Goal: Task Accomplishment & Management: Manage account settings

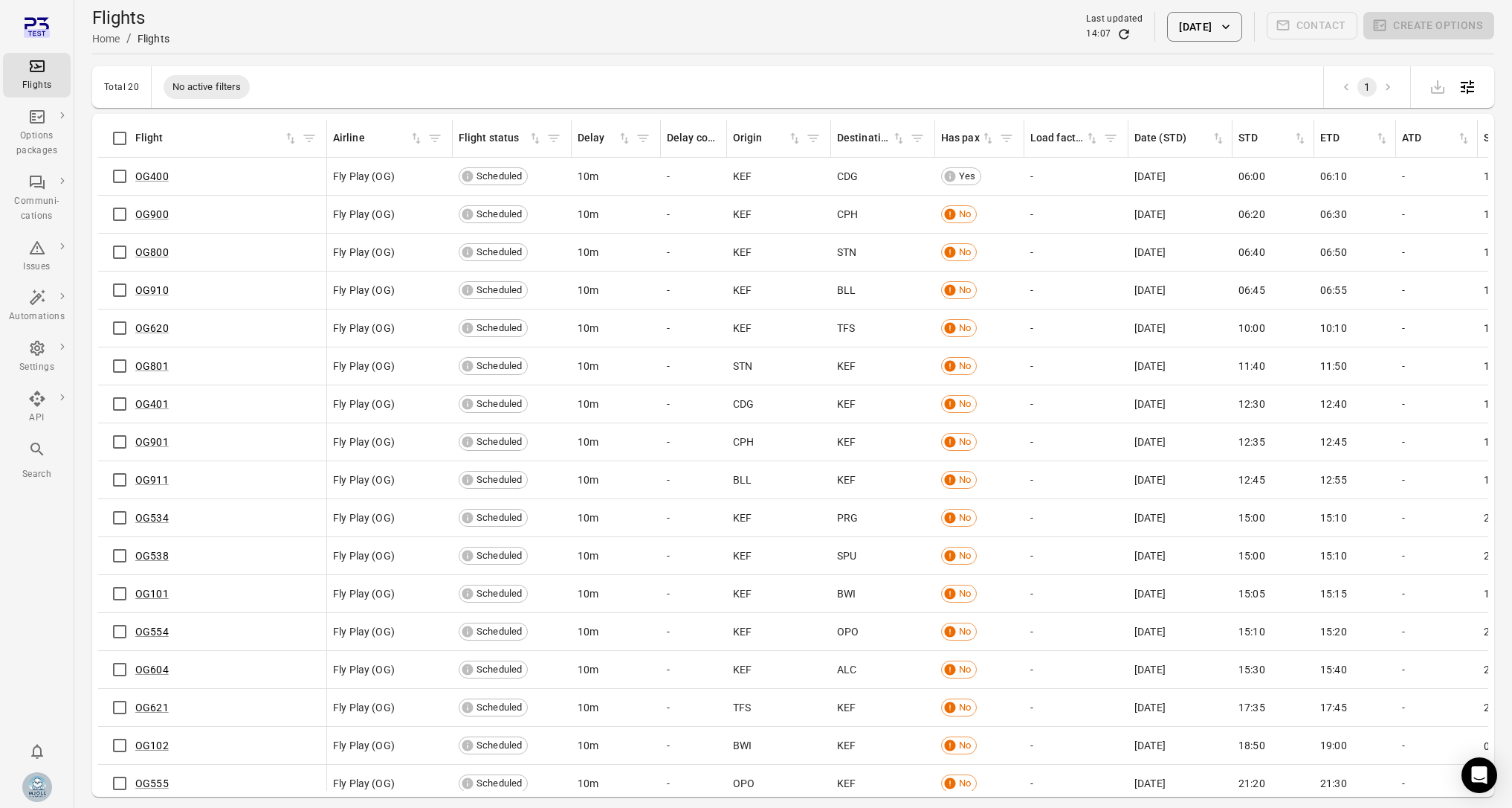
click at [140, 167] on div "OG400" at bounding box center [213, 177] width 217 height 31
click at [159, 174] on link "OG400" at bounding box center [152, 176] width 34 height 12
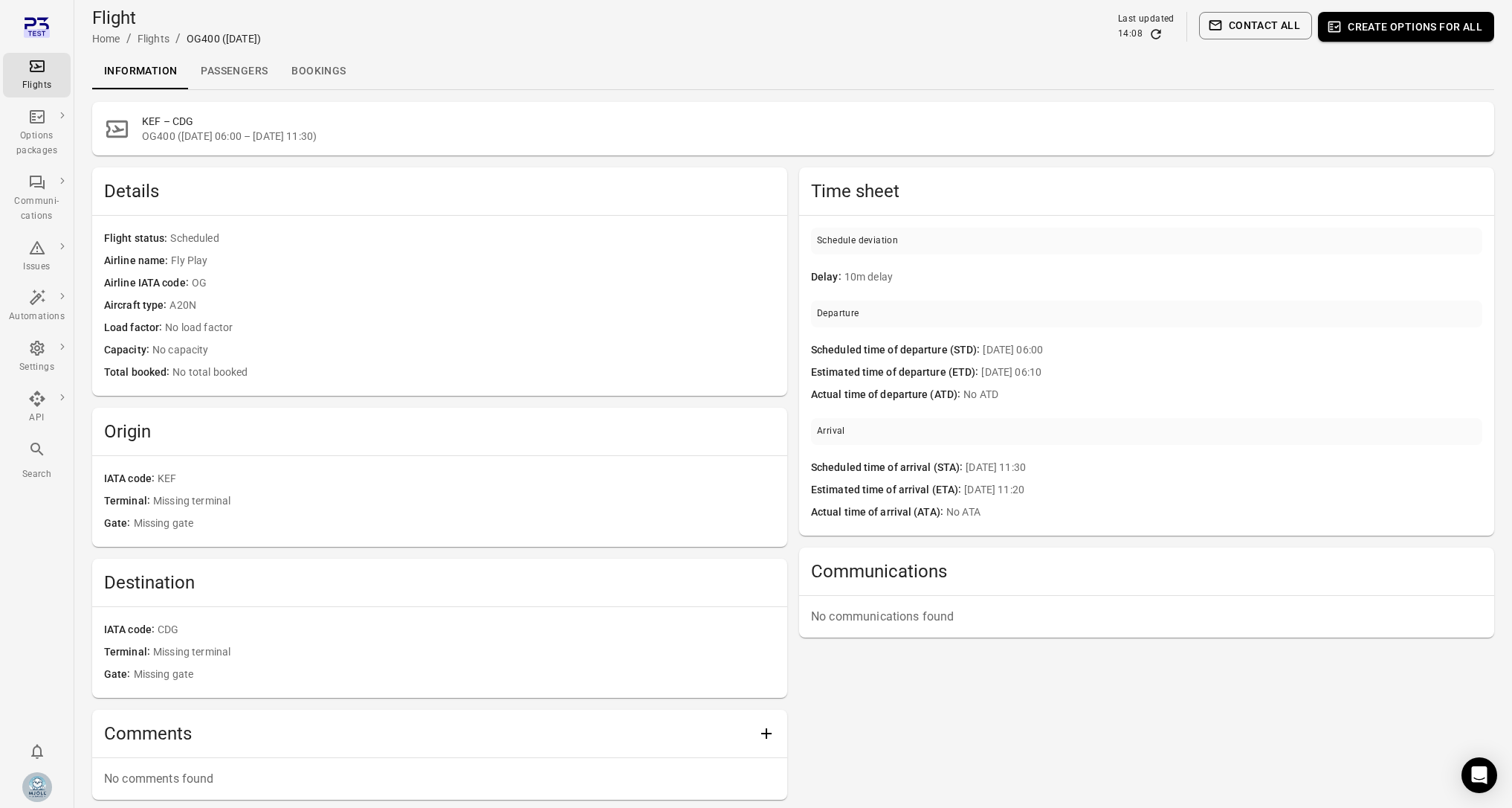
click at [244, 63] on link "Passengers" at bounding box center [235, 71] width 91 height 35
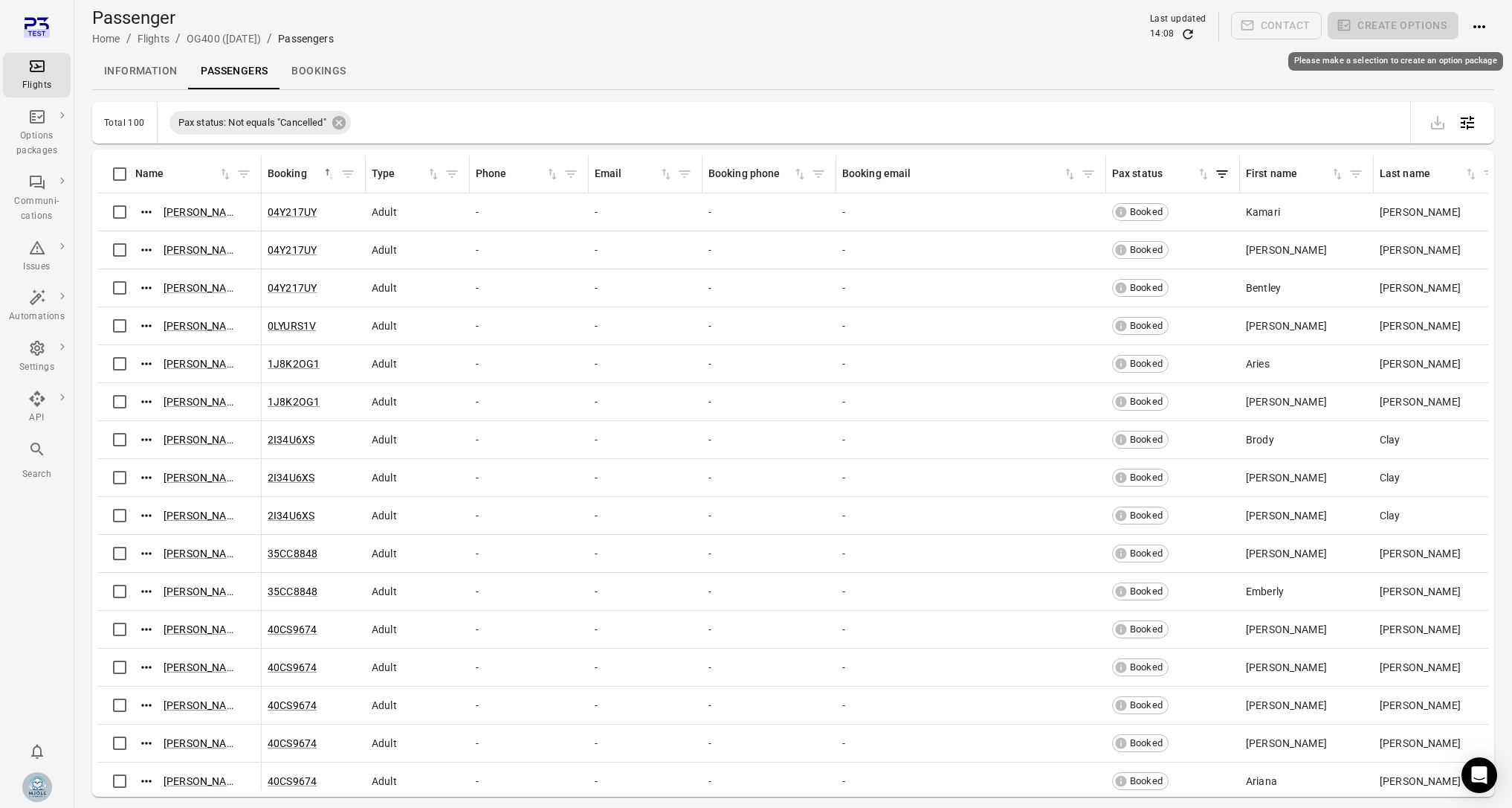
click at [1388, 29] on span "Create options" at bounding box center [1393, 27] width 131 height 30
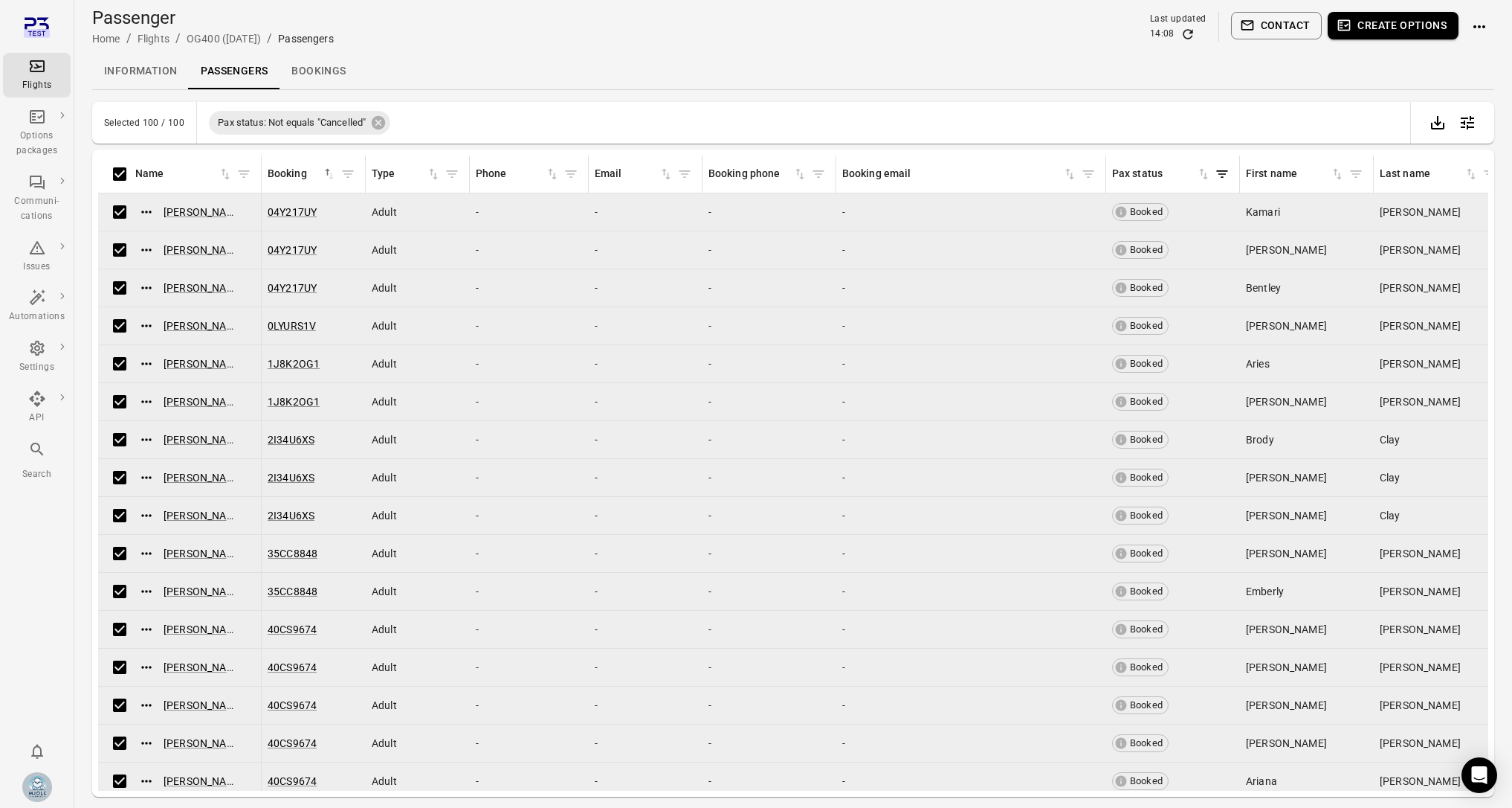
click at [1364, 4] on div "Passenger Home / Flights / OG400 ([DATE]) / Passengers Last updated 14:08 Conta…" at bounding box center [793, 27] width 1402 height 53
click at [1369, 14] on button "Create options" at bounding box center [1393, 25] width 131 height 27
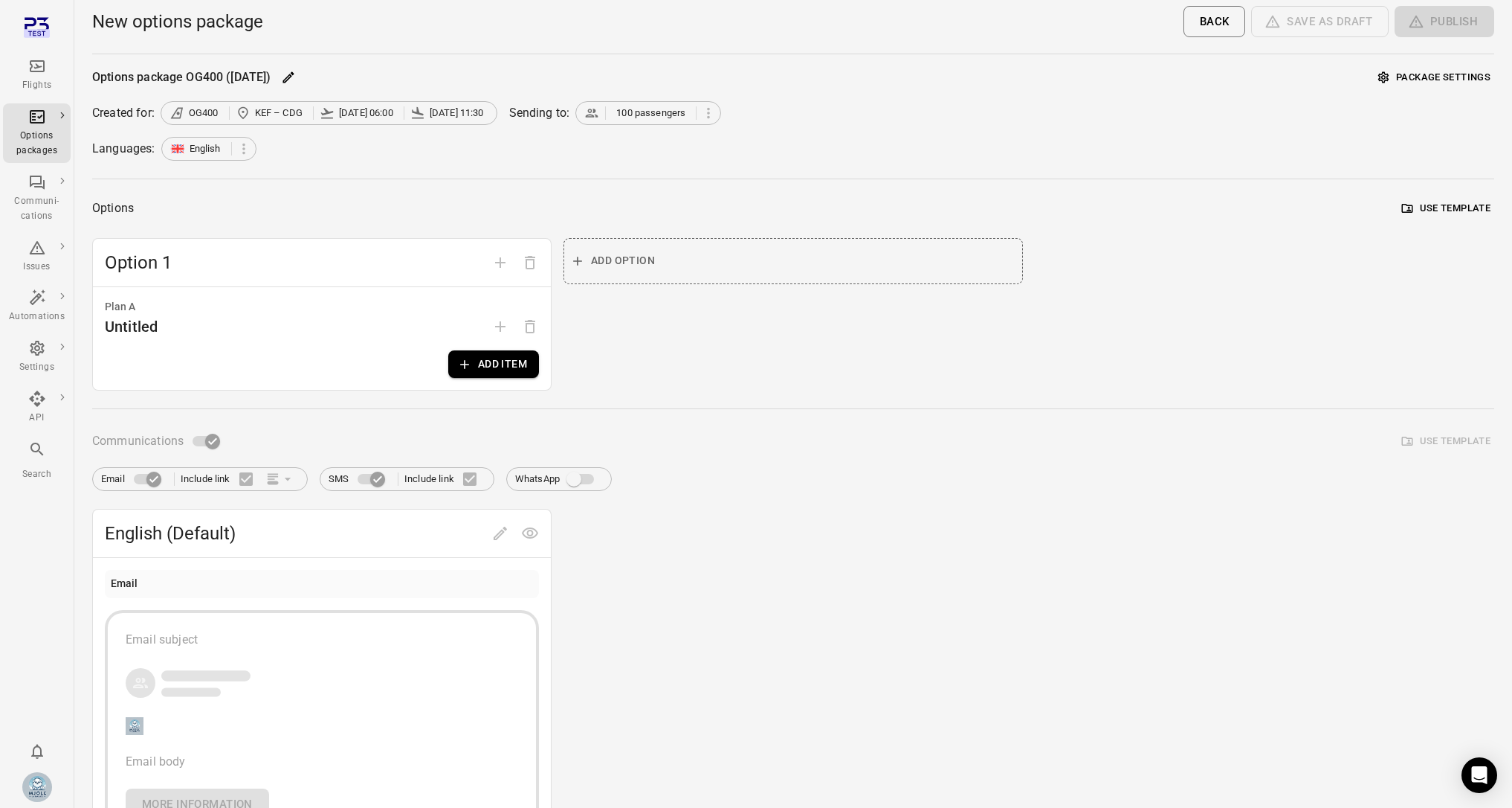
click at [529, 344] on div "Plan A Untitled Add item" at bounding box center [321, 338] width 458 height 103
click at [501, 366] on button "Add item" at bounding box center [494, 364] width 91 height 27
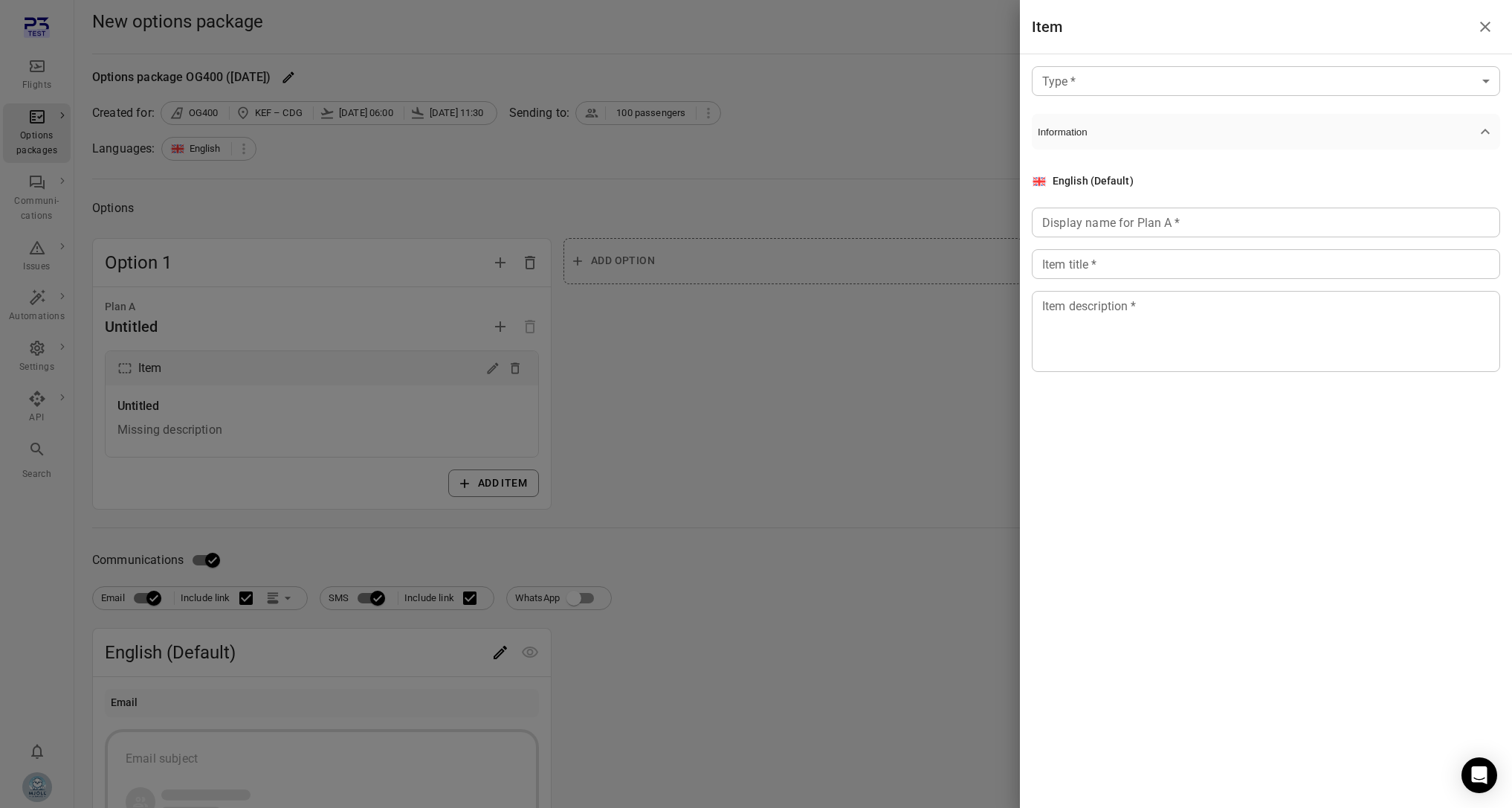
click at [1260, 105] on div "Type   * ​ Type   * Information English (Default) Display name for Plan A   * D…" at bounding box center [1265, 254] width 492 height 400
click at [1251, 90] on body "Flights Options packages Communi-cations Issues Automations Settings API Search…" at bounding box center [756, 636] width 1512 height 1272
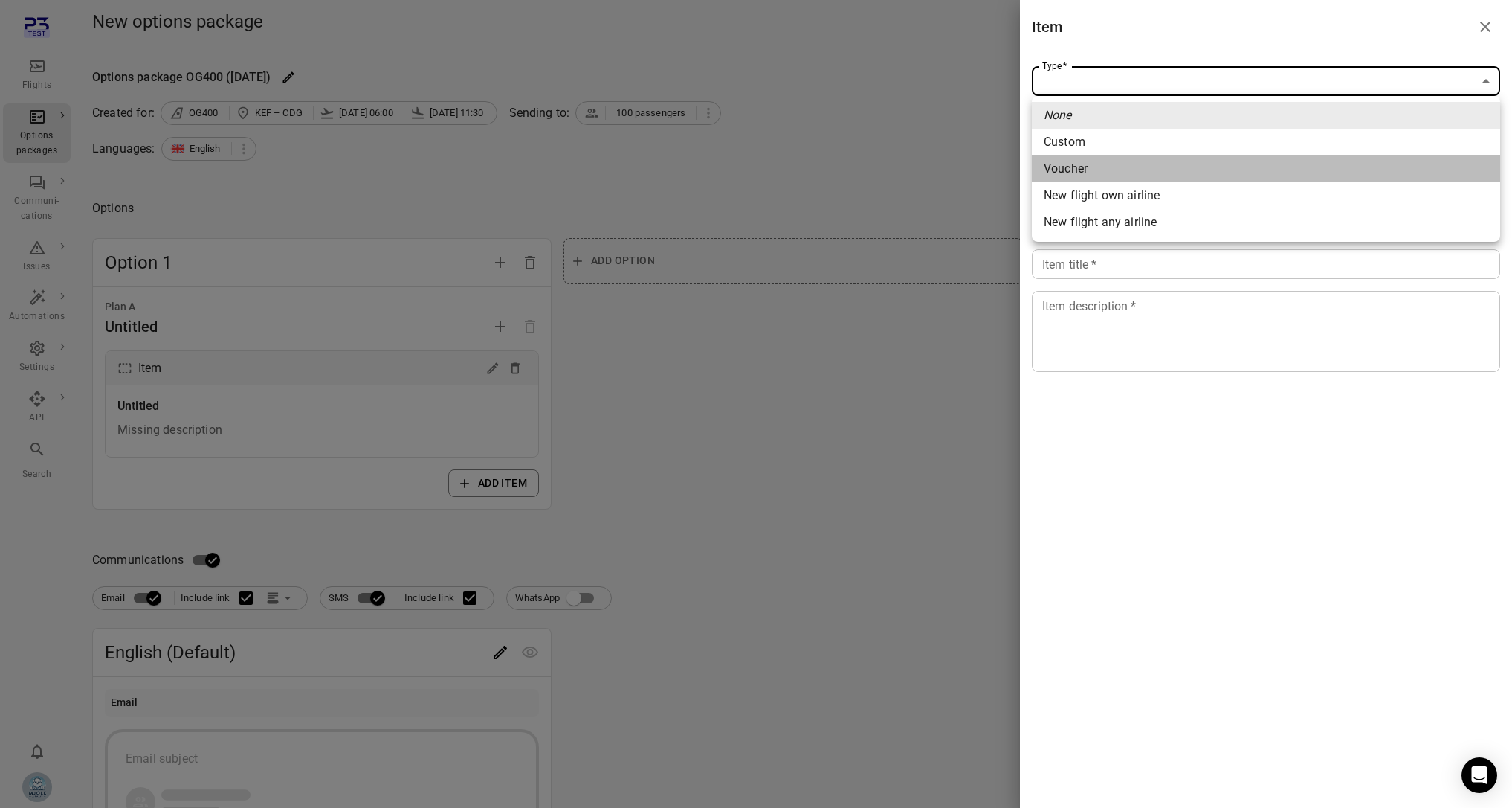
click at [1218, 160] on li "Voucher" at bounding box center [1266, 169] width 469 height 27
type input "*******"
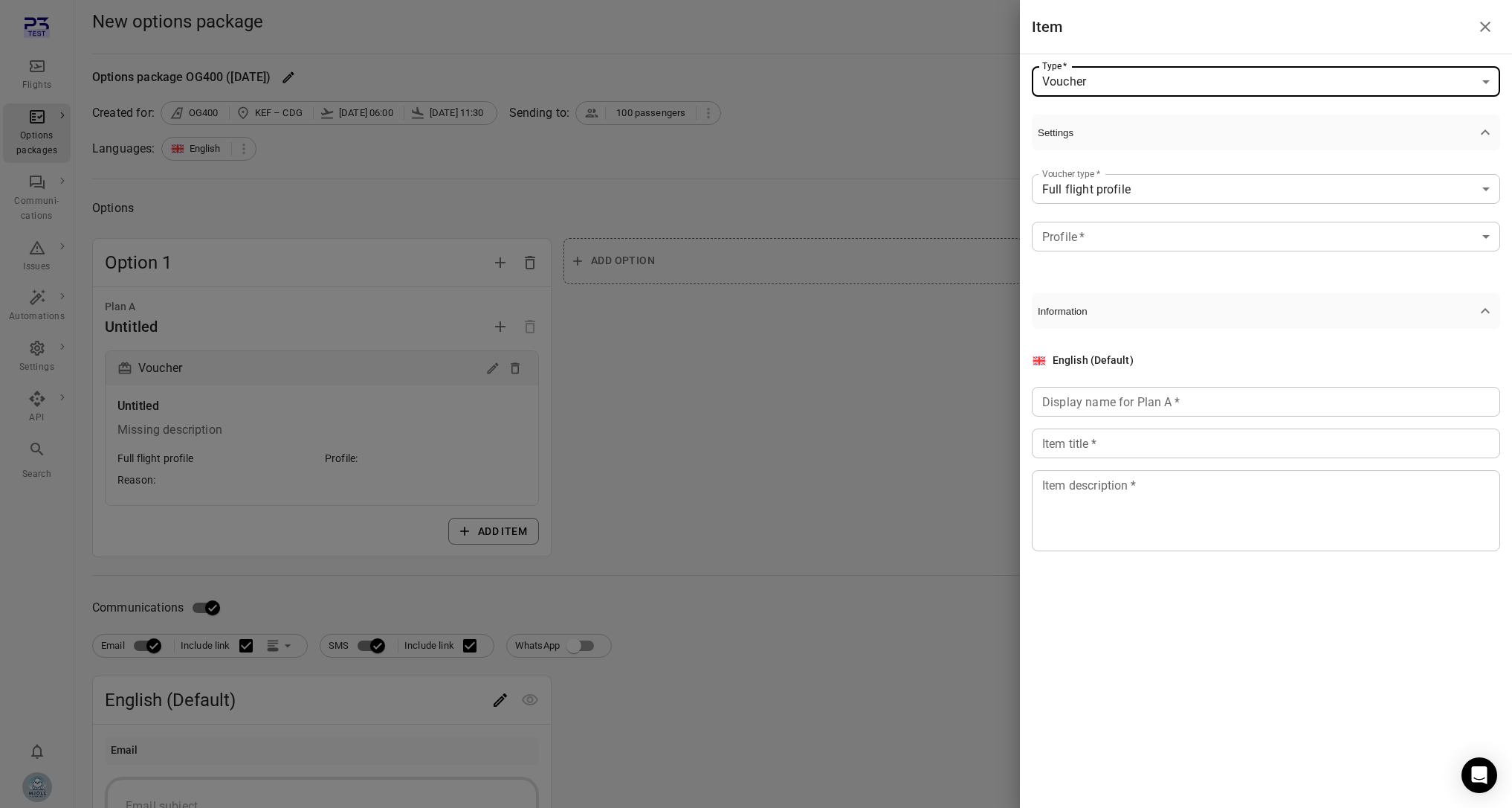
click at [1203, 199] on body "**********" at bounding box center [756, 660] width 1512 height 1320
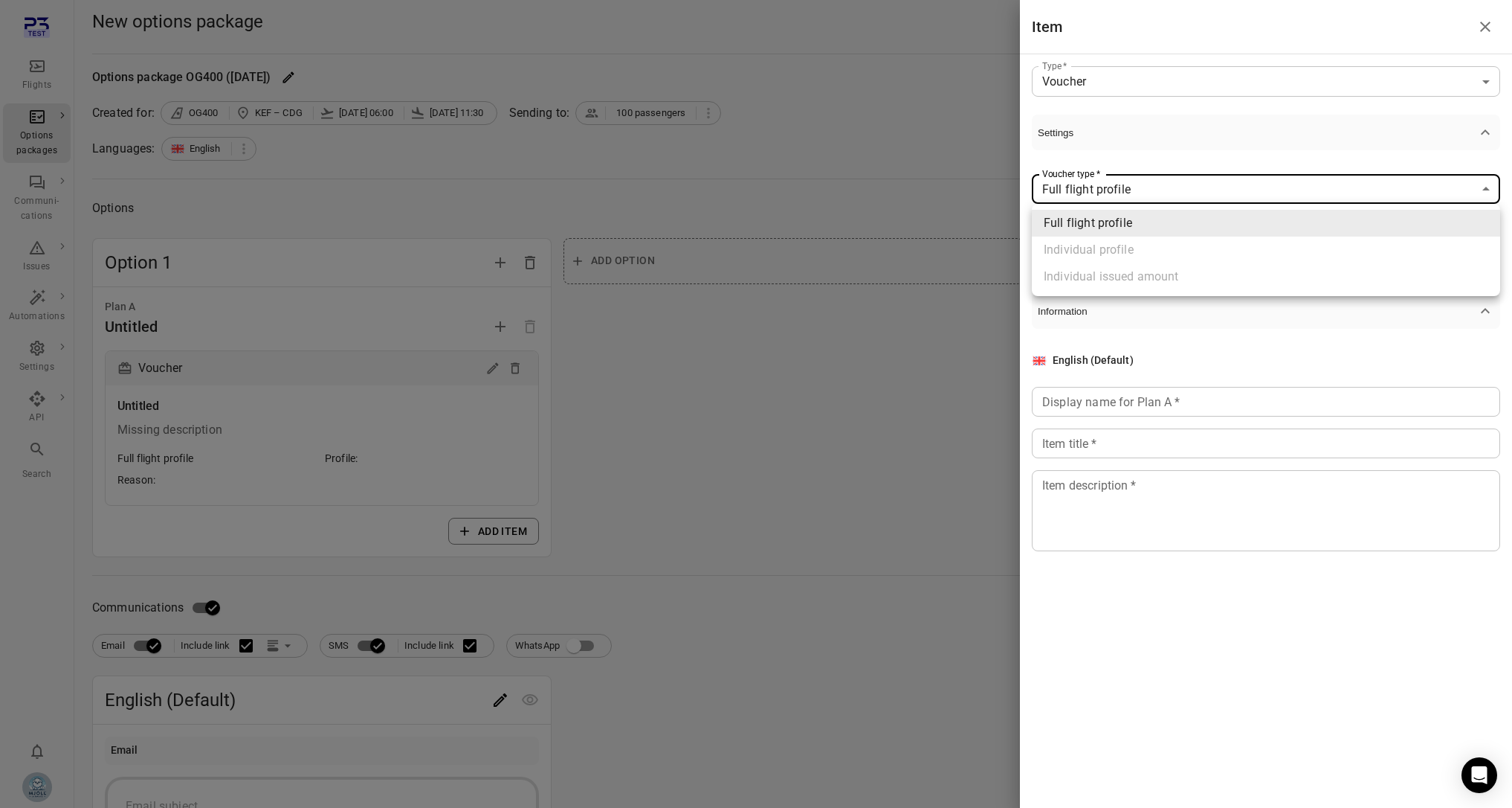
click at [1192, 137] on div at bounding box center [756, 404] width 1512 height 808
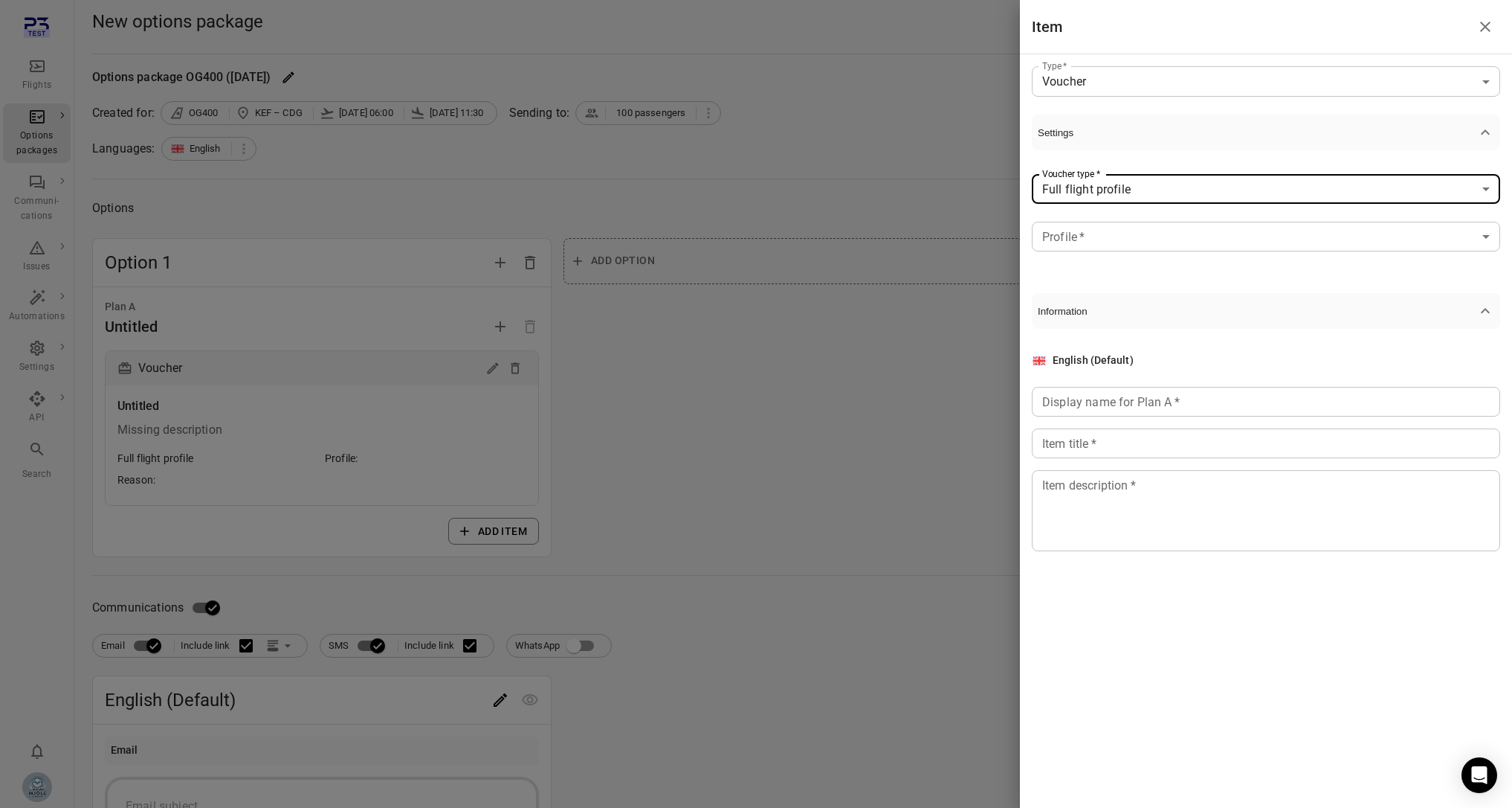
click at [1191, 250] on body "**********" at bounding box center [756, 660] width 1512 height 1320
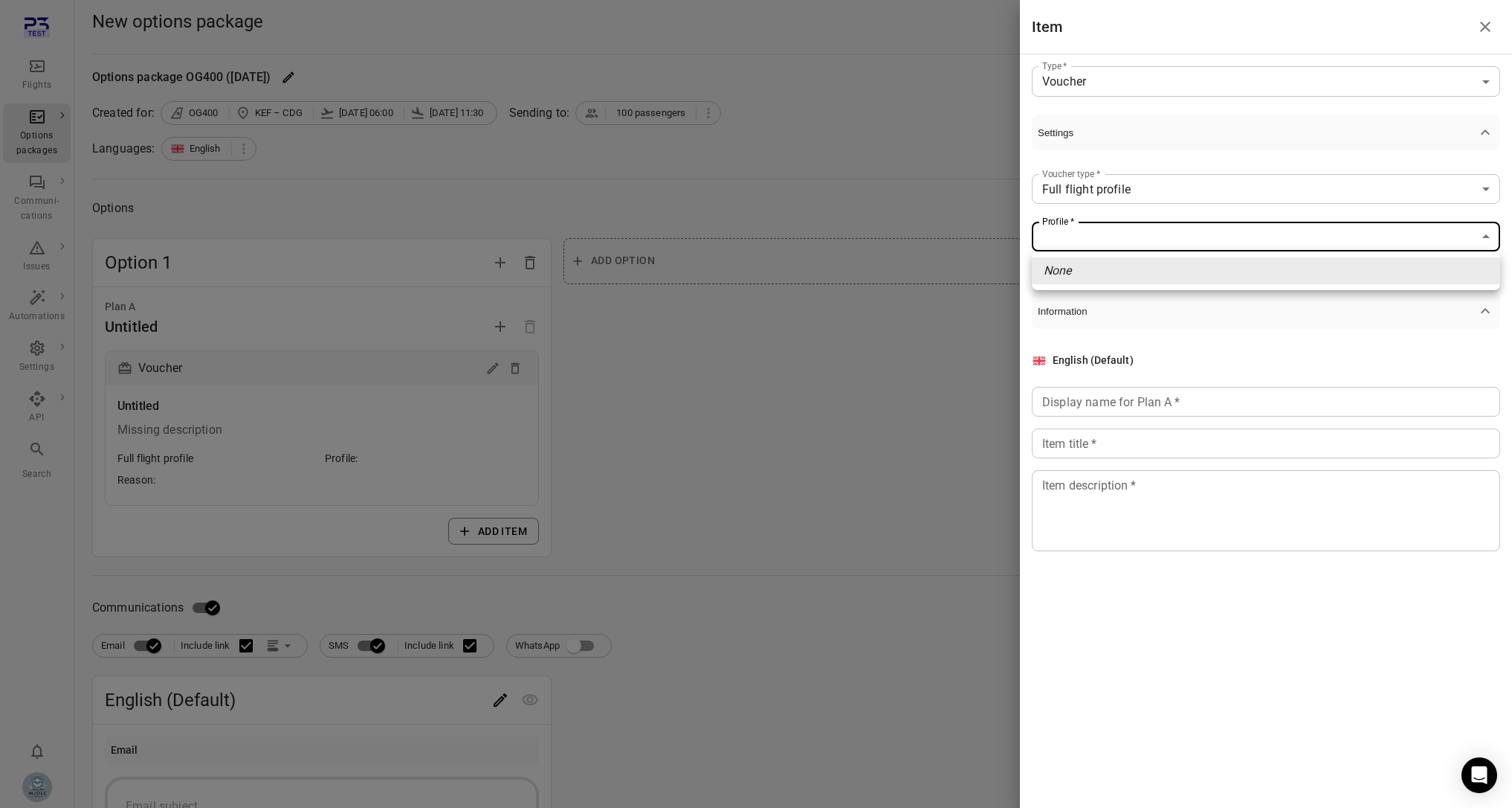
click at [1163, 225] on div at bounding box center [756, 404] width 1512 height 808
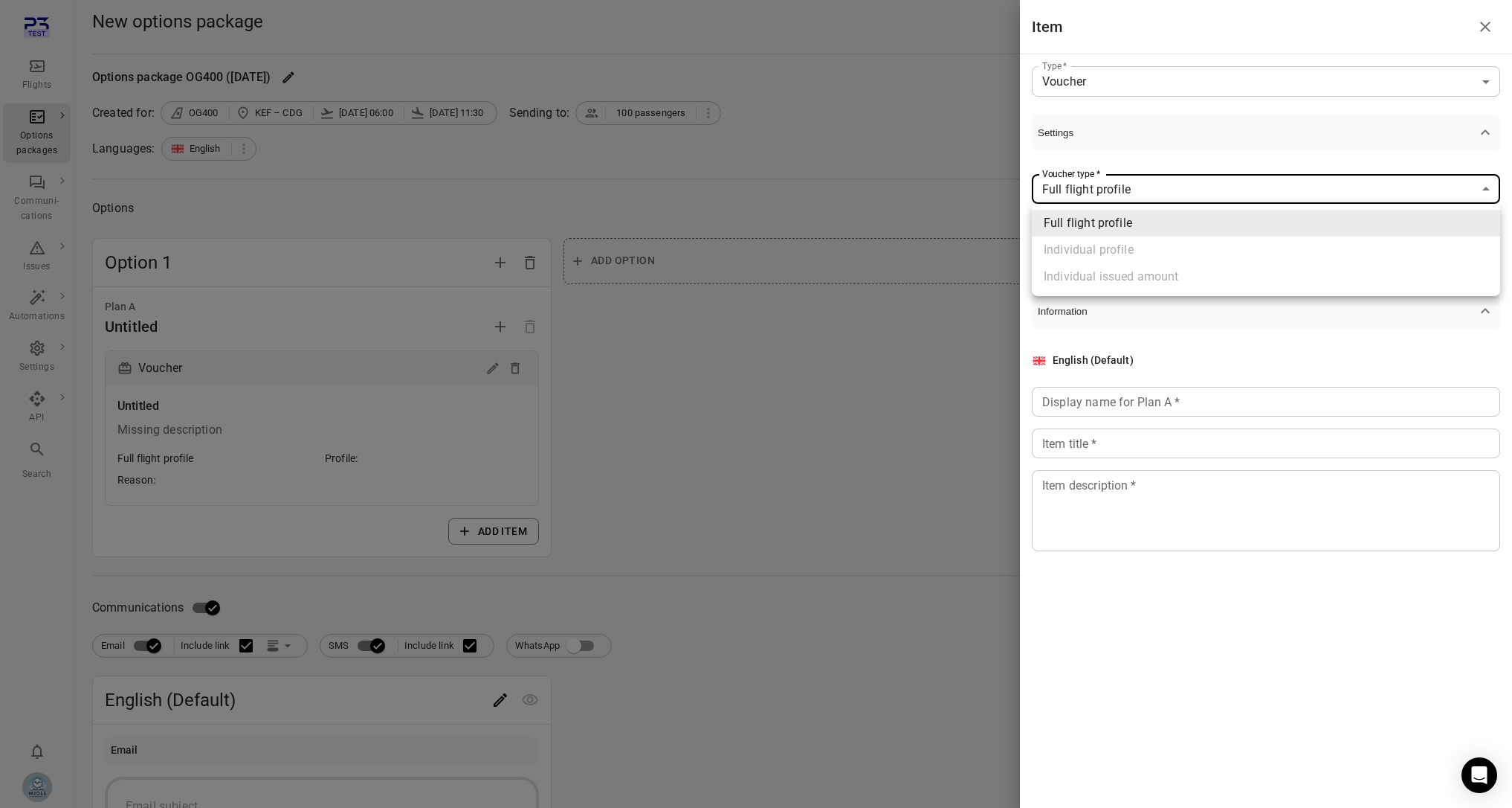
click at [1159, 193] on body "**********" at bounding box center [756, 660] width 1512 height 1320
click at [1159, 193] on div at bounding box center [756, 404] width 1512 height 808
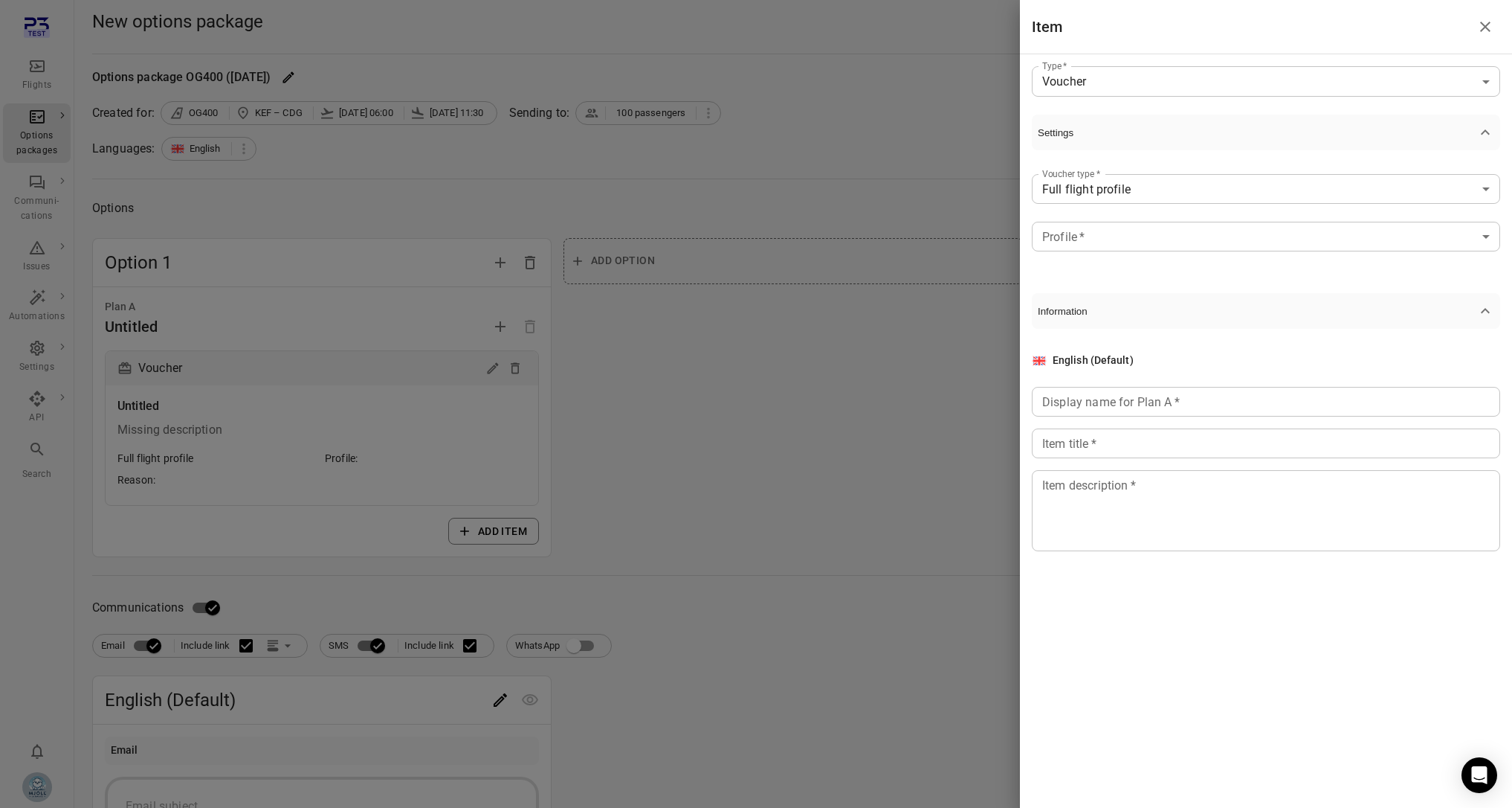
click at [1151, 218] on div "**********" at bounding box center [1266, 212] width 469 height 125
click at [1151, 231] on body "**********" at bounding box center [756, 660] width 1512 height 1320
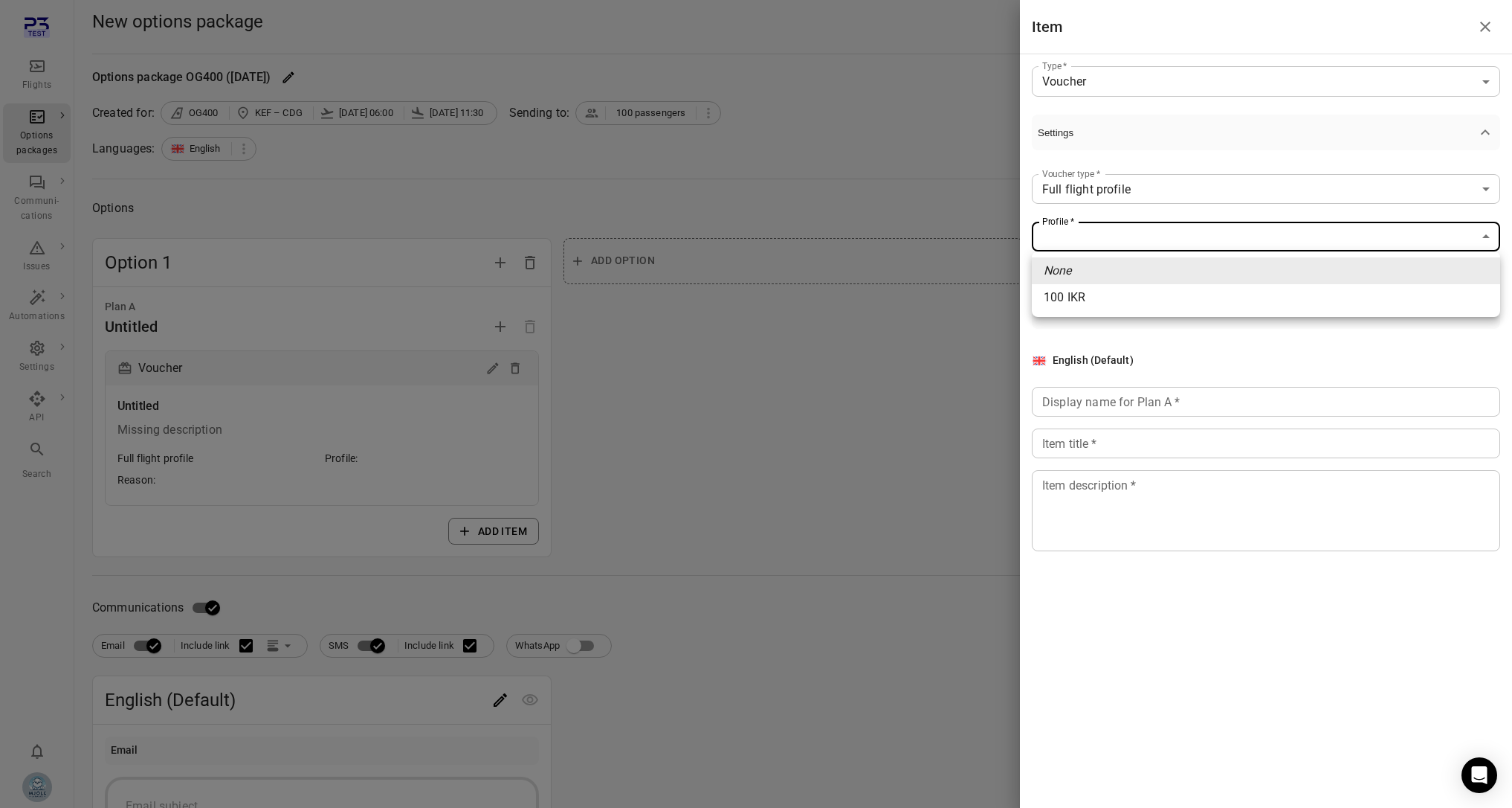
click at [1156, 277] on li "None" at bounding box center [1266, 271] width 469 height 27
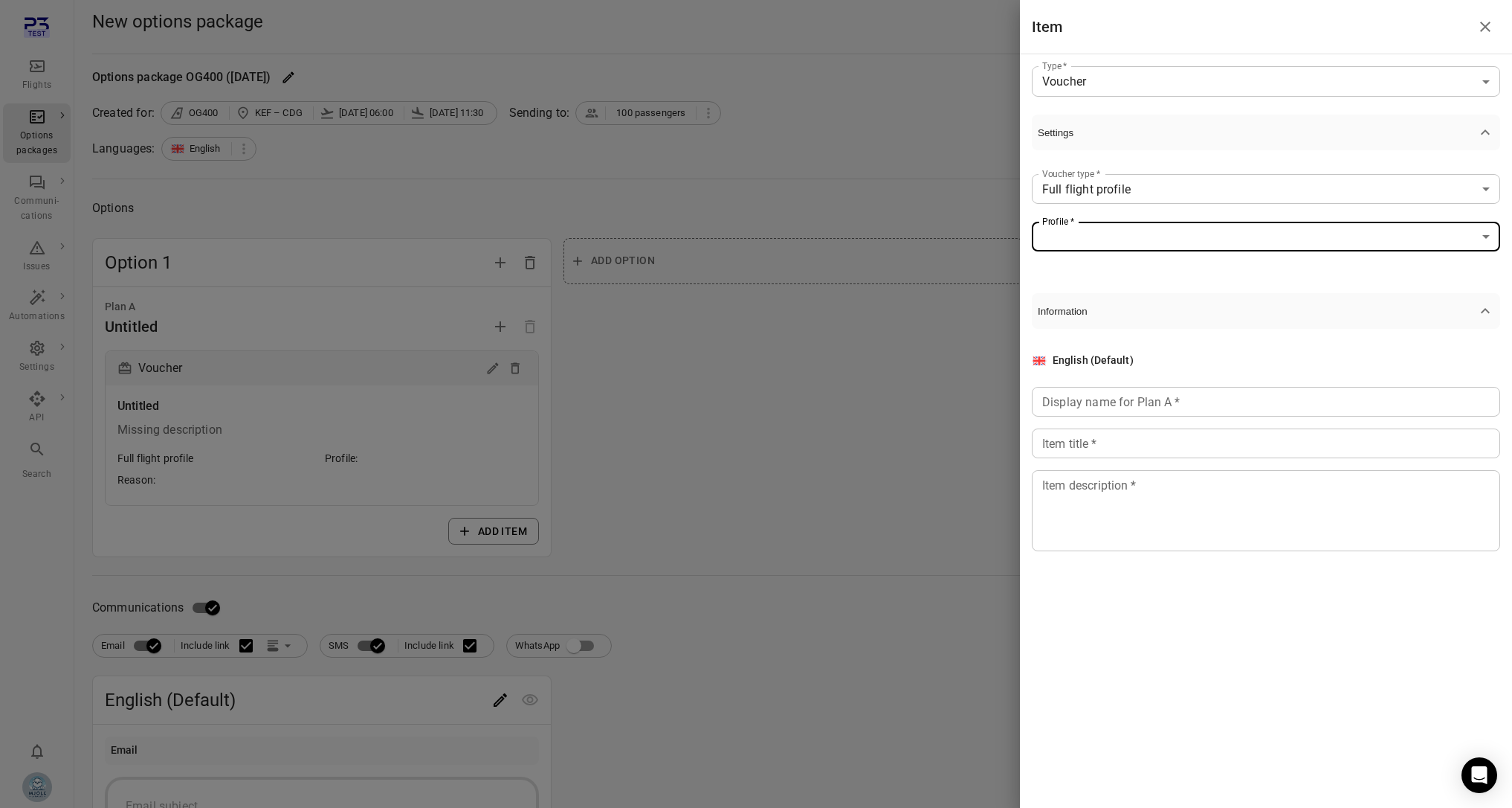
click at [1140, 243] on body "**********" at bounding box center [756, 660] width 1512 height 1320
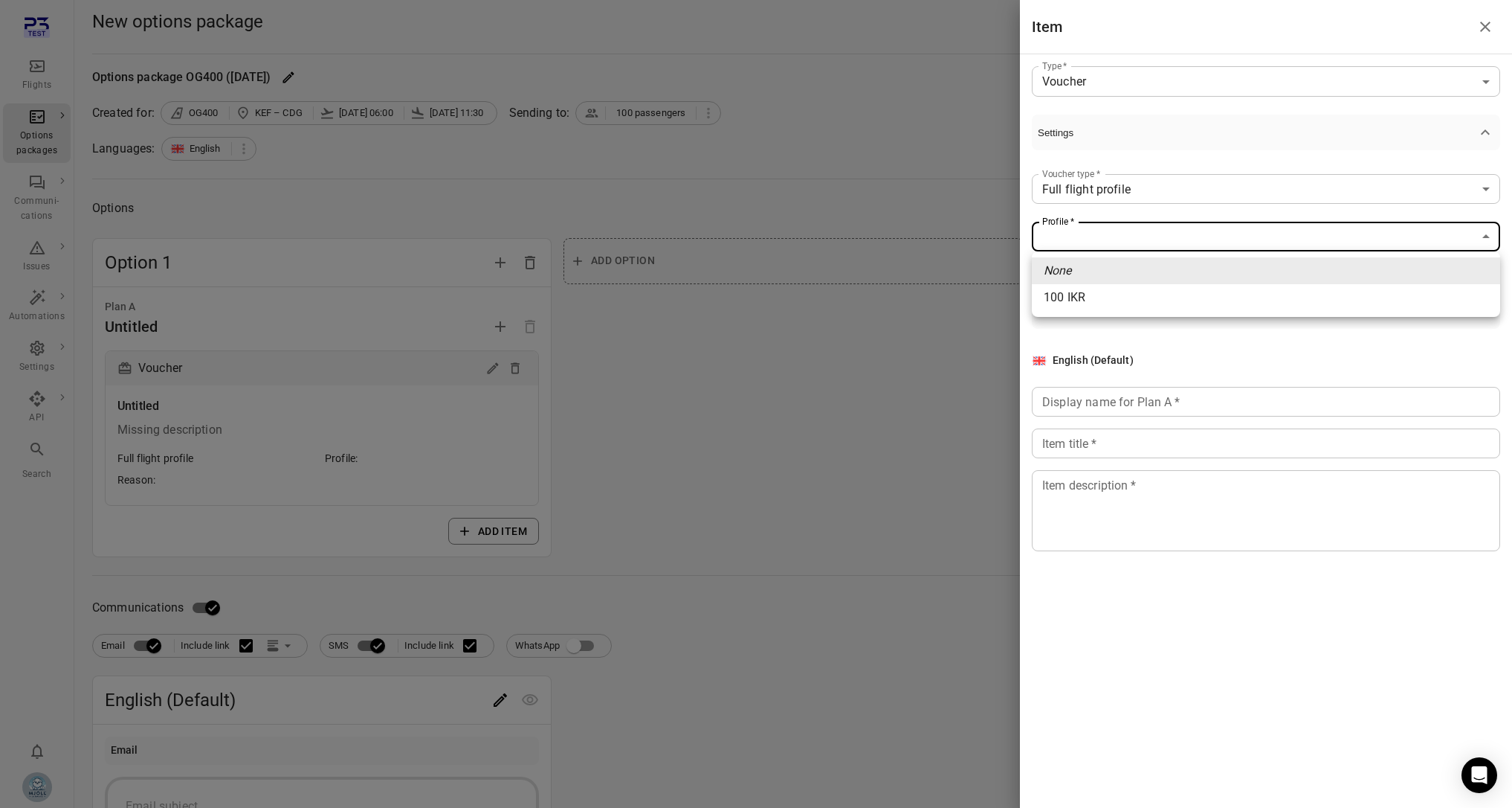
click at [1141, 299] on li "100 IKR" at bounding box center [1266, 298] width 469 height 27
type input "****"
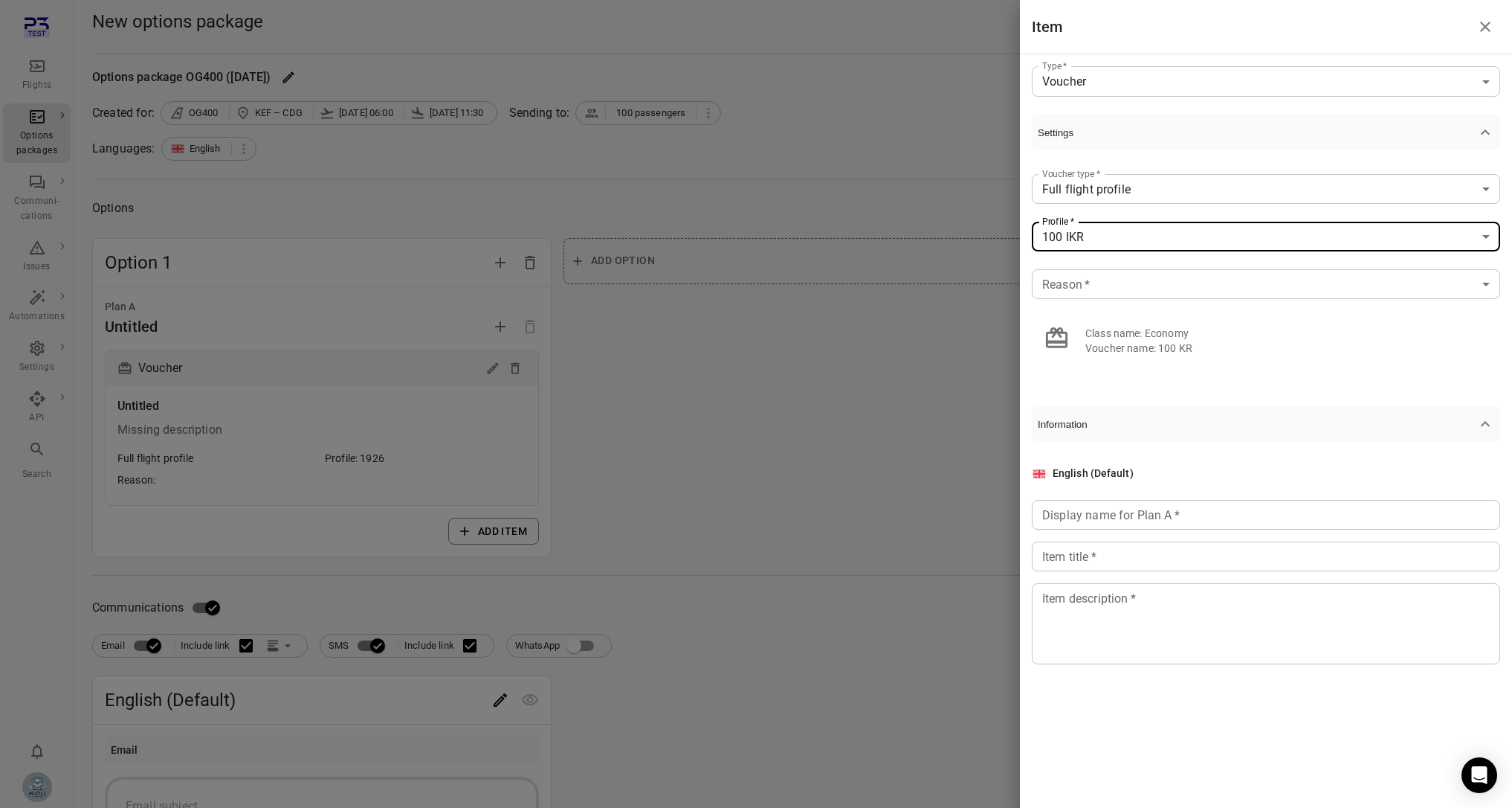
click at [1183, 503] on input "Display name for Plan A   *" at bounding box center [1266, 514] width 469 height 30
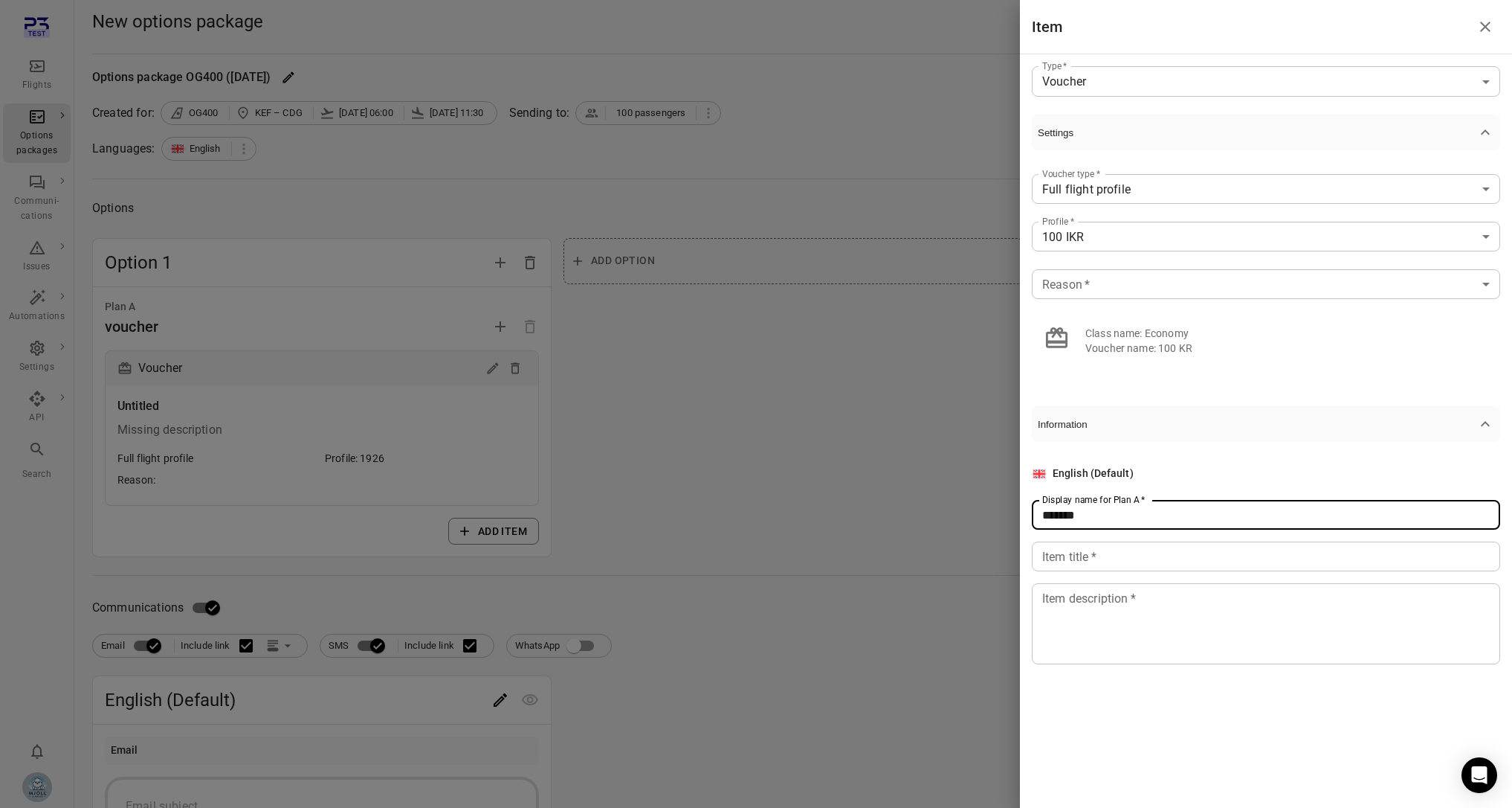
type input "*******"
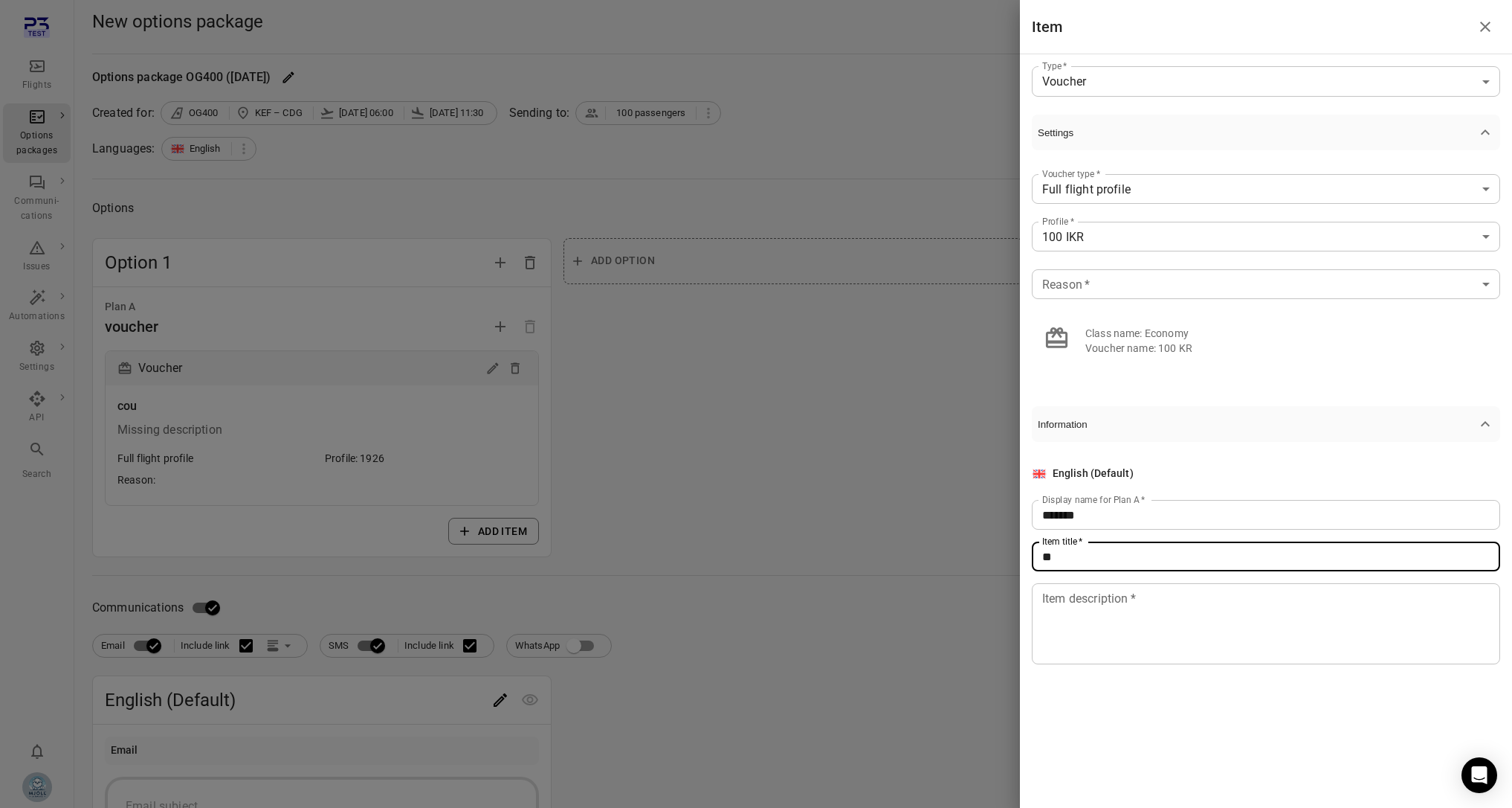
type input "*"
type input "*******"
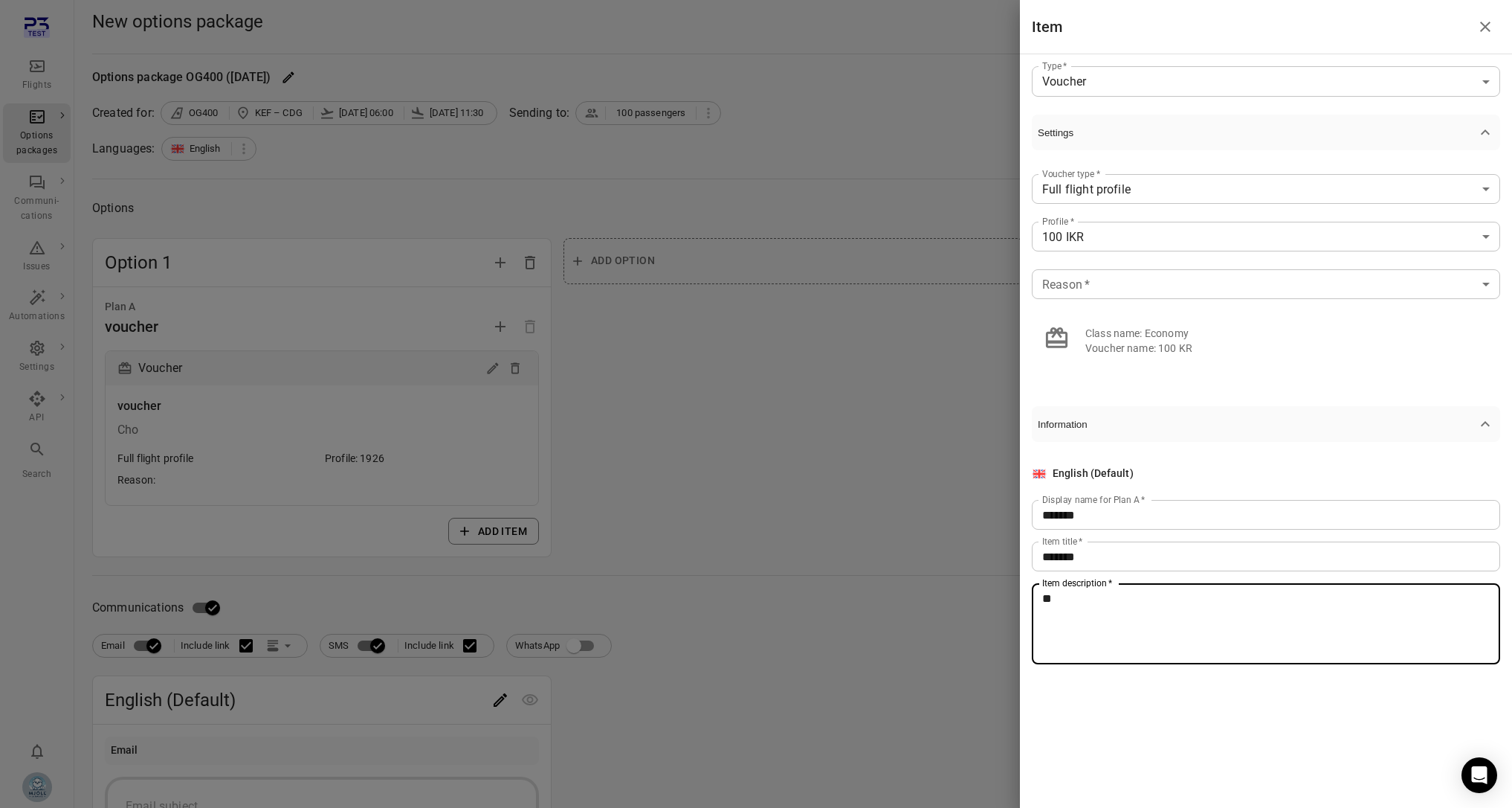
type textarea "*"
type textarea "**********"
click at [907, 459] on div at bounding box center [756, 404] width 1512 height 808
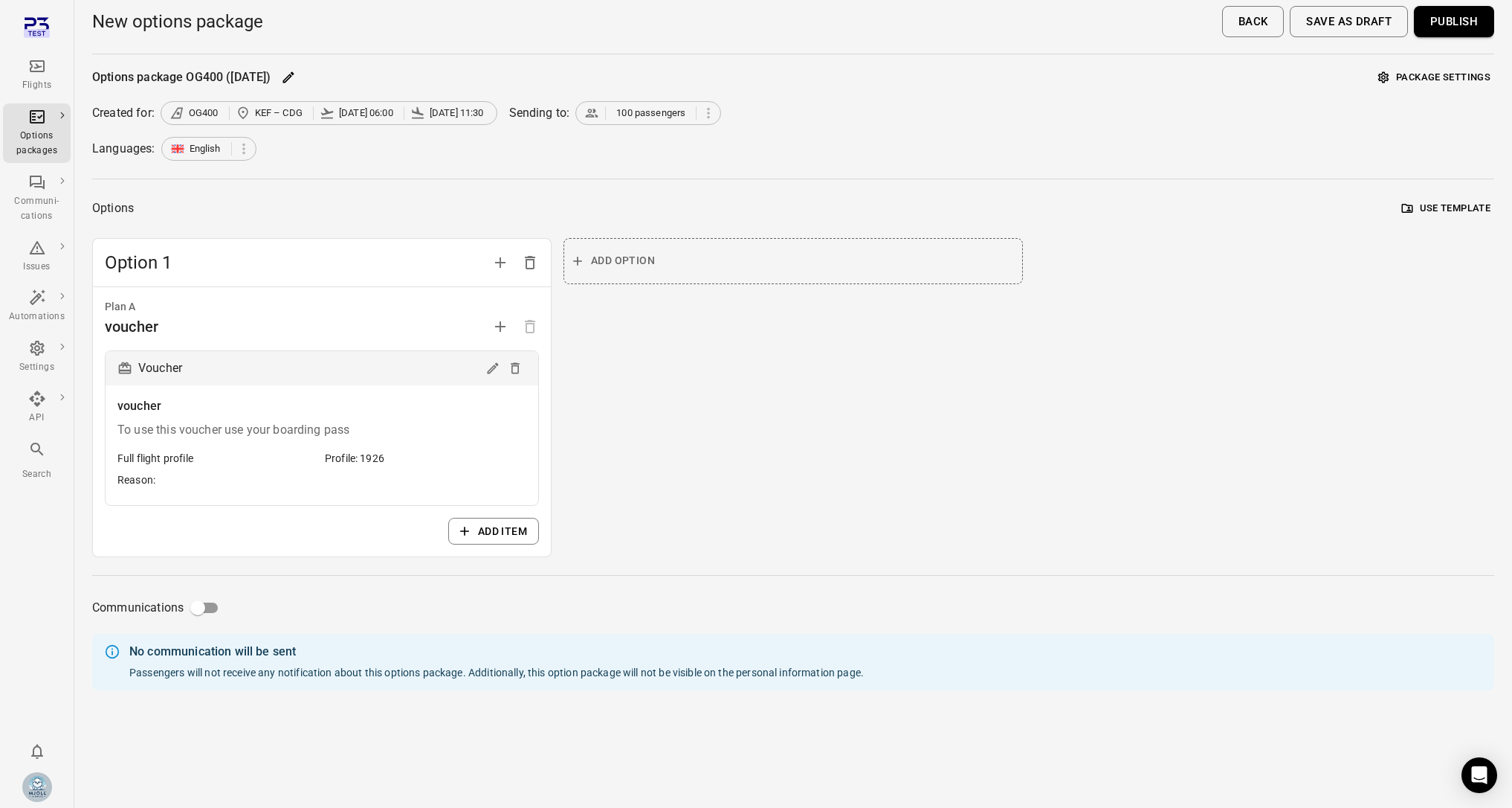
click at [1451, 24] on button "Publish" at bounding box center [1454, 22] width 80 height 31
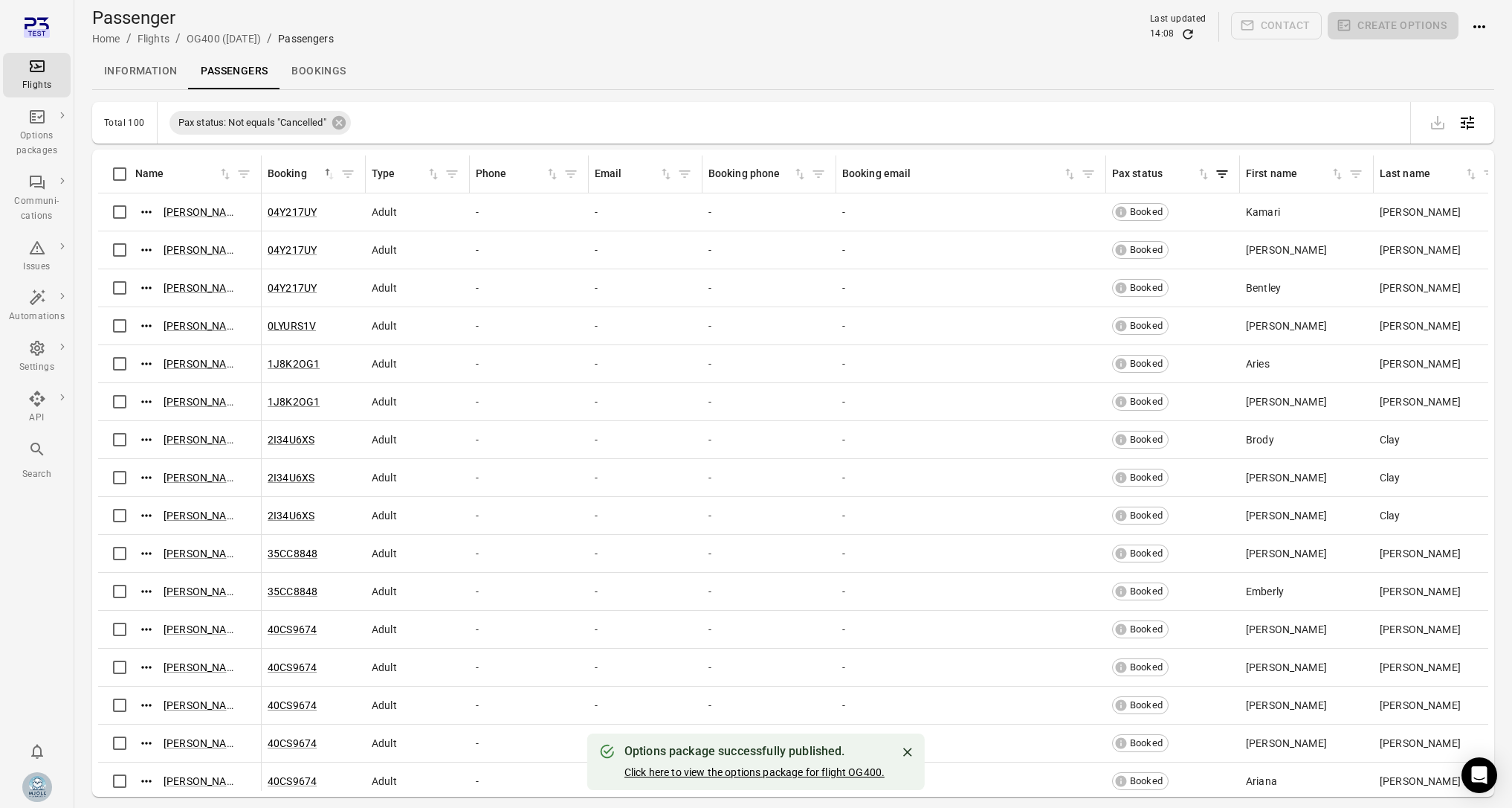
click at [804, 773] on link "Click here to view the options package for flight OG400." at bounding box center [754, 771] width 260 height 12
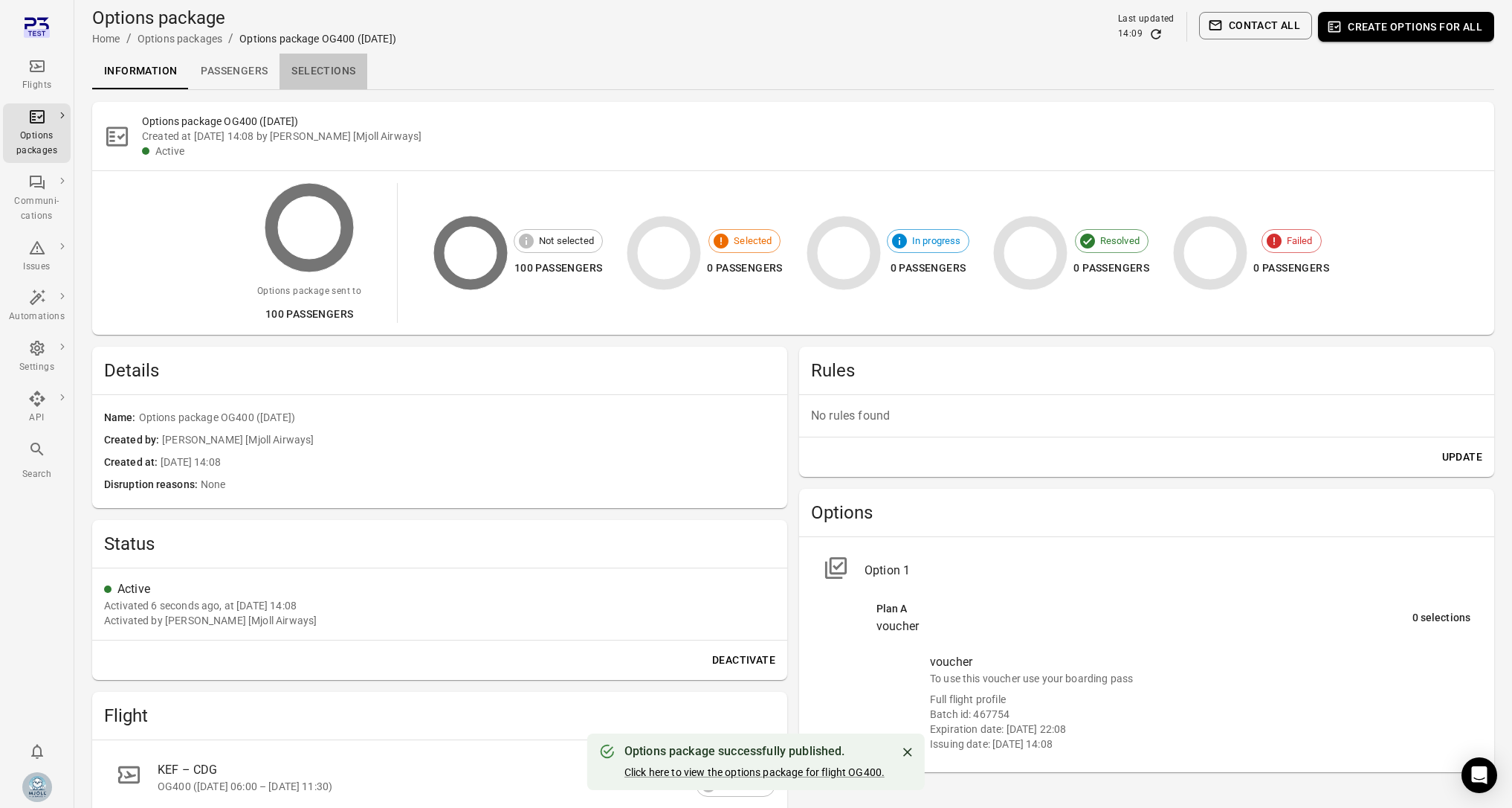
click at [341, 71] on link "Selections" at bounding box center [323, 71] width 88 height 35
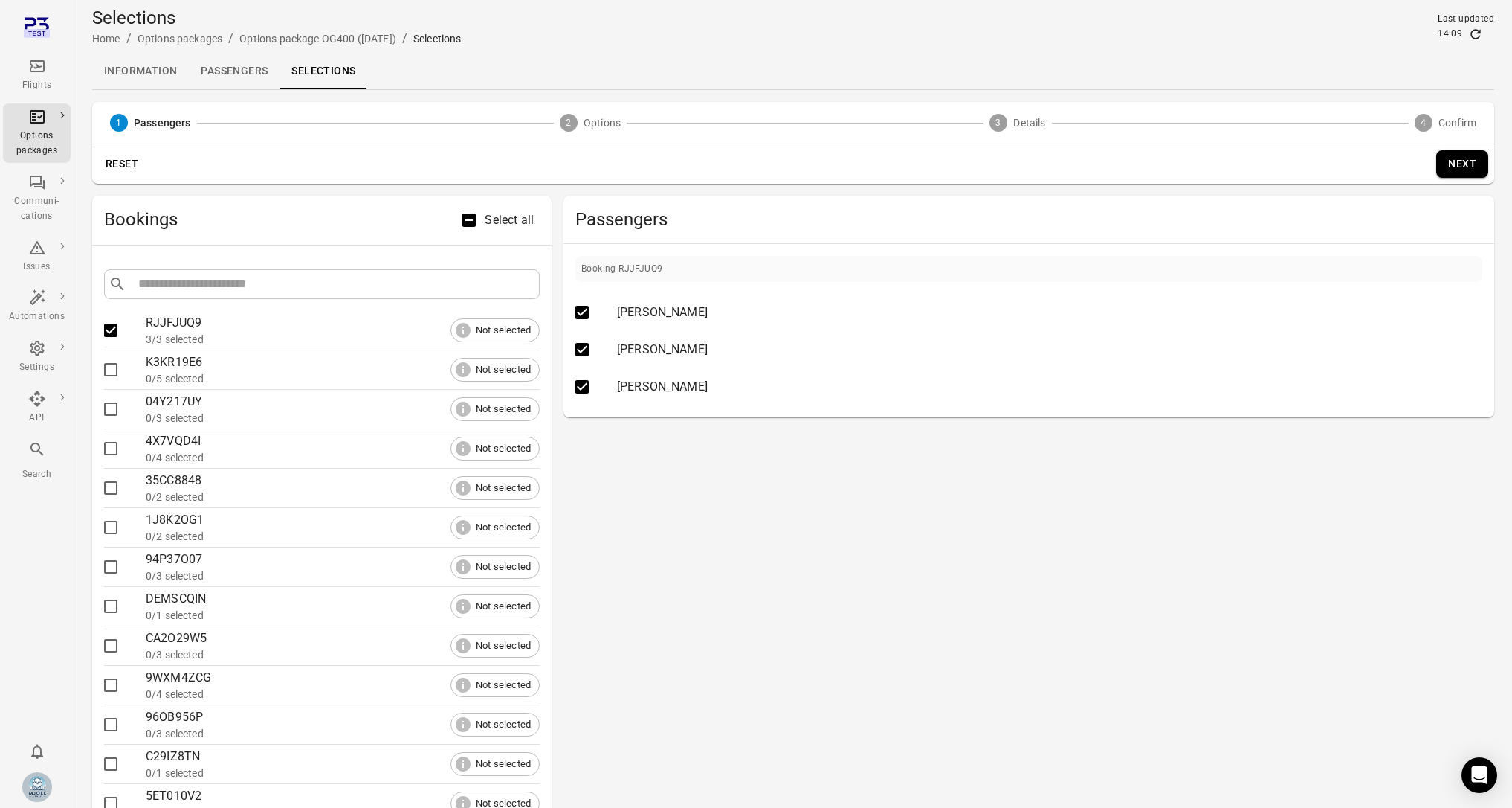
click at [1458, 181] on div "Reset Next" at bounding box center [793, 164] width 1402 height 39
click at [1455, 165] on button "Next" at bounding box center [1463, 163] width 52 height 27
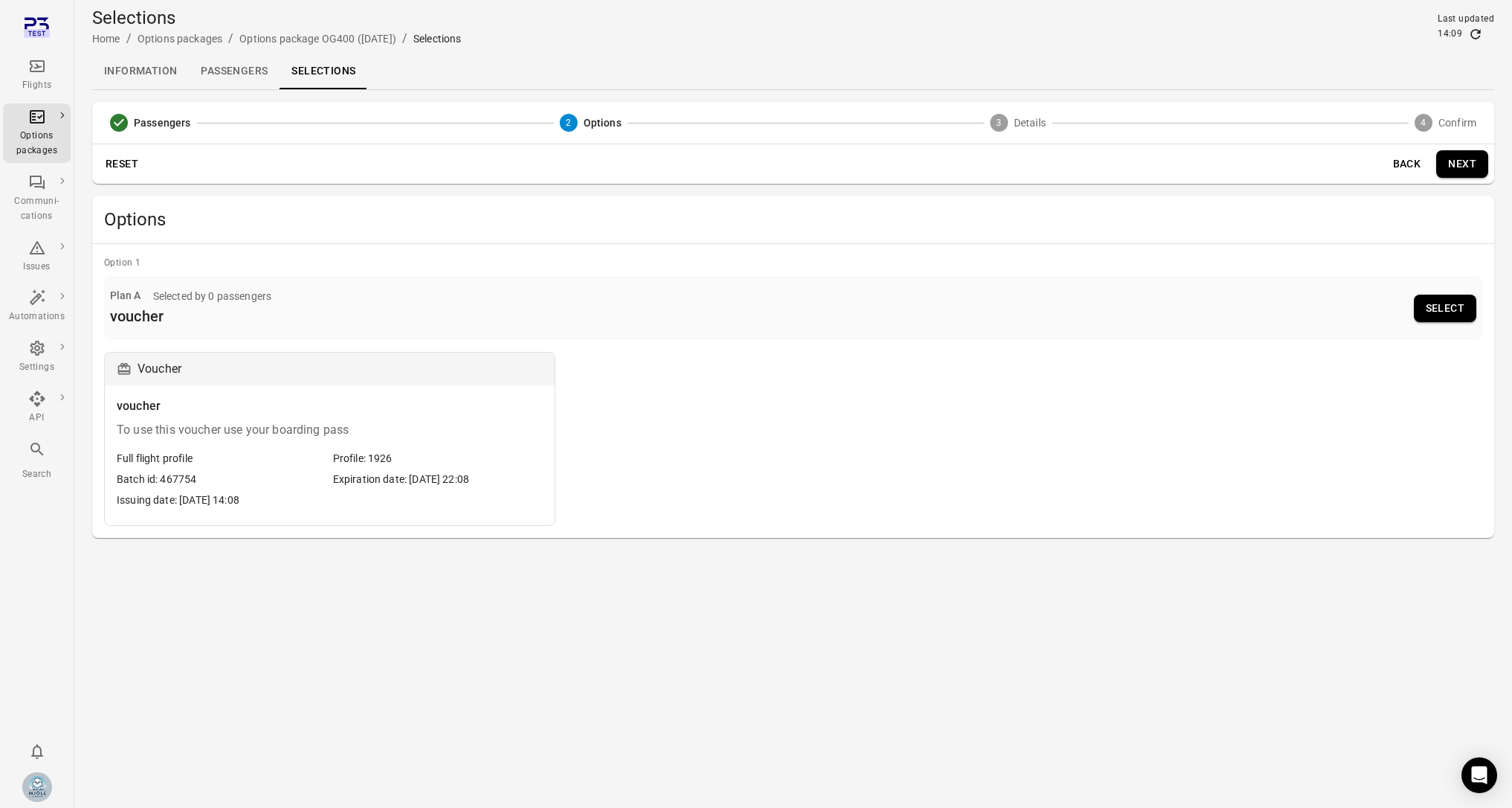
click at [382, 429] on div "To use this voucher use your boarding pass" at bounding box center [330, 430] width 426 height 18
click at [1459, 311] on button "Select" at bounding box center [1445, 308] width 63 height 27
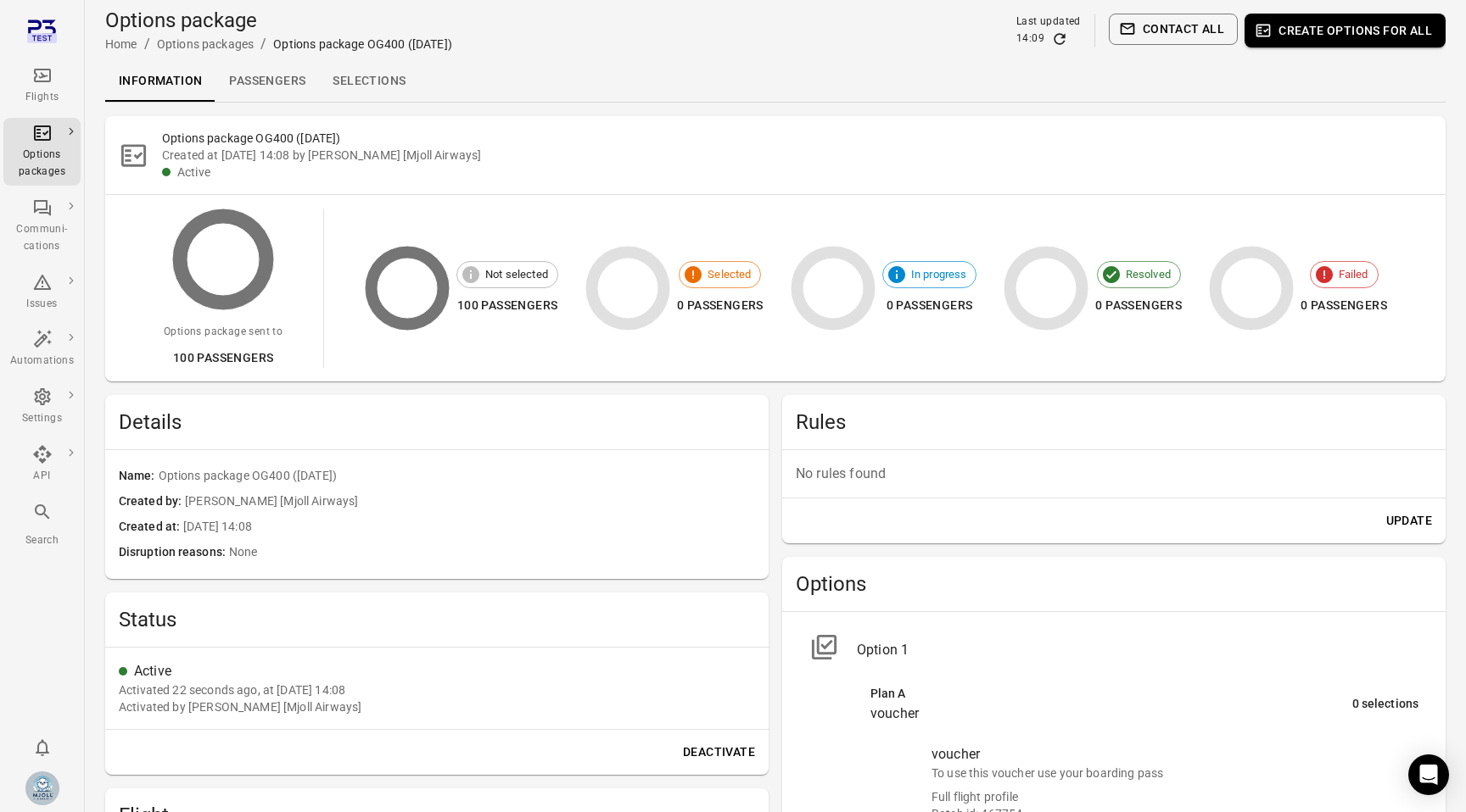
click at [377, 79] on link "Selections" at bounding box center [369, 81] width 100 height 40
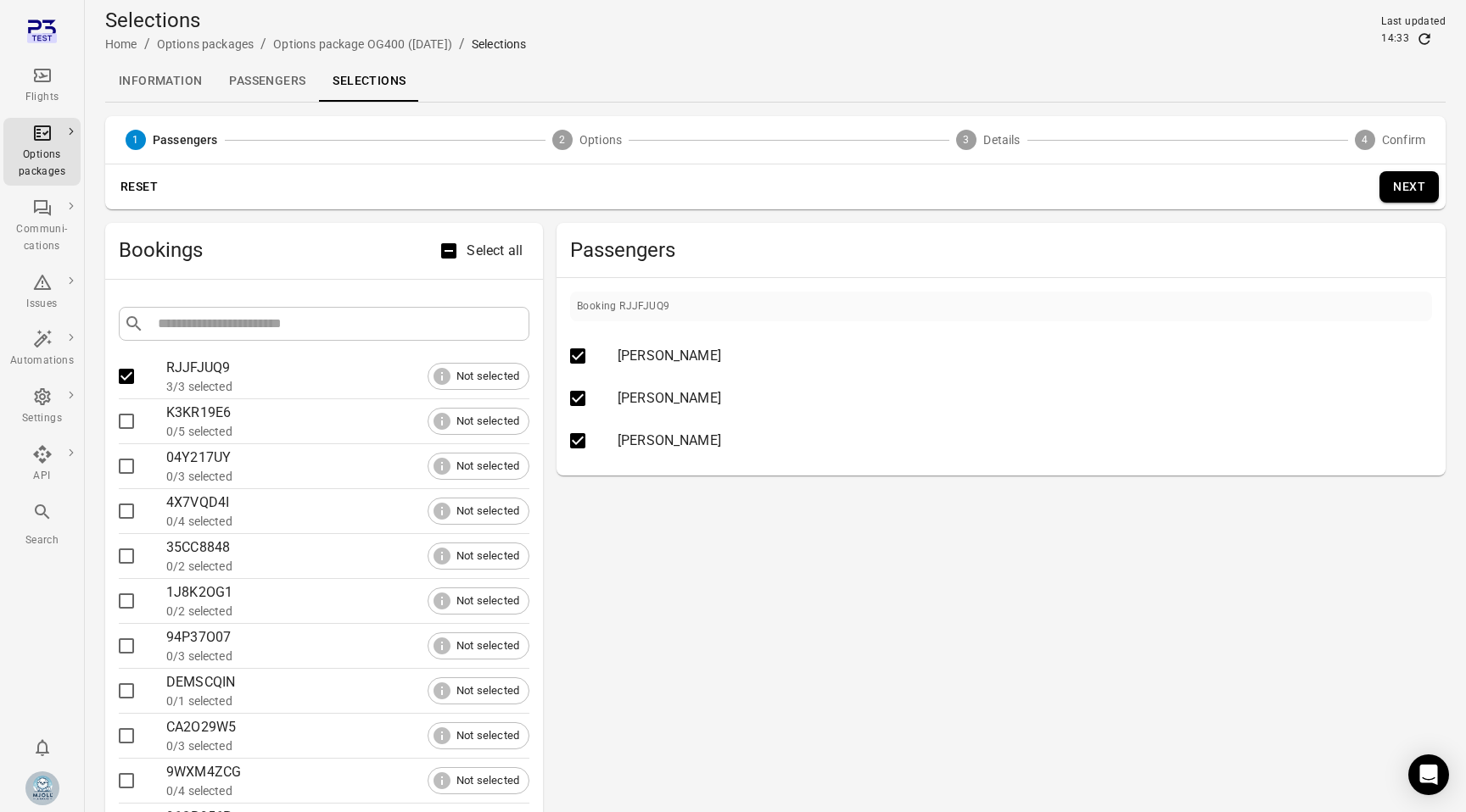
click at [1403, 190] on button "Next" at bounding box center [1409, 186] width 59 height 31
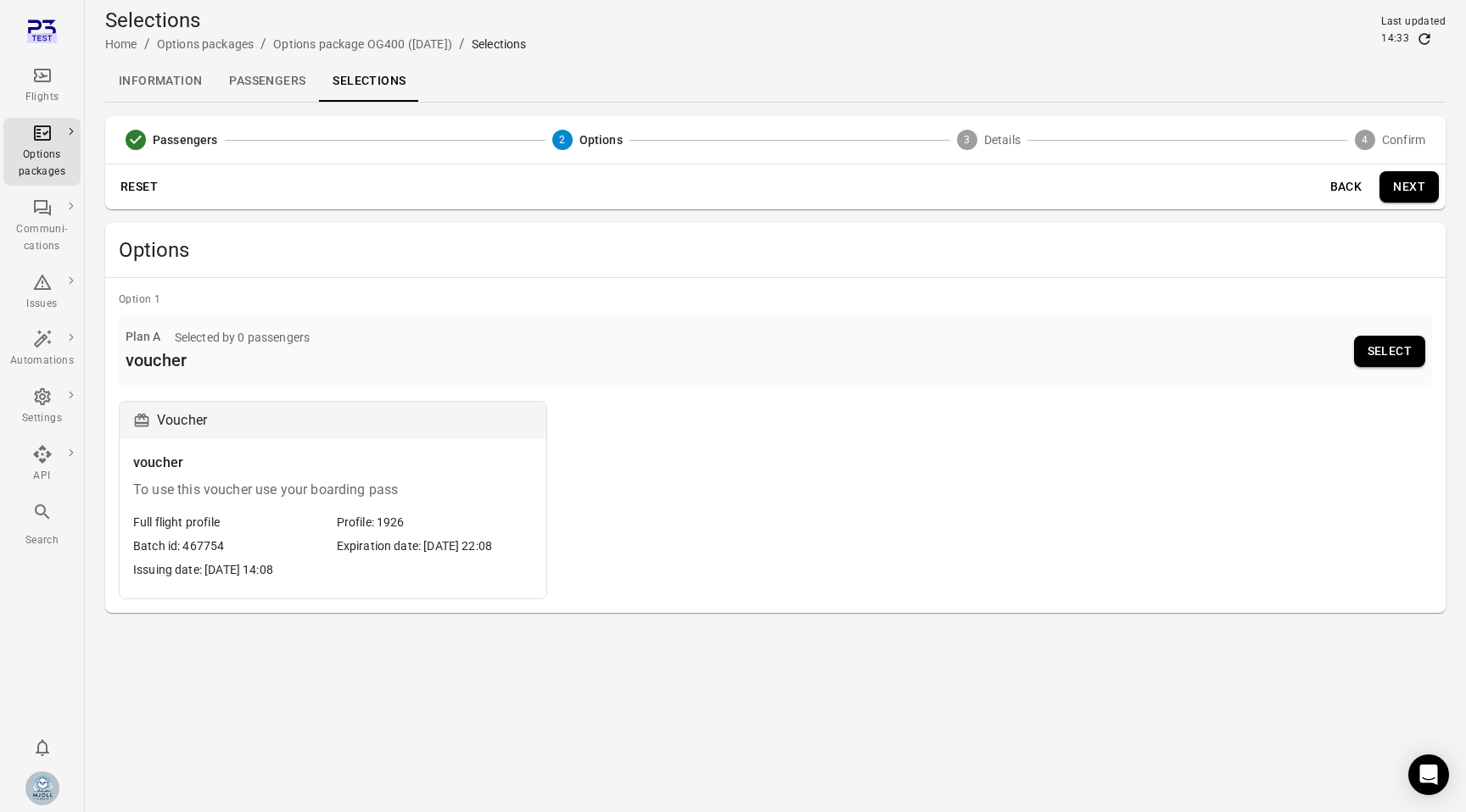
click at [330, 500] on div "To use this voucher use your boarding pass" at bounding box center [333, 490] width 399 height 21
click at [463, 527] on div "Profile: 1926" at bounding box center [435, 522] width 197 height 17
click at [1399, 337] on button "Select" at bounding box center [1390, 351] width 72 height 31
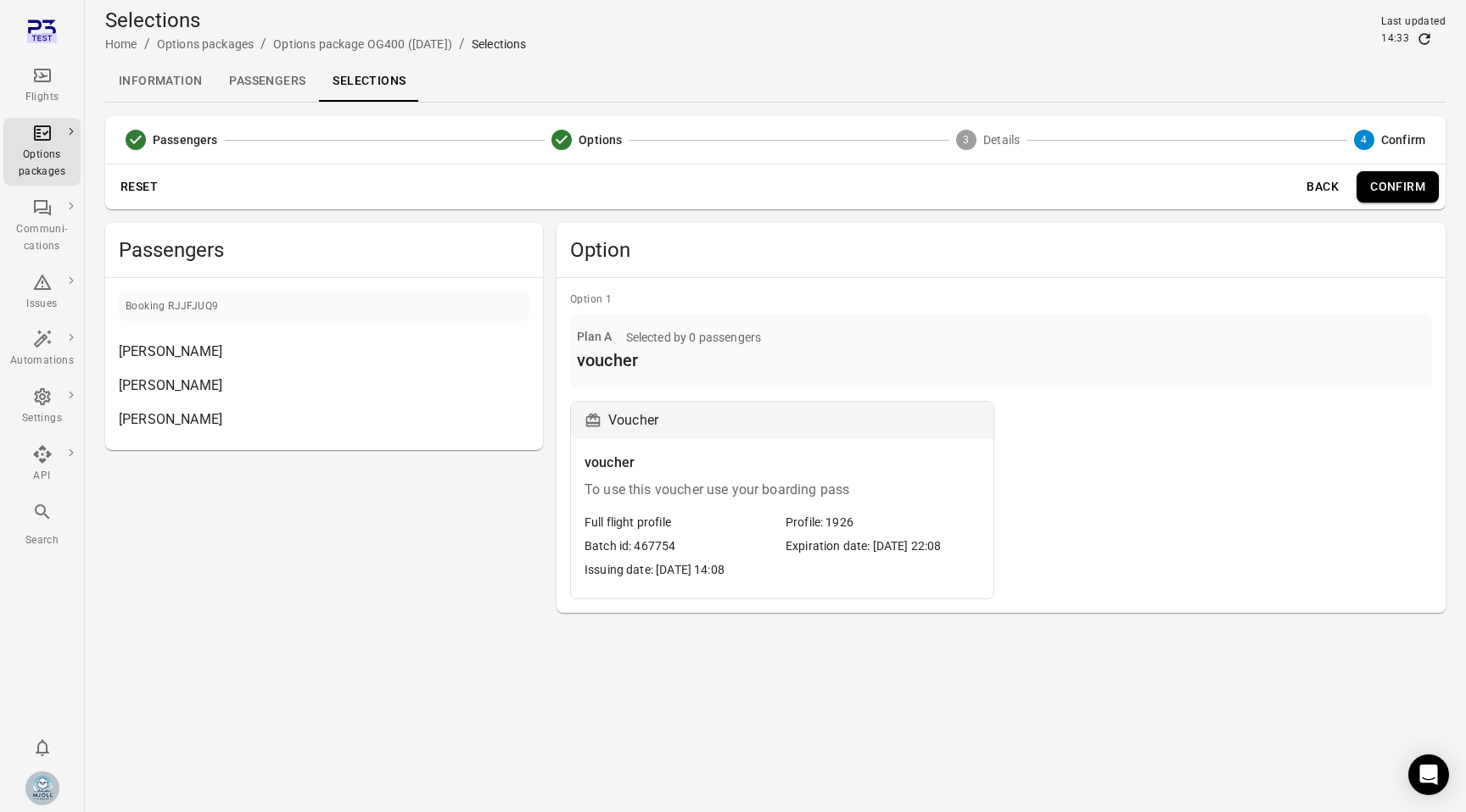
click at [839, 514] on div "Profile: 1926" at bounding box center [819, 522] width 68 height 17
click at [1419, 190] on button "Confirm" at bounding box center [1397, 186] width 82 height 31
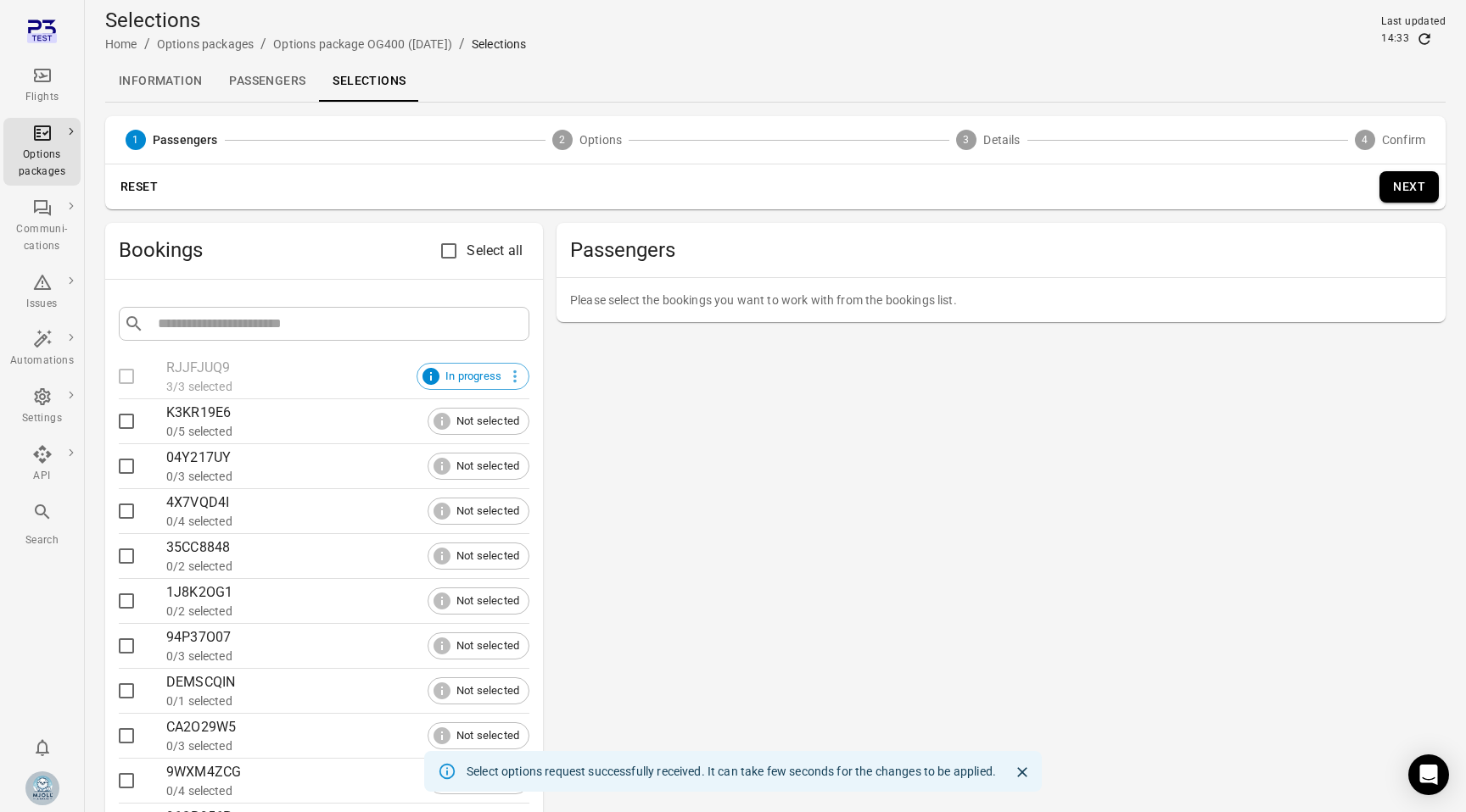
click at [303, 392] on div "3/3 selected" at bounding box center [347, 386] width 363 height 17
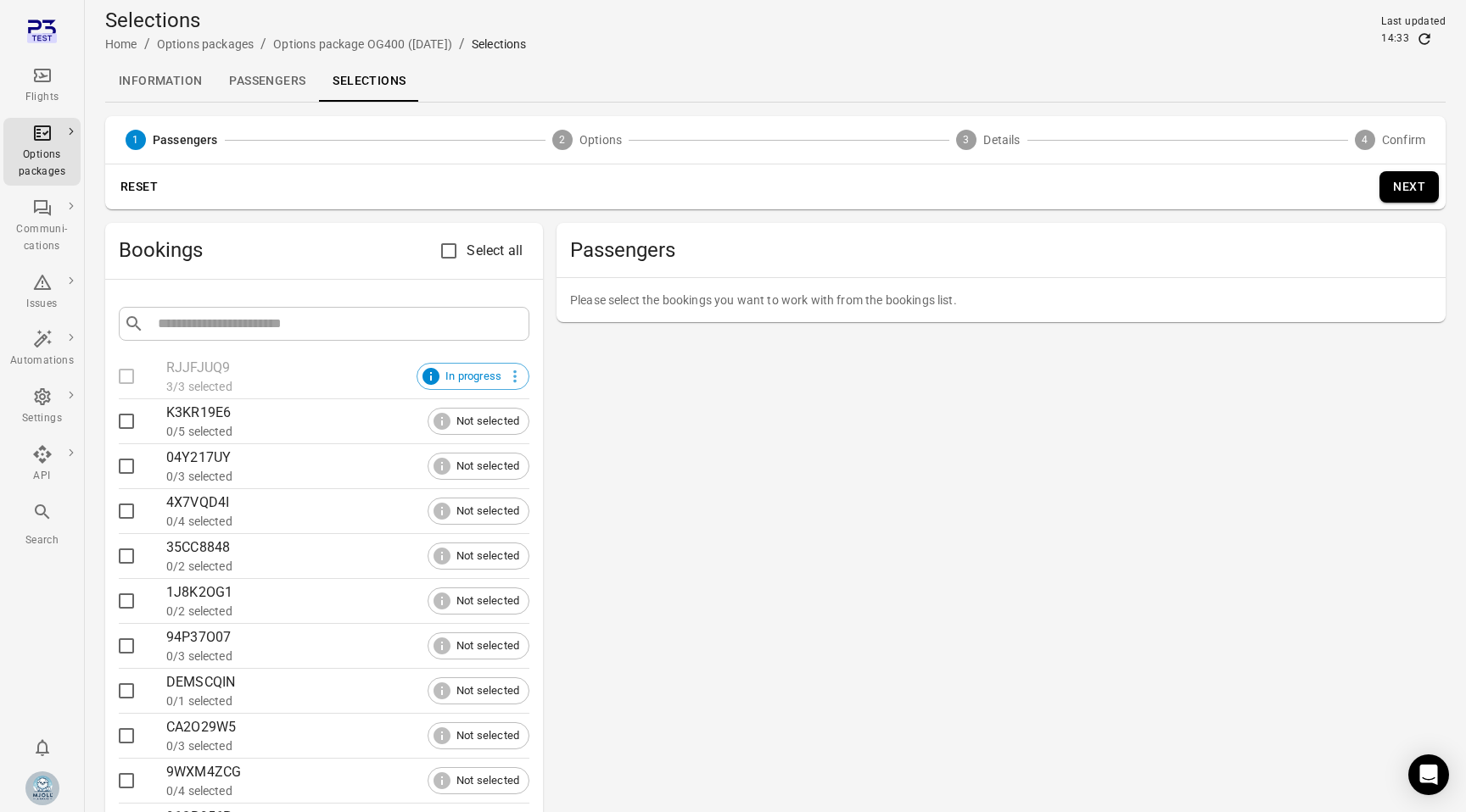
click at [253, 80] on link "Passengers" at bounding box center [268, 81] width 104 height 40
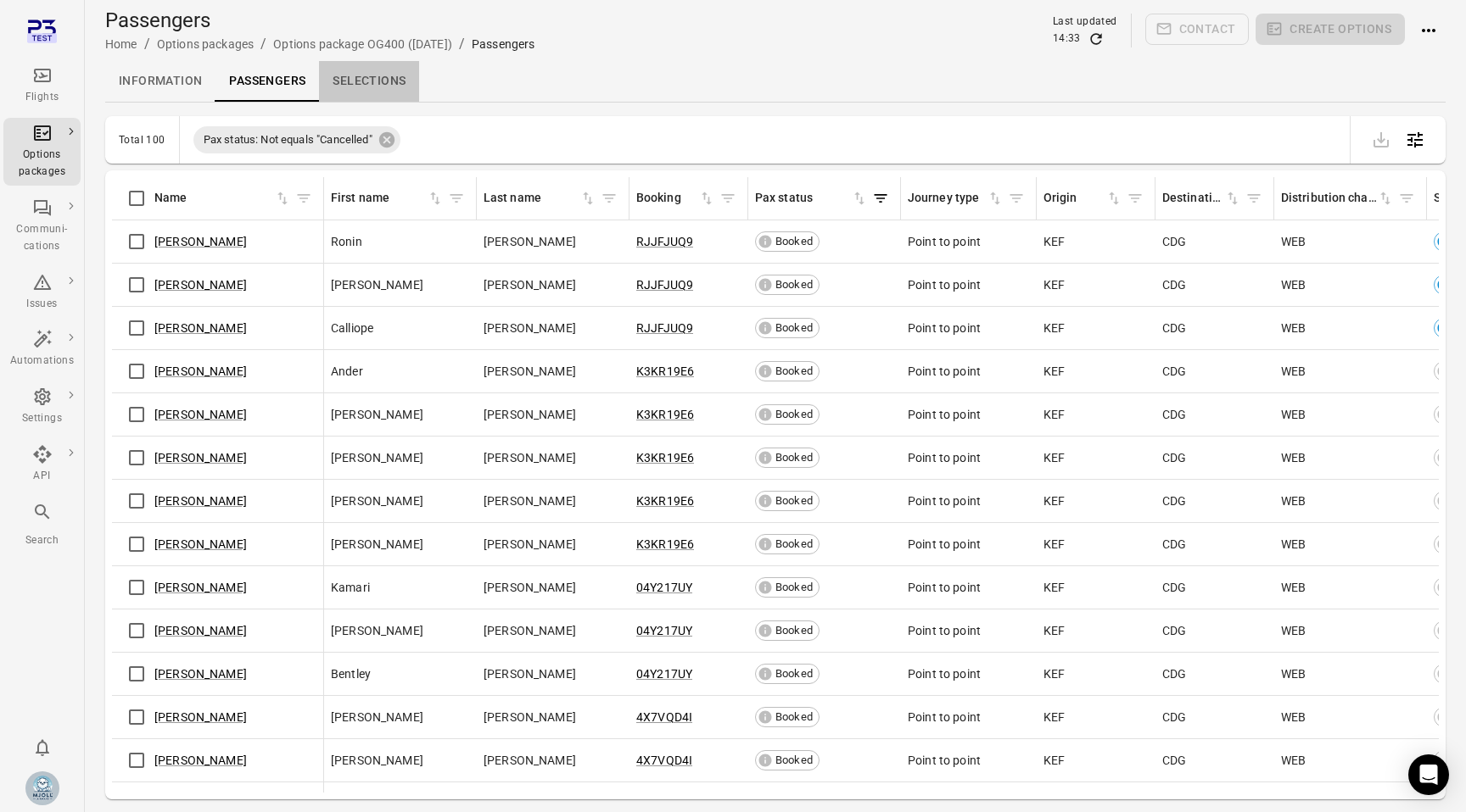
click at [357, 82] on link "Selections" at bounding box center [369, 81] width 100 height 40
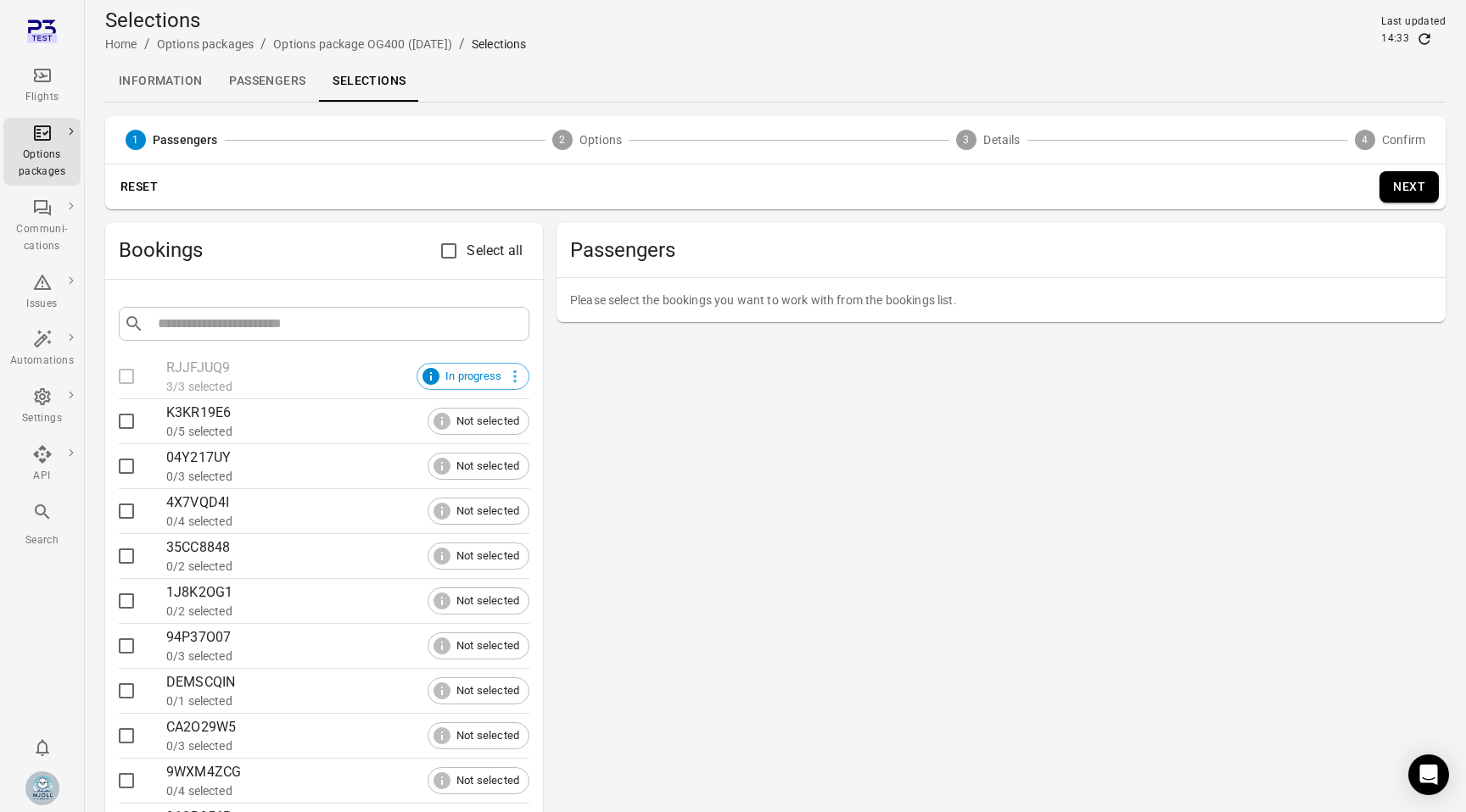
click at [191, 417] on div "K3KR19E6" at bounding box center [347, 413] width 363 height 21
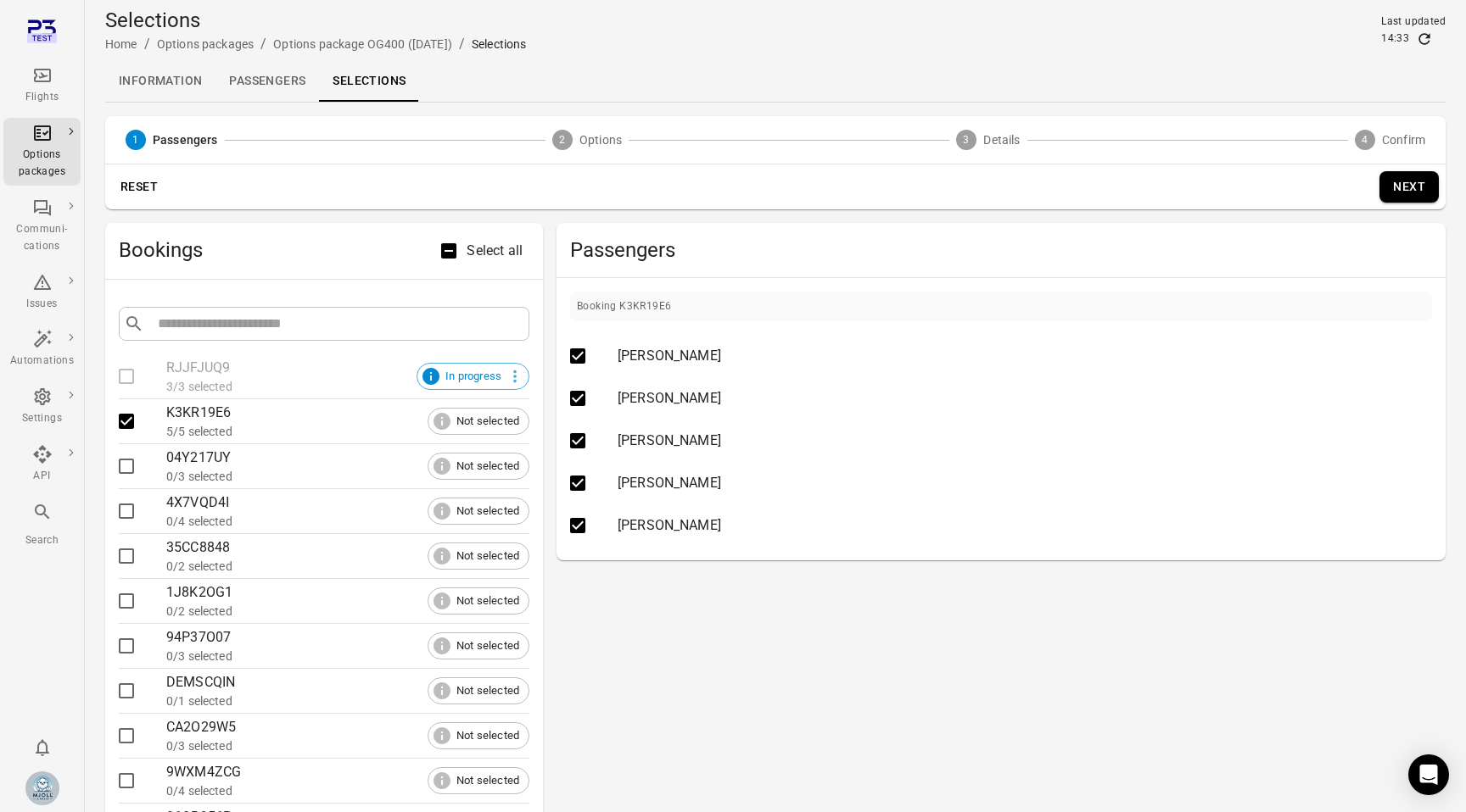
click at [1411, 181] on button "Next" at bounding box center [1409, 186] width 59 height 31
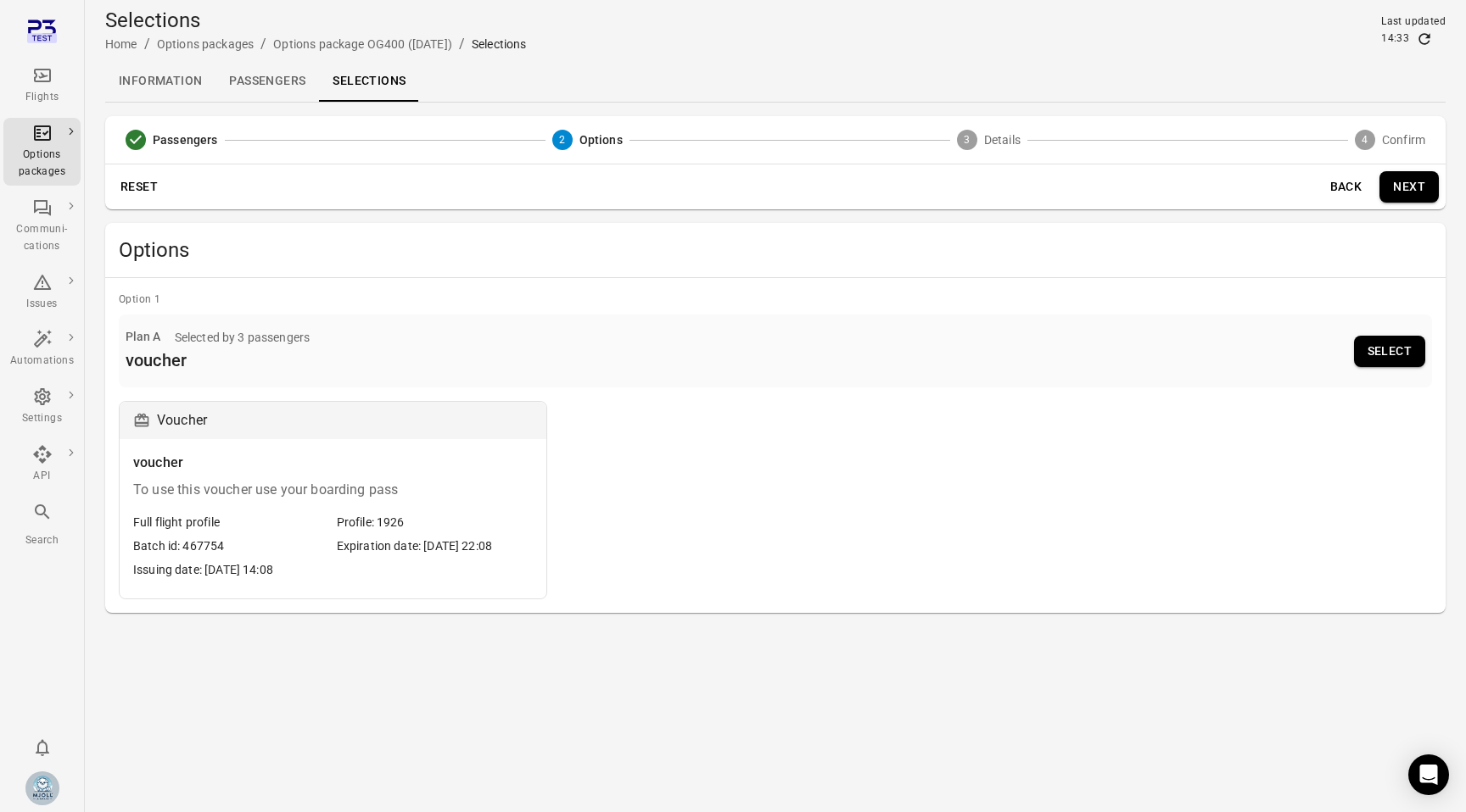
click at [403, 450] on div "voucher To use this voucher use your boarding pass Full flight profile Profile:…" at bounding box center [333, 519] width 426 height 159
click at [1379, 355] on button "Select" at bounding box center [1390, 351] width 72 height 31
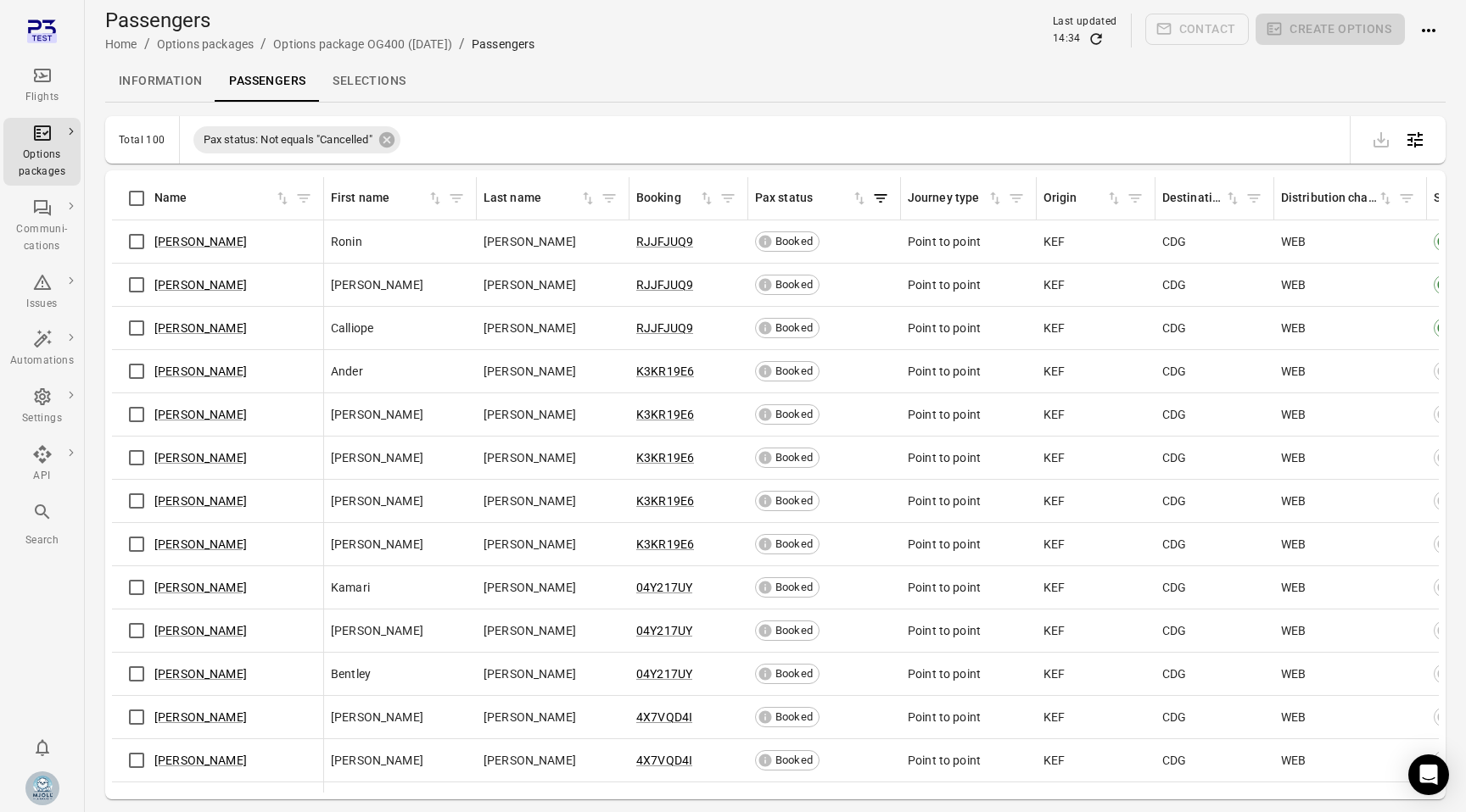
click at [372, 83] on link "Selections" at bounding box center [369, 81] width 100 height 40
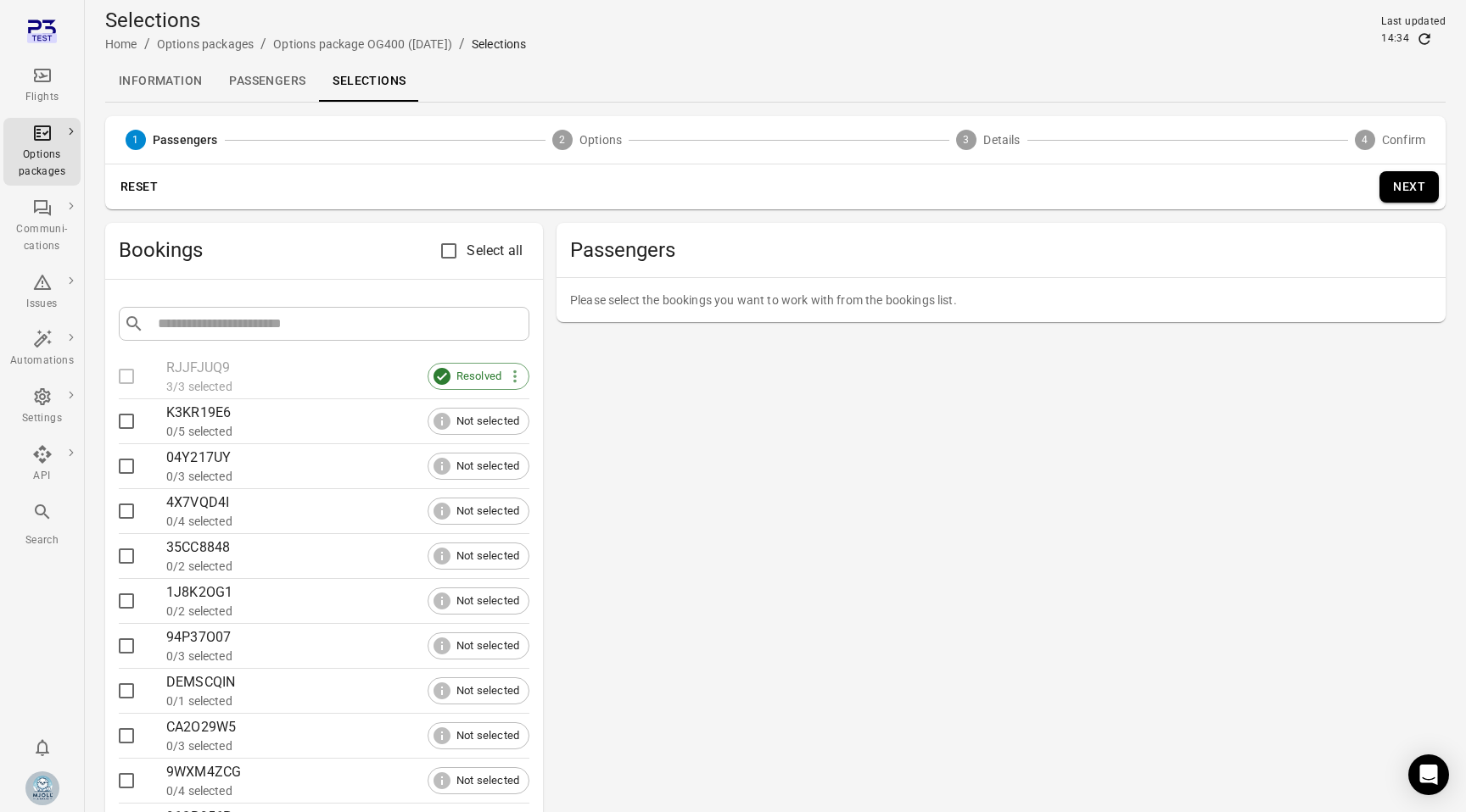
click at [267, 415] on div "K3KR19E6" at bounding box center [347, 413] width 363 height 21
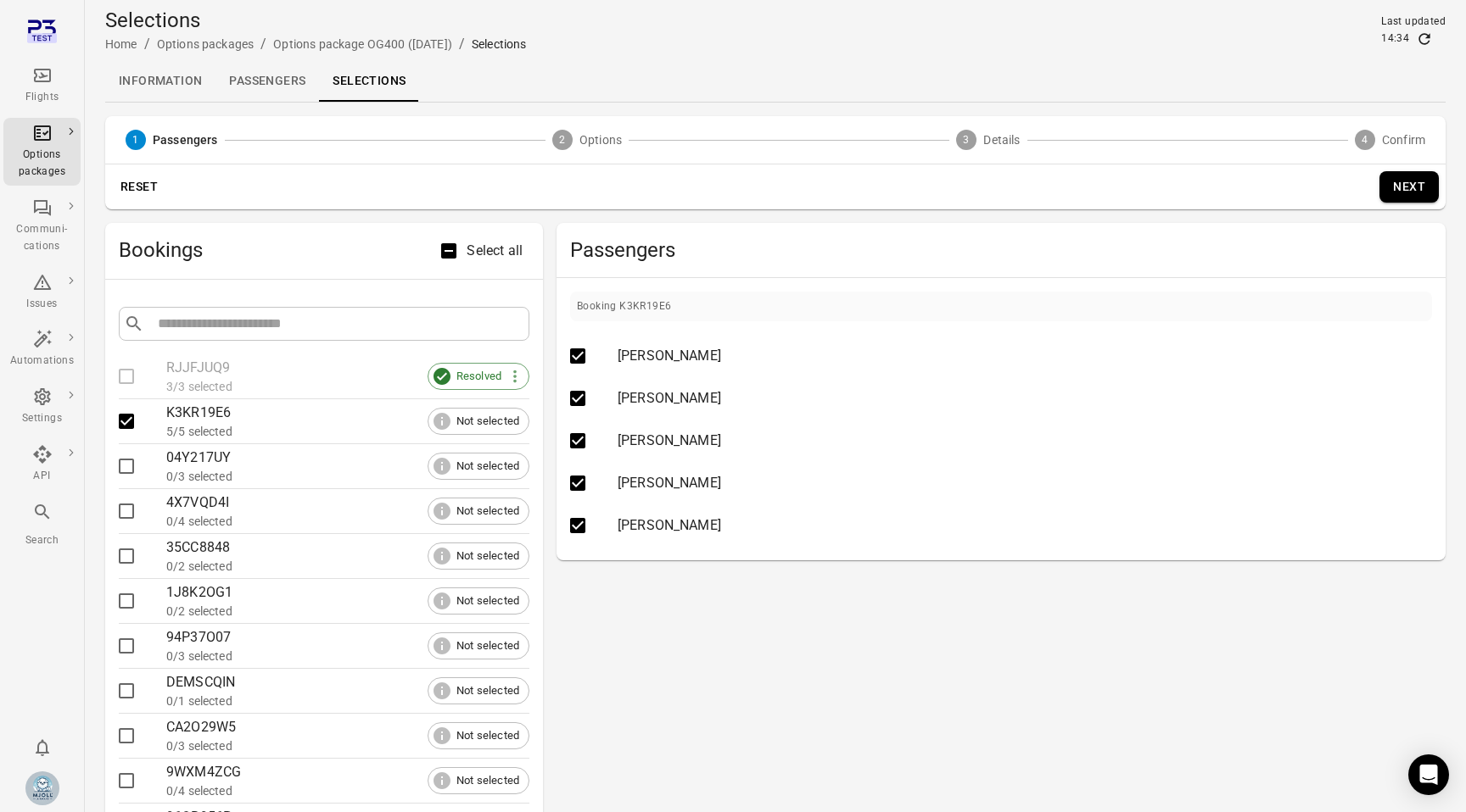
click at [1407, 192] on button "Next" at bounding box center [1409, 186] width 59 height 31
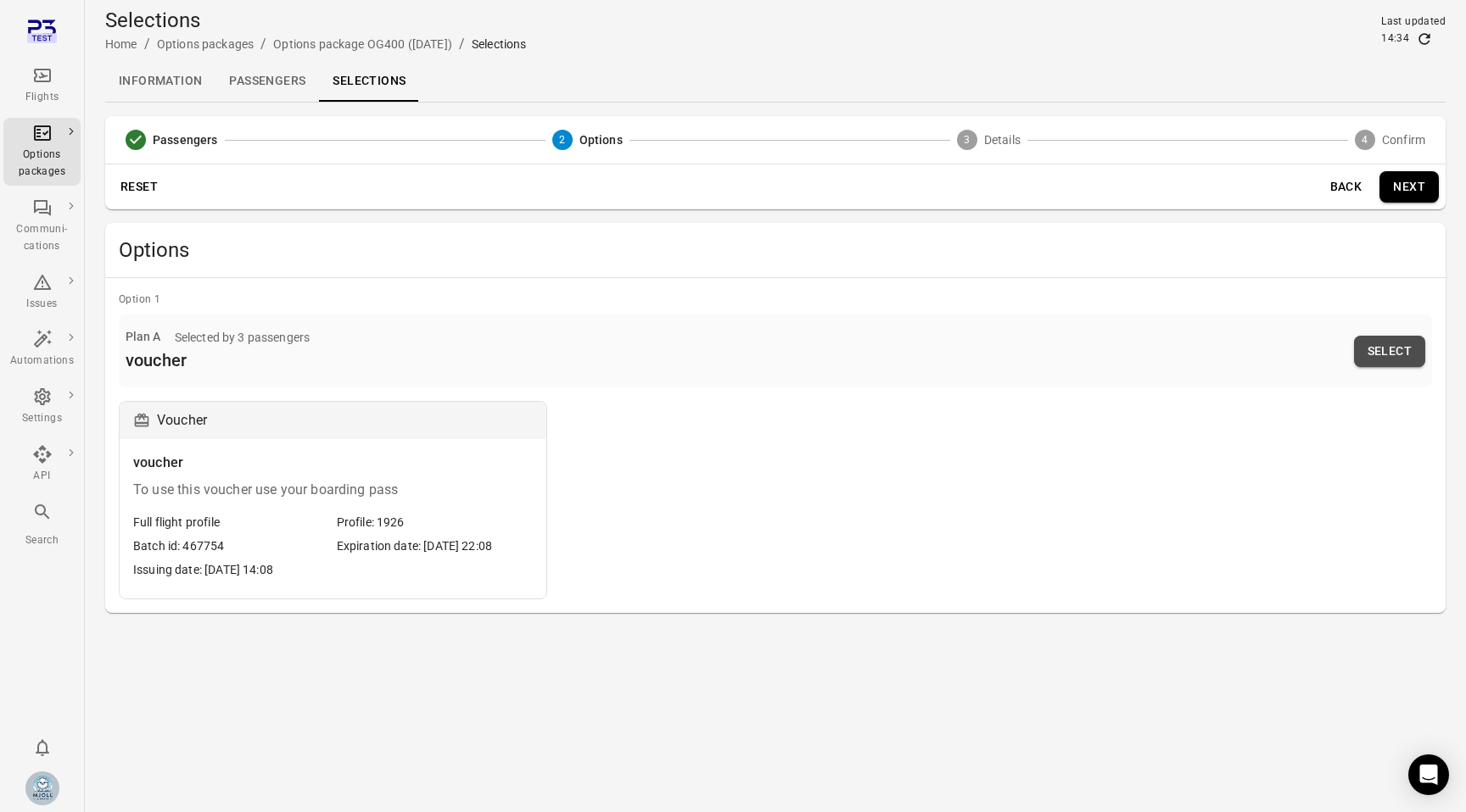
click at [1397, 351] on button "Select" at bounding box center [1390, 351] width 72 height 31
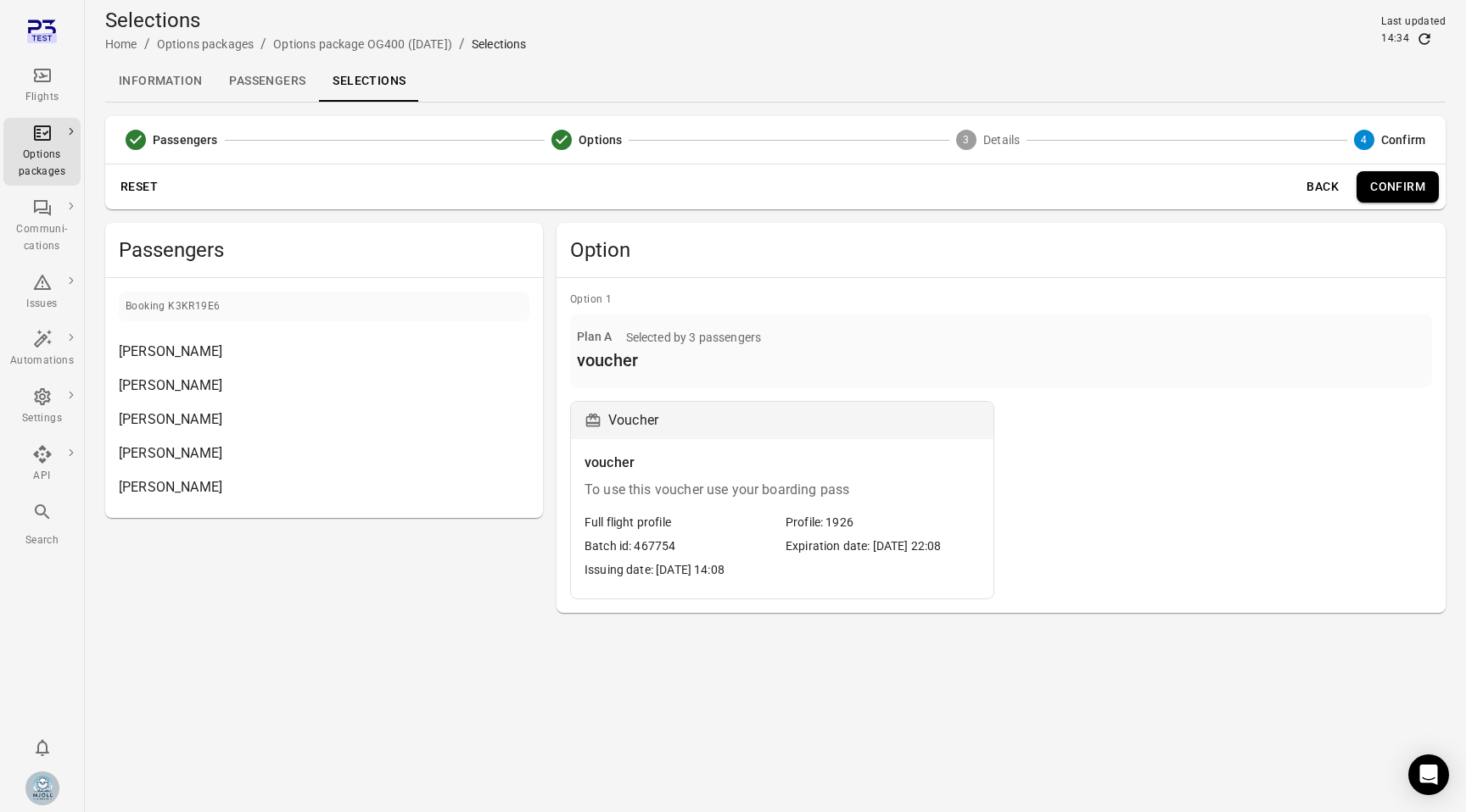
click at [1402, 184] on button "Confirm" at bounding box center [1397, 186] width 82 height 31
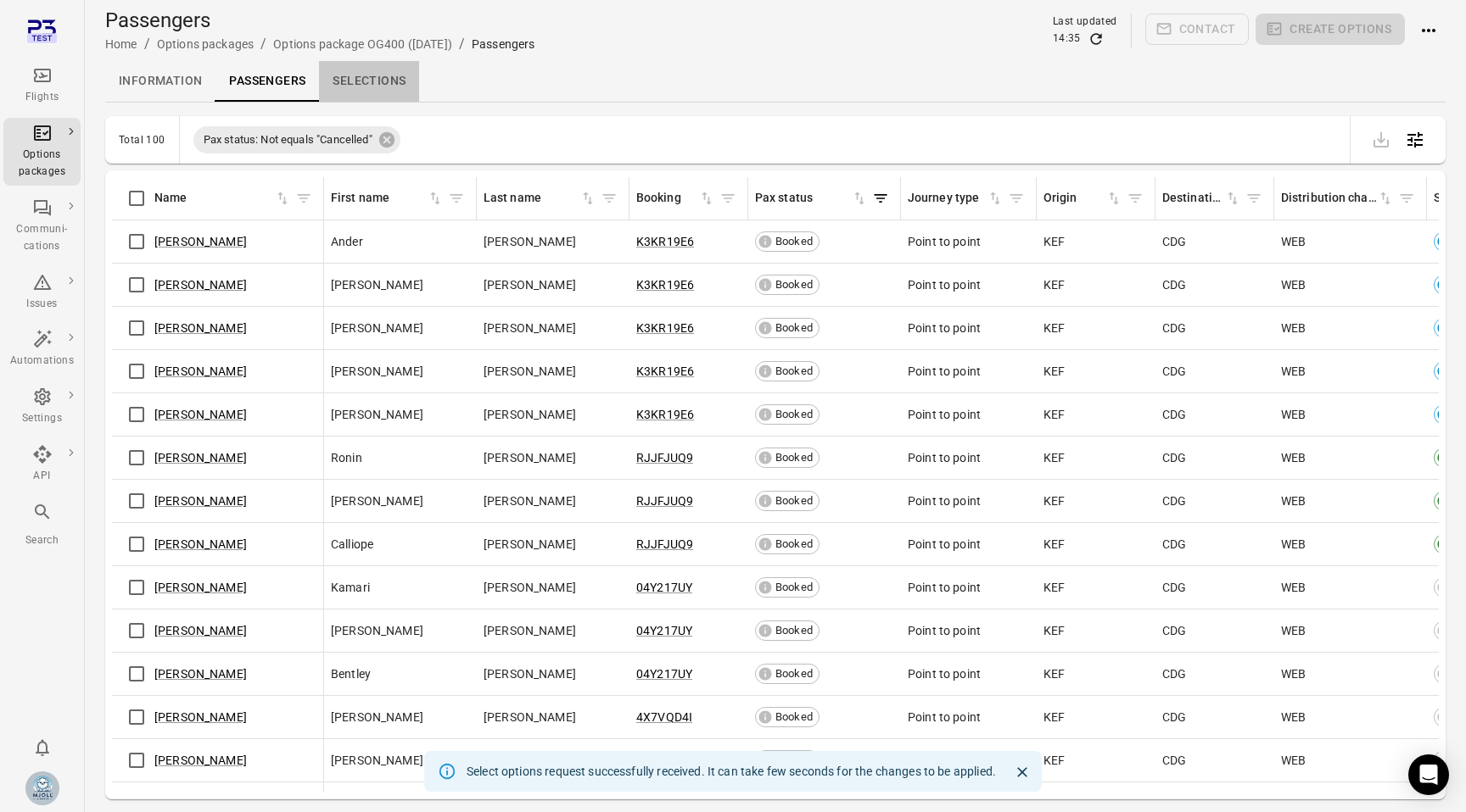
click at [381, 81] on link "Selections" at bounding box center [369, 81] width 100 height 40
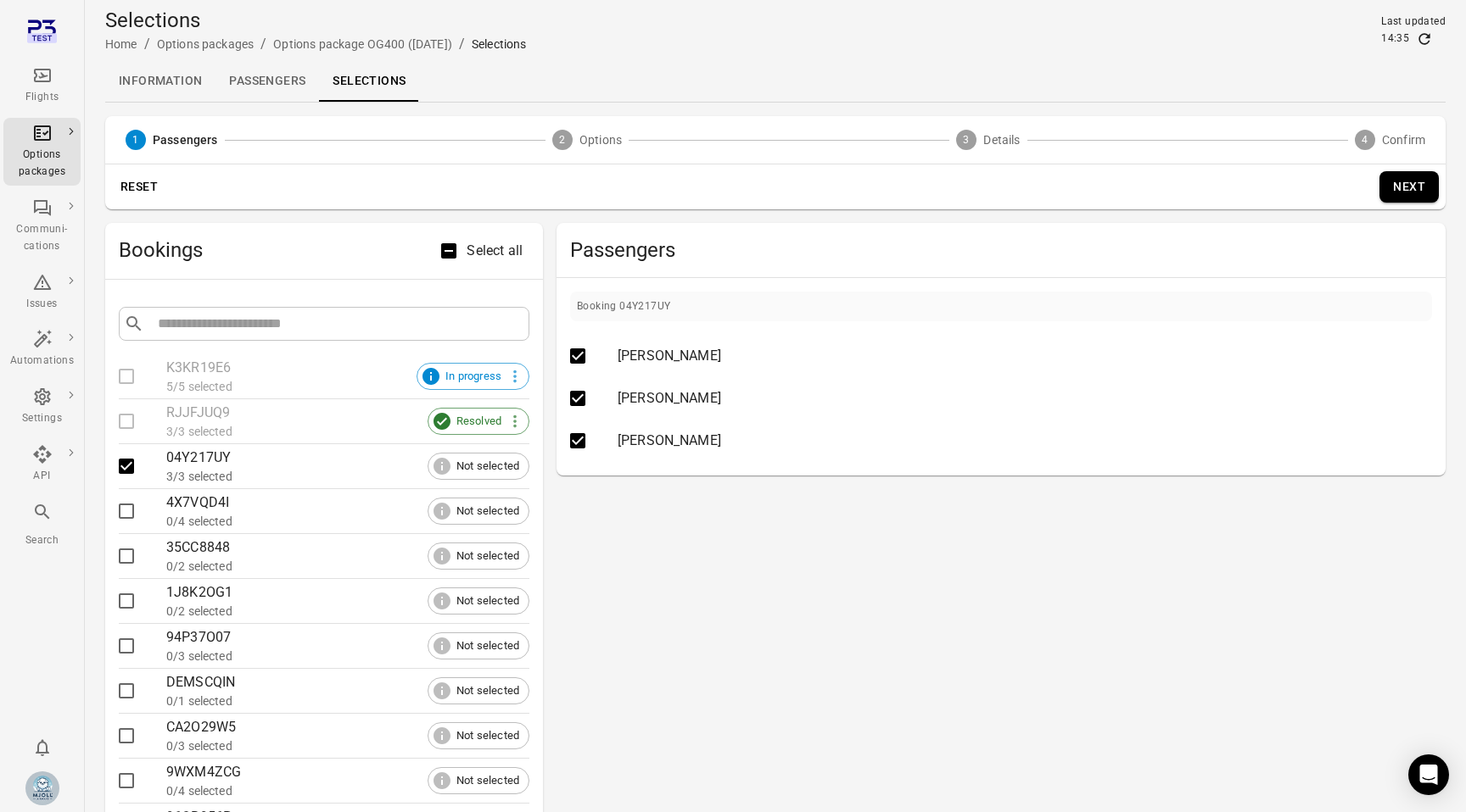
click at [1405, 172] on button "Next" at bounding box center [1409, 186] width 59 height 31
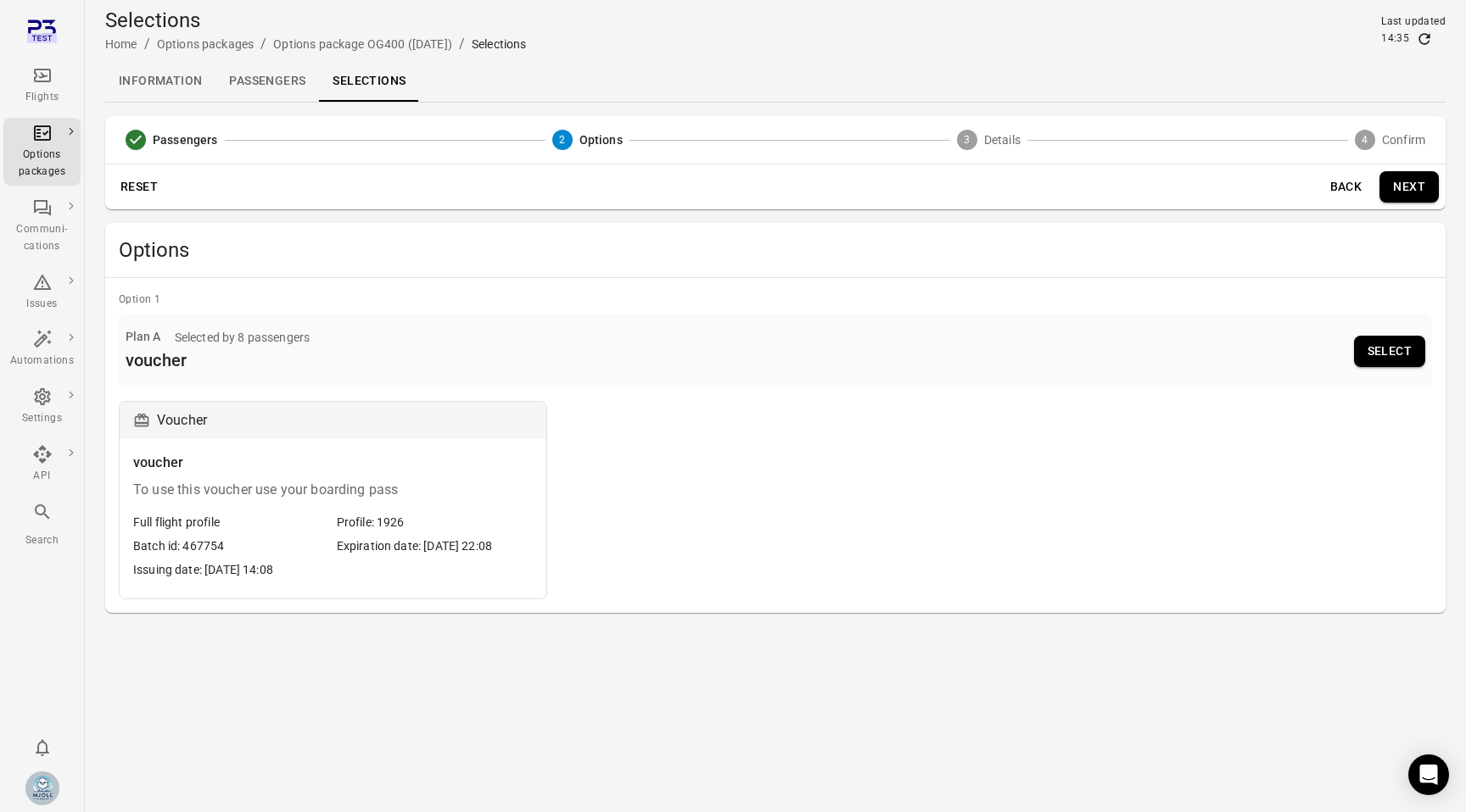
click at [399, 517] on div "Profile: 1926" at bounding box center [371, 522] width 68 height 17
click at [1415, 348] on button "Select" at bounding box center [1390, 351] width 72 height 31
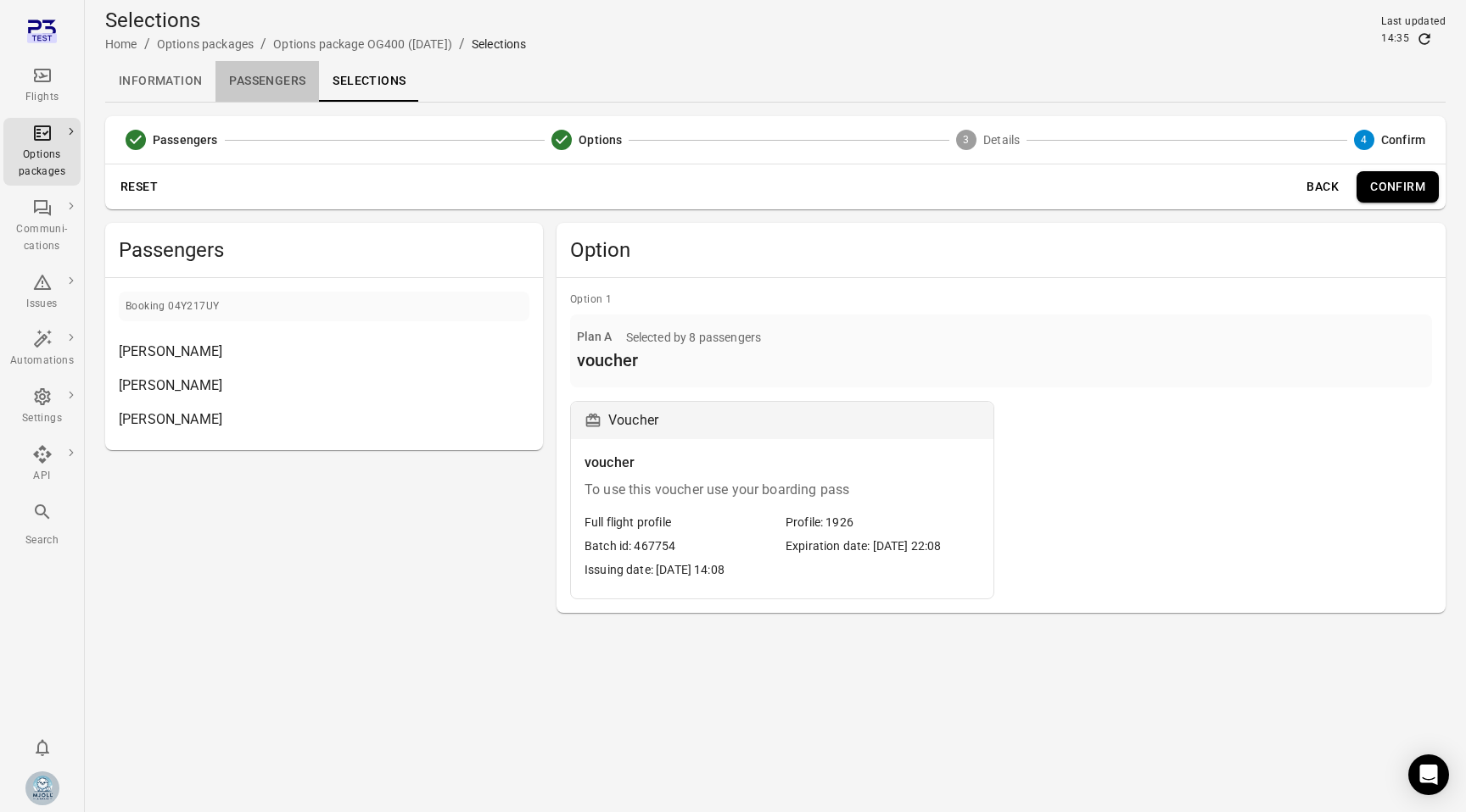
click at [294, 90] on link "Passengers" at bounding box center [268, 81] width 104 height 40
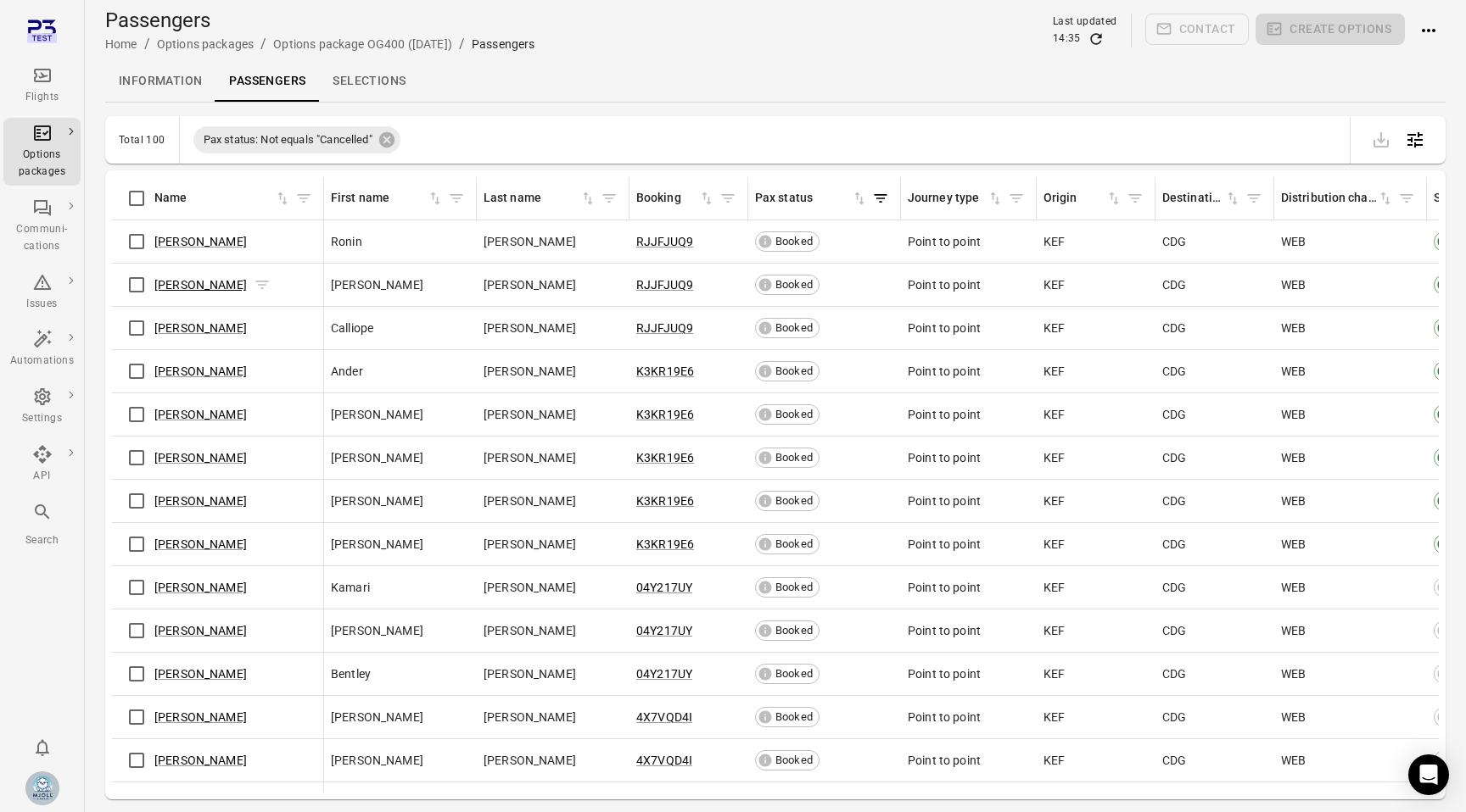
click at [199, 286] on link "[PERSON_NAME]" at bounding box center [200, 285] width 92 height 13
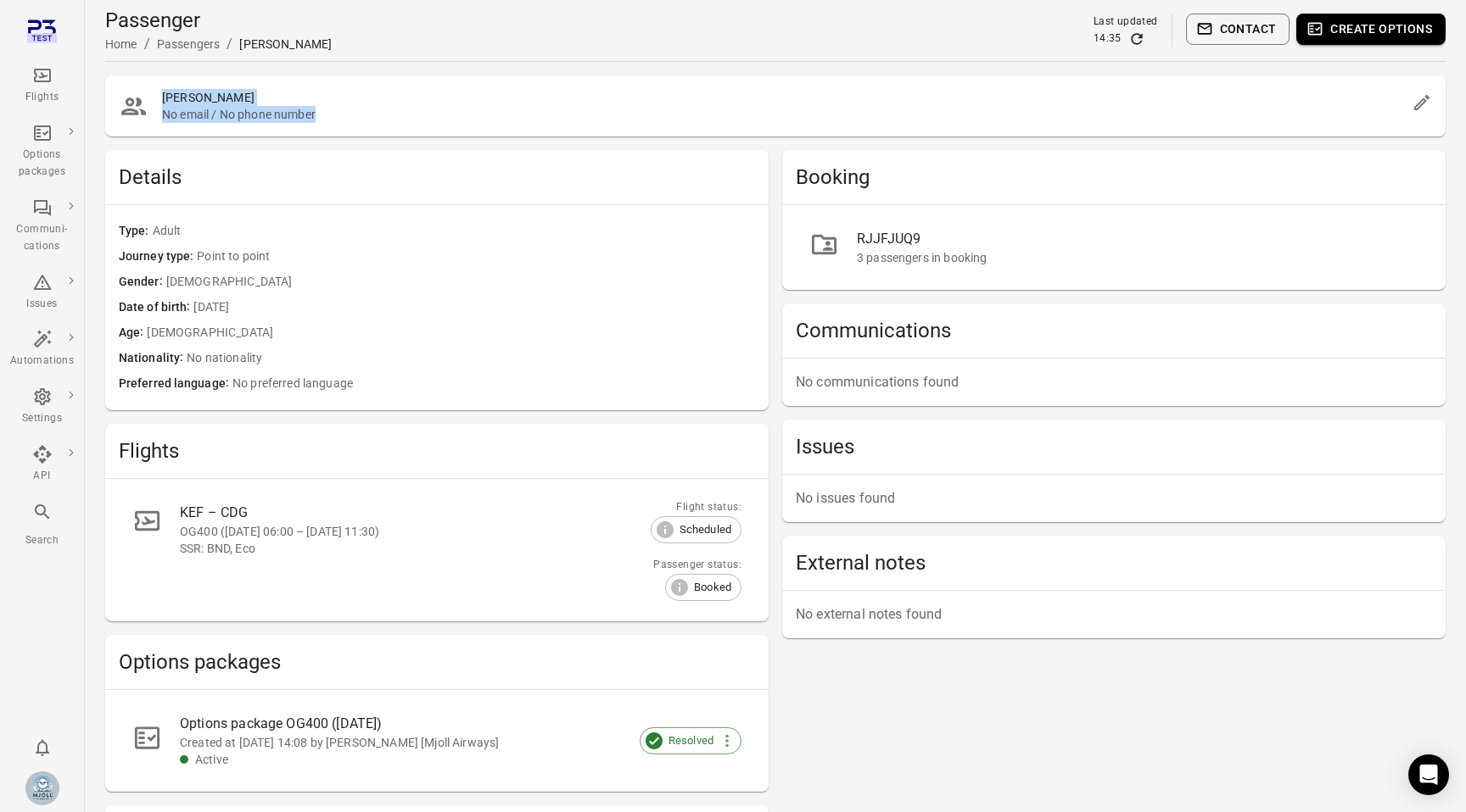
drag, startPoint x: 340, startPoint y: 107, endPoint x: 141, endPoint y: 78, distance: 201.1
click at [141, 78] on div "[PERSON_NAME] No email / No phone number" at bounding box center [775, 106] width 1340 height 61
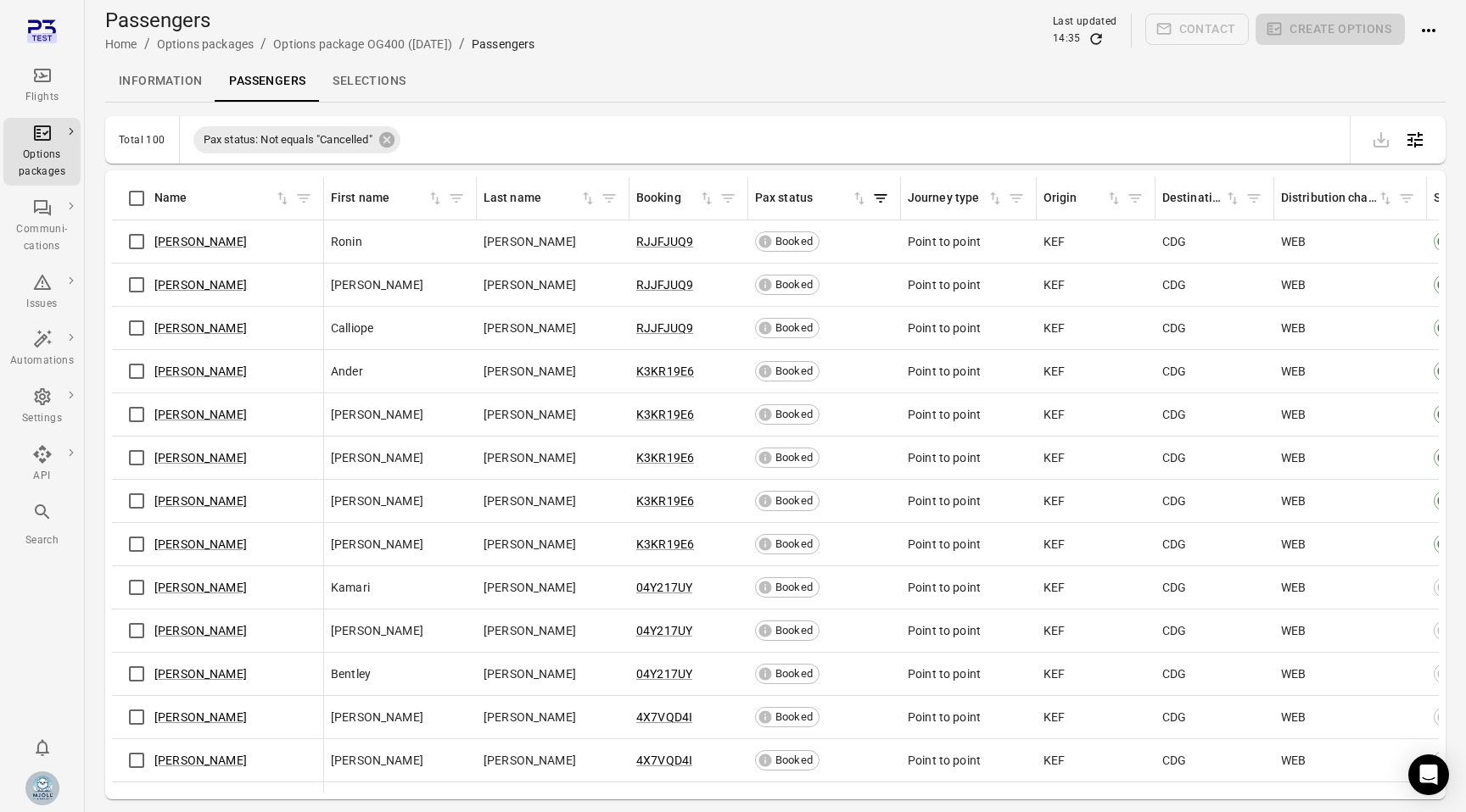
click at [382, 72] on link "Selections" at bounding box center [369, 81] width 100 height 40
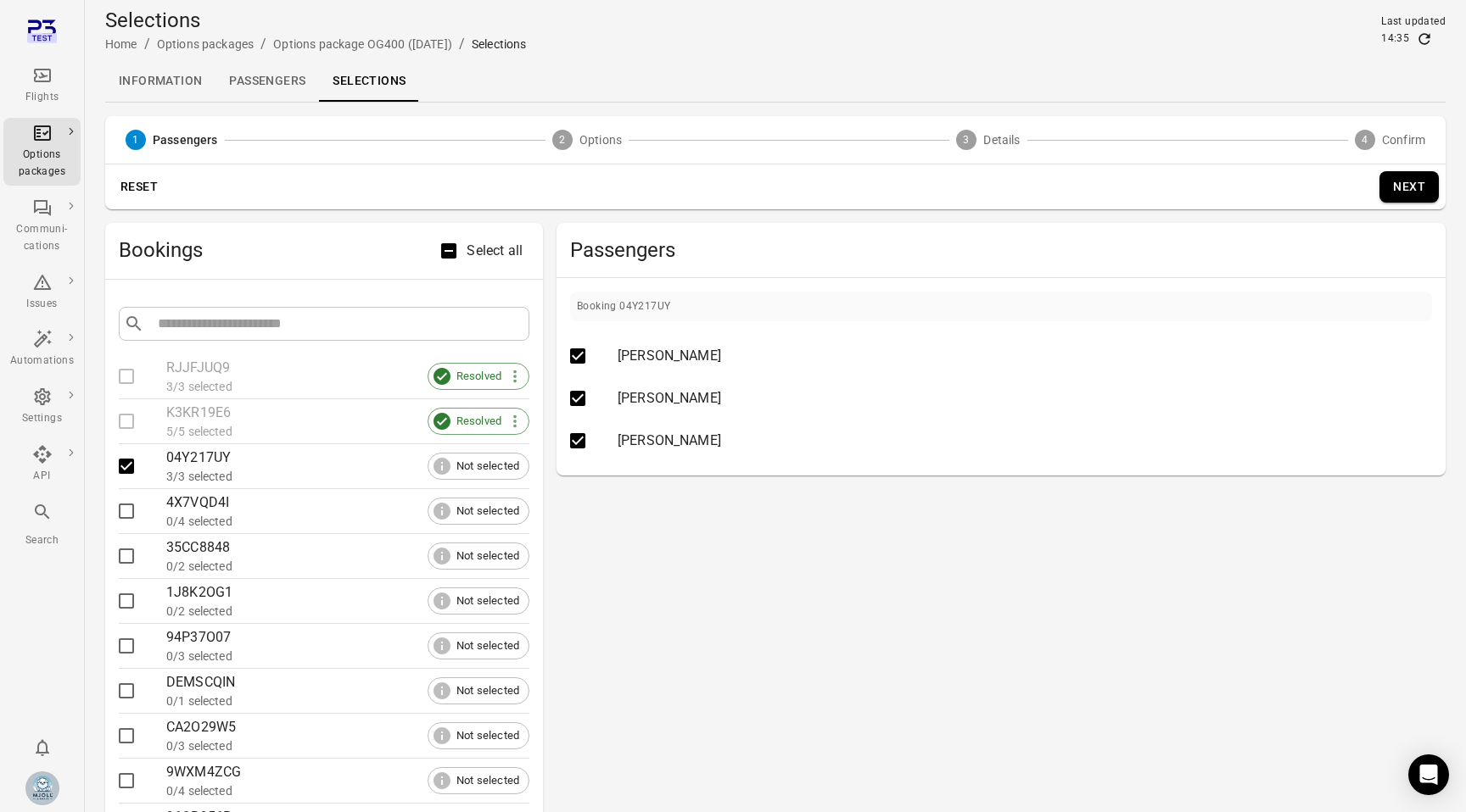
click at [1397, 197] on button "Next" at bounding box center [1409, 186] width 59 height 31
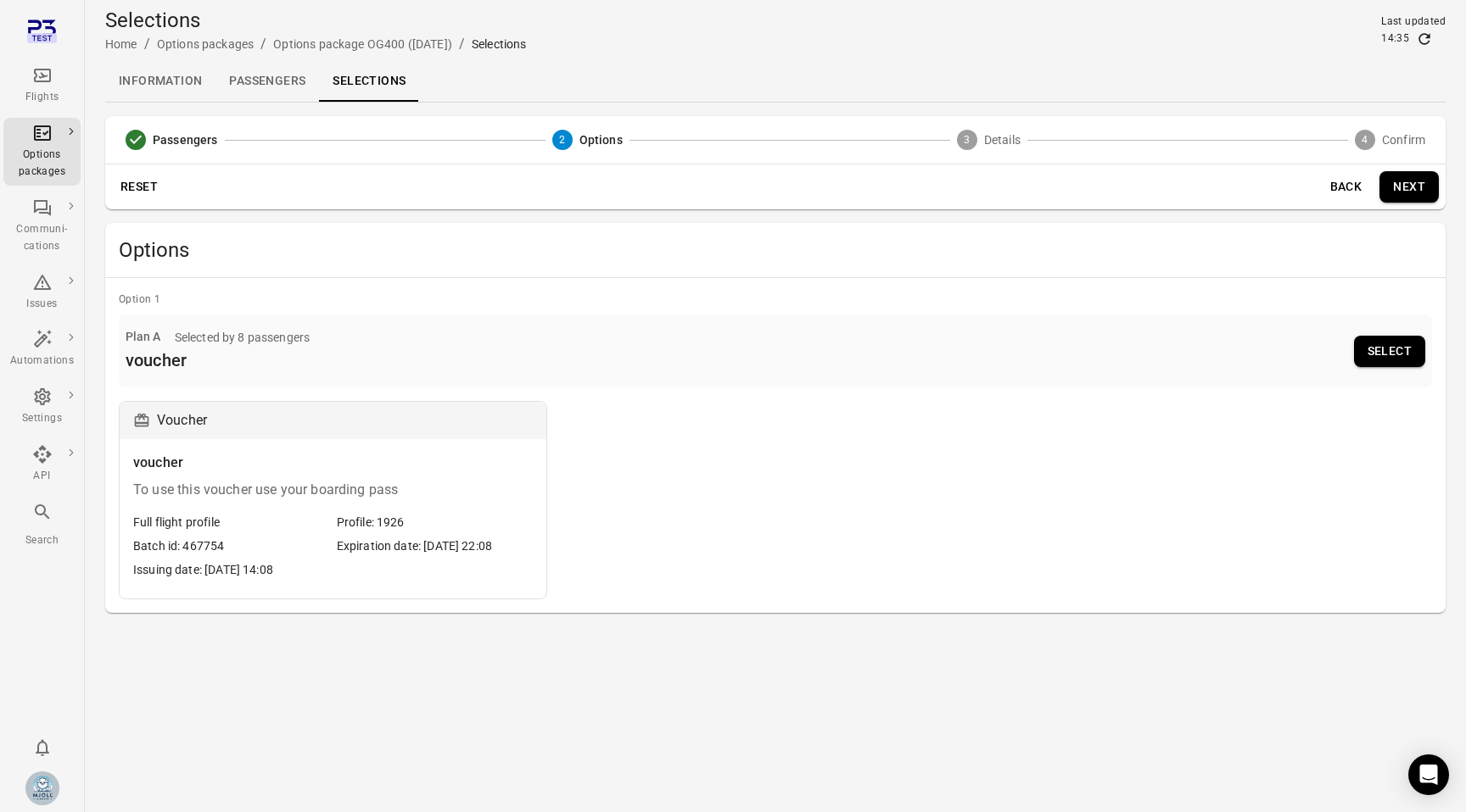
click at [475, 523] on div "Profile: 1926" at bounding box center [435, 522] width 197 height 17
click at [1406, 355] on button "Select" at bounding box center [1390, 351] width 72 height 31
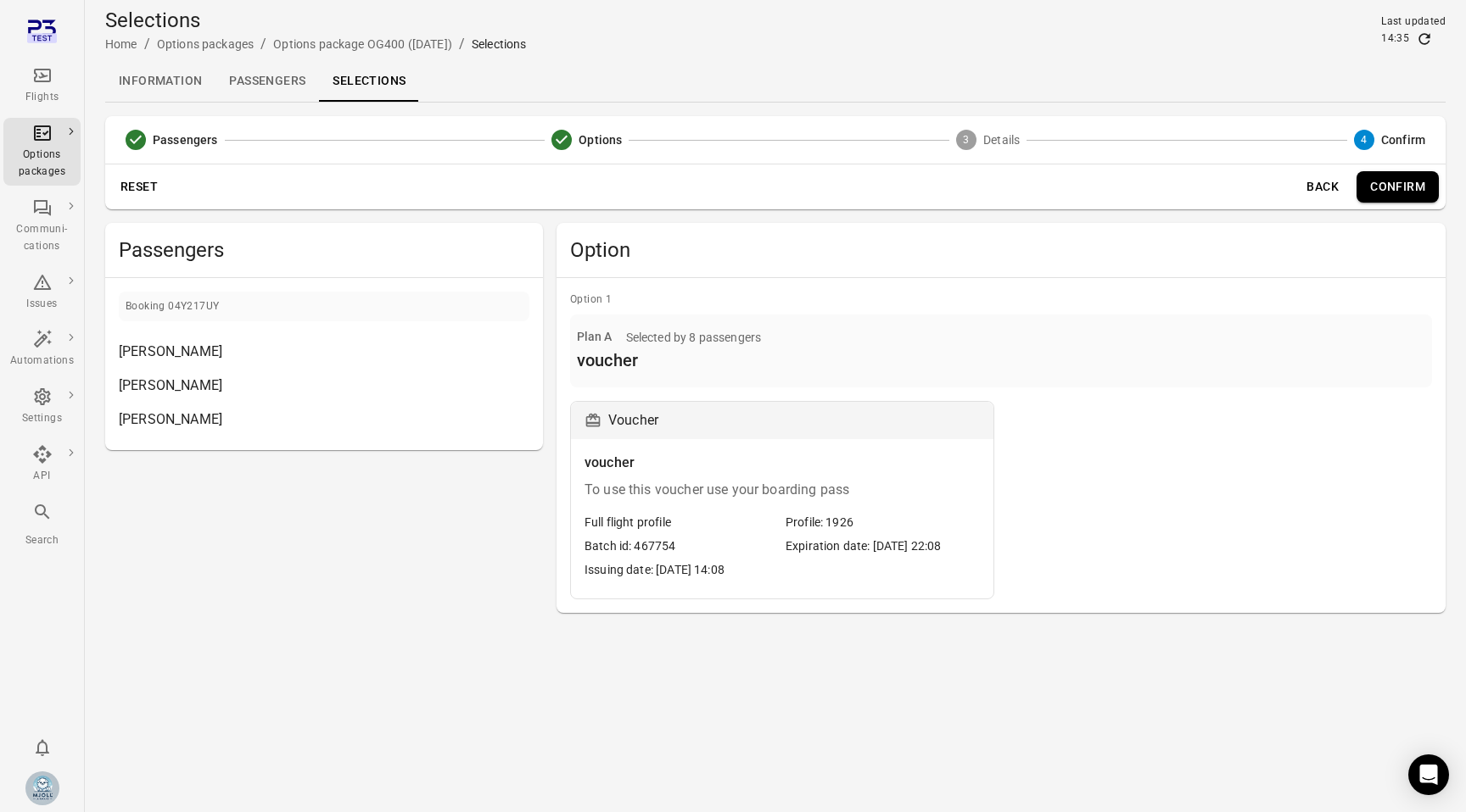
click at [1407, 188] on button "Confirm" at bounding box center [1397, 186] width 82 height 31
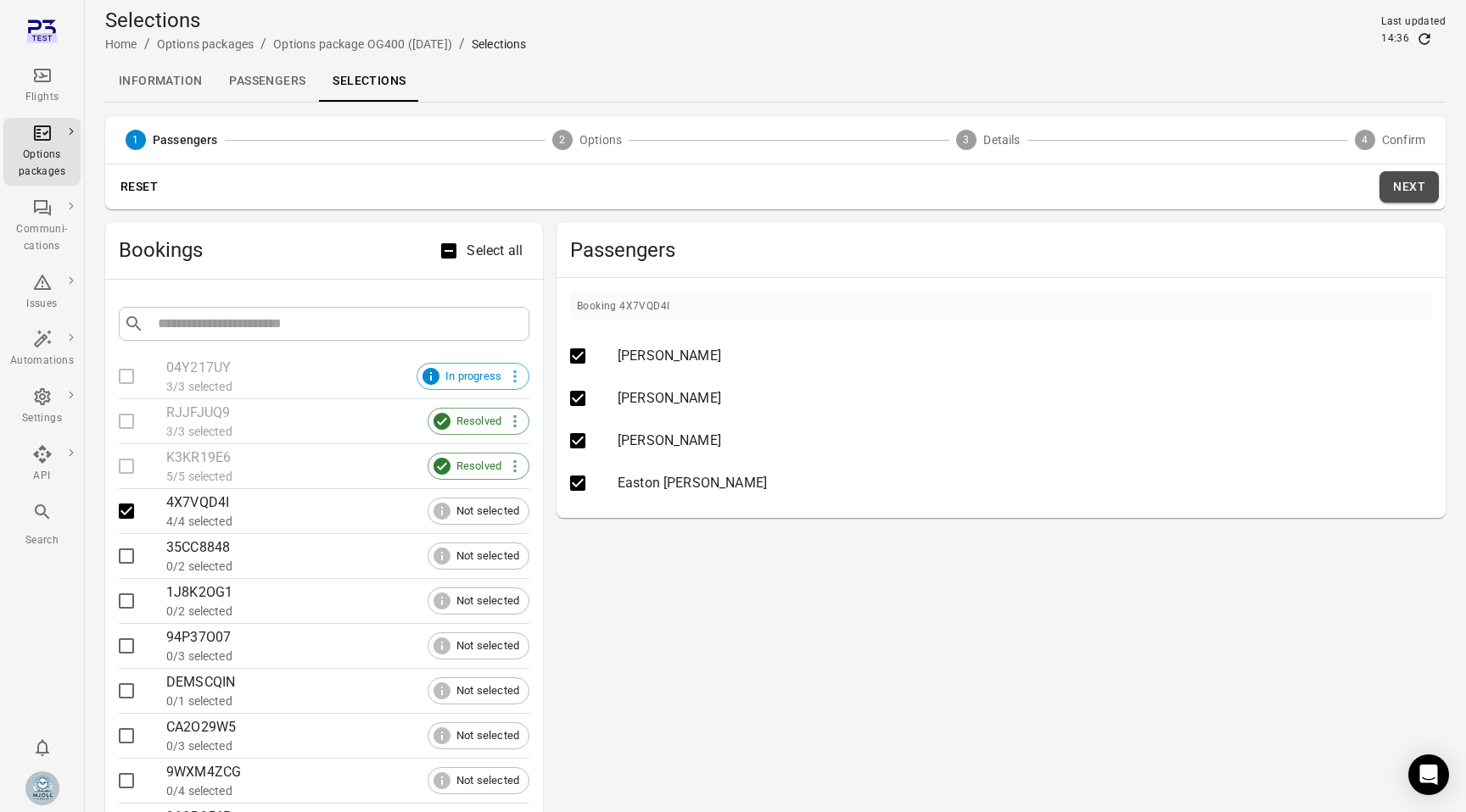
click at [1417, 201] on button "Next" at bounding box center [1409, 186] width 59 height 31
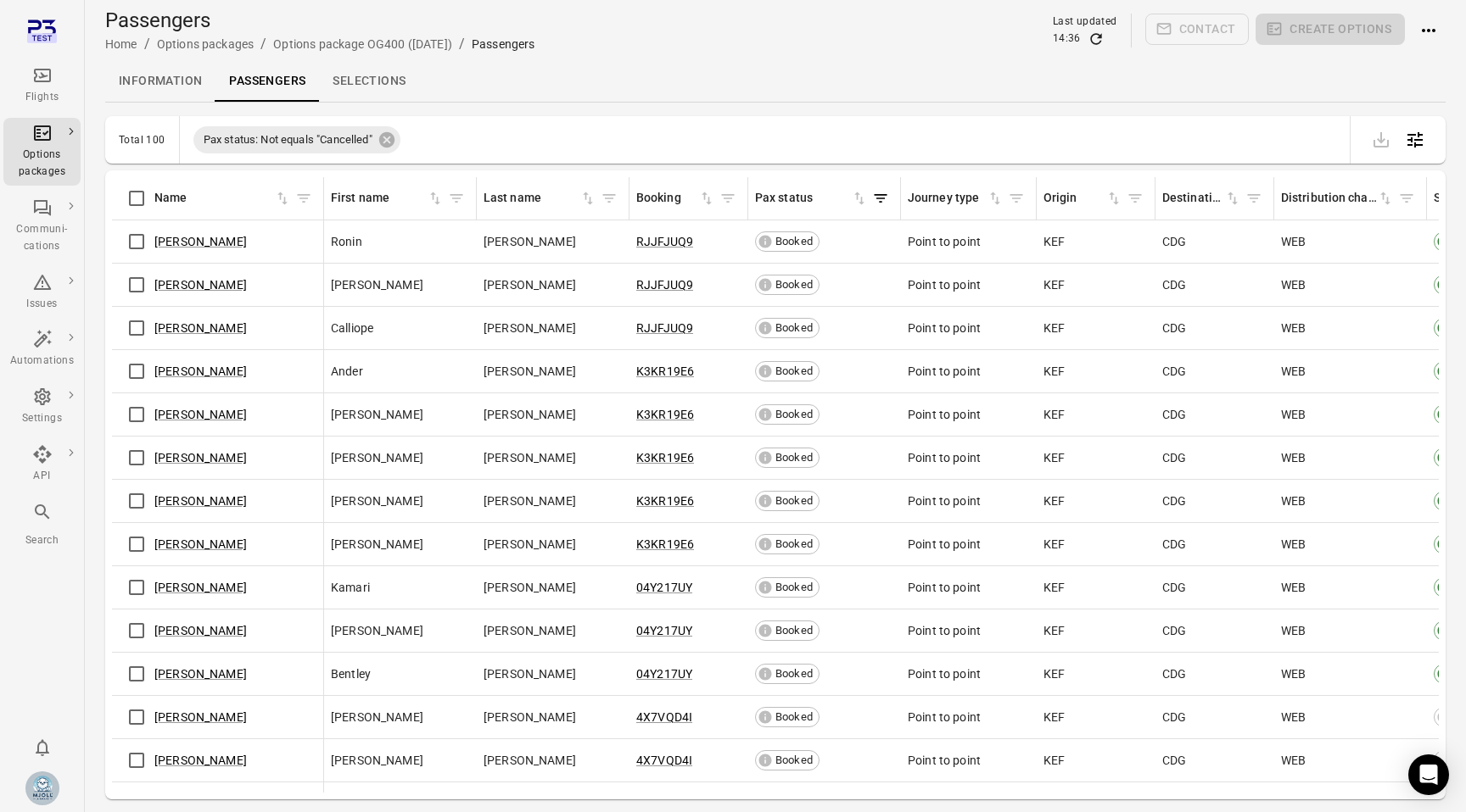
click at [361, 85] on link "Selections" at bounding box center [369, 81] width 100 height 40
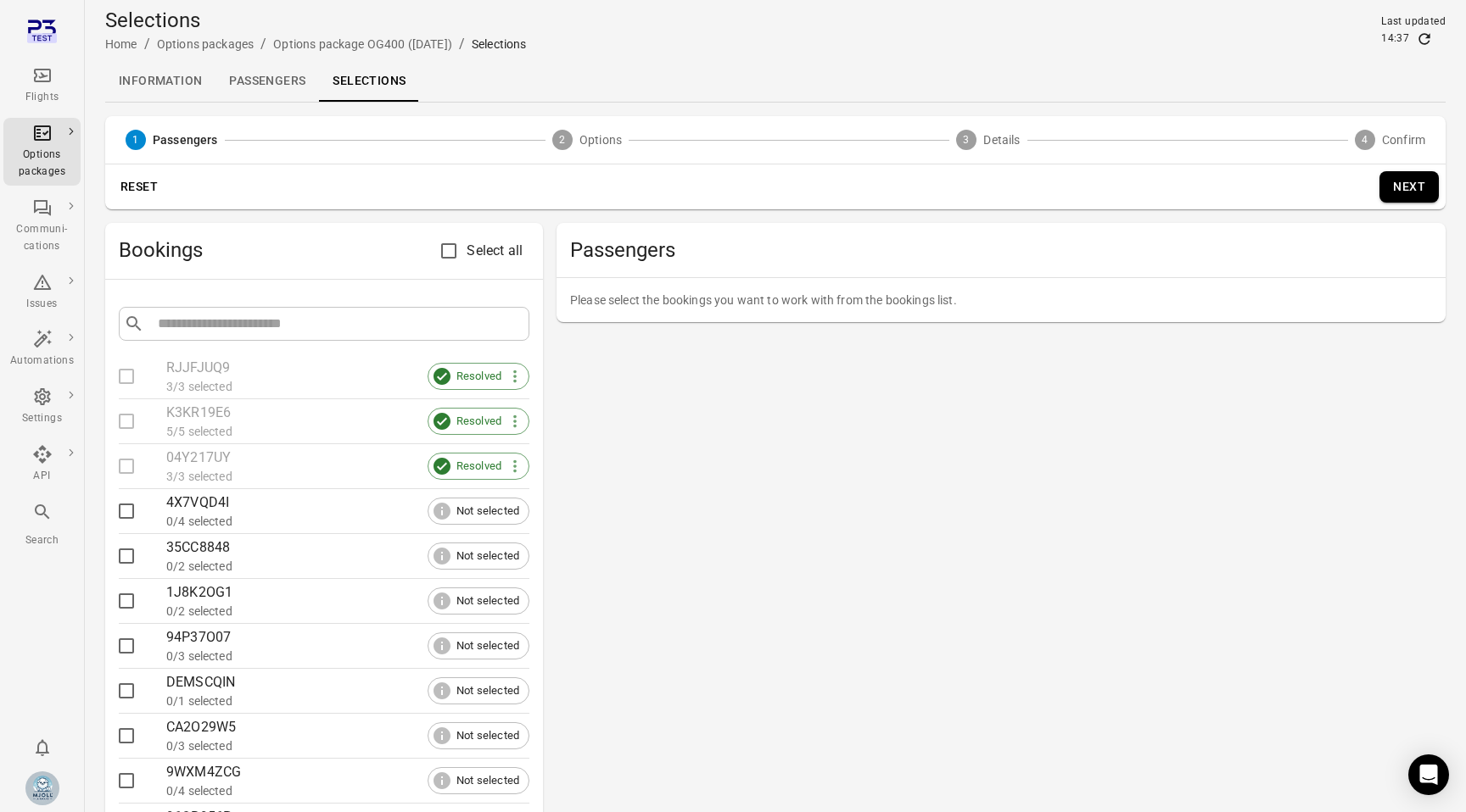
click at [211, 521] on div "0/4 selected" at bounding box center [347, 521] width 363 height 17
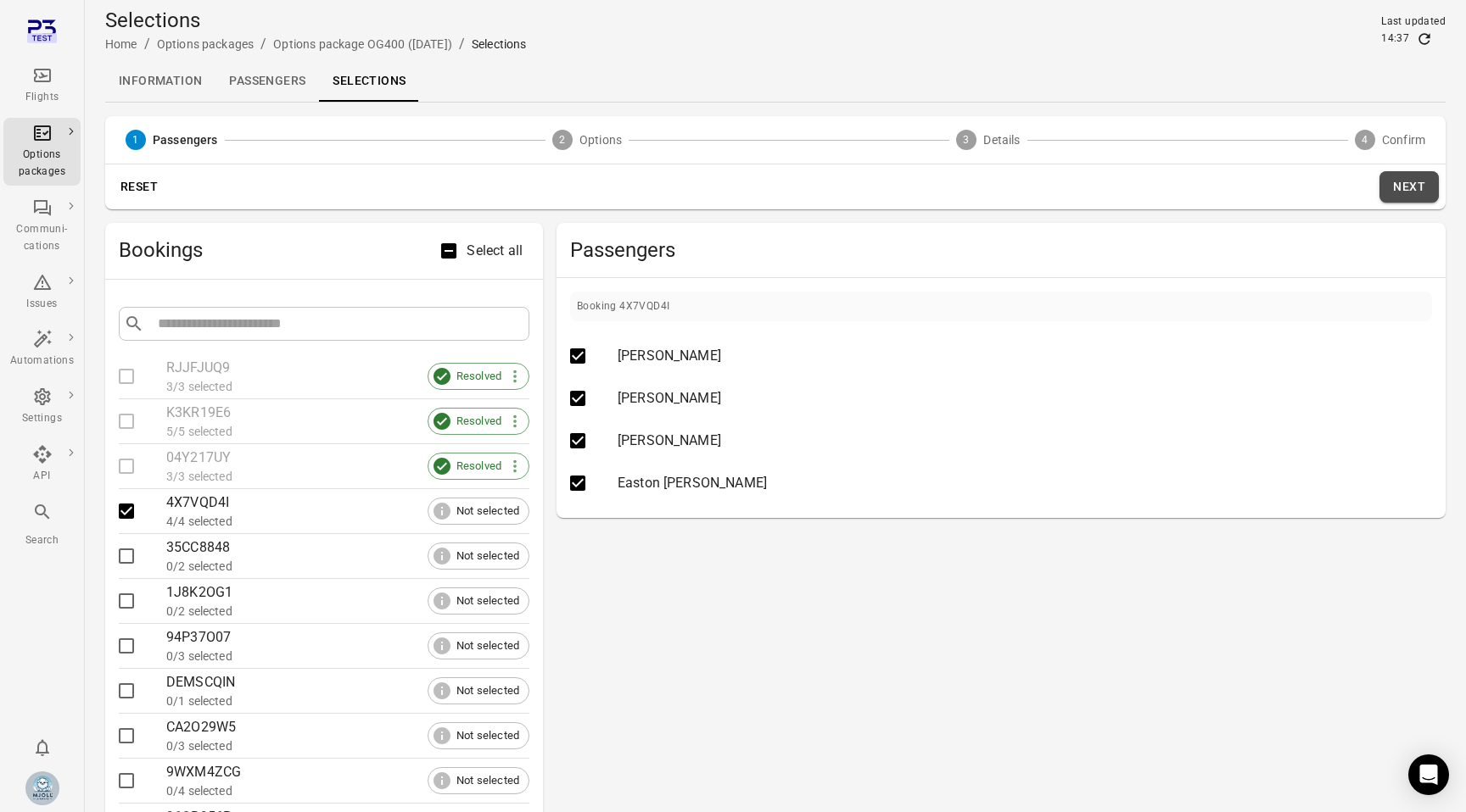
click at [1410, 184] on button "Next" at bounding box center [1409, 186] width 59 height 31
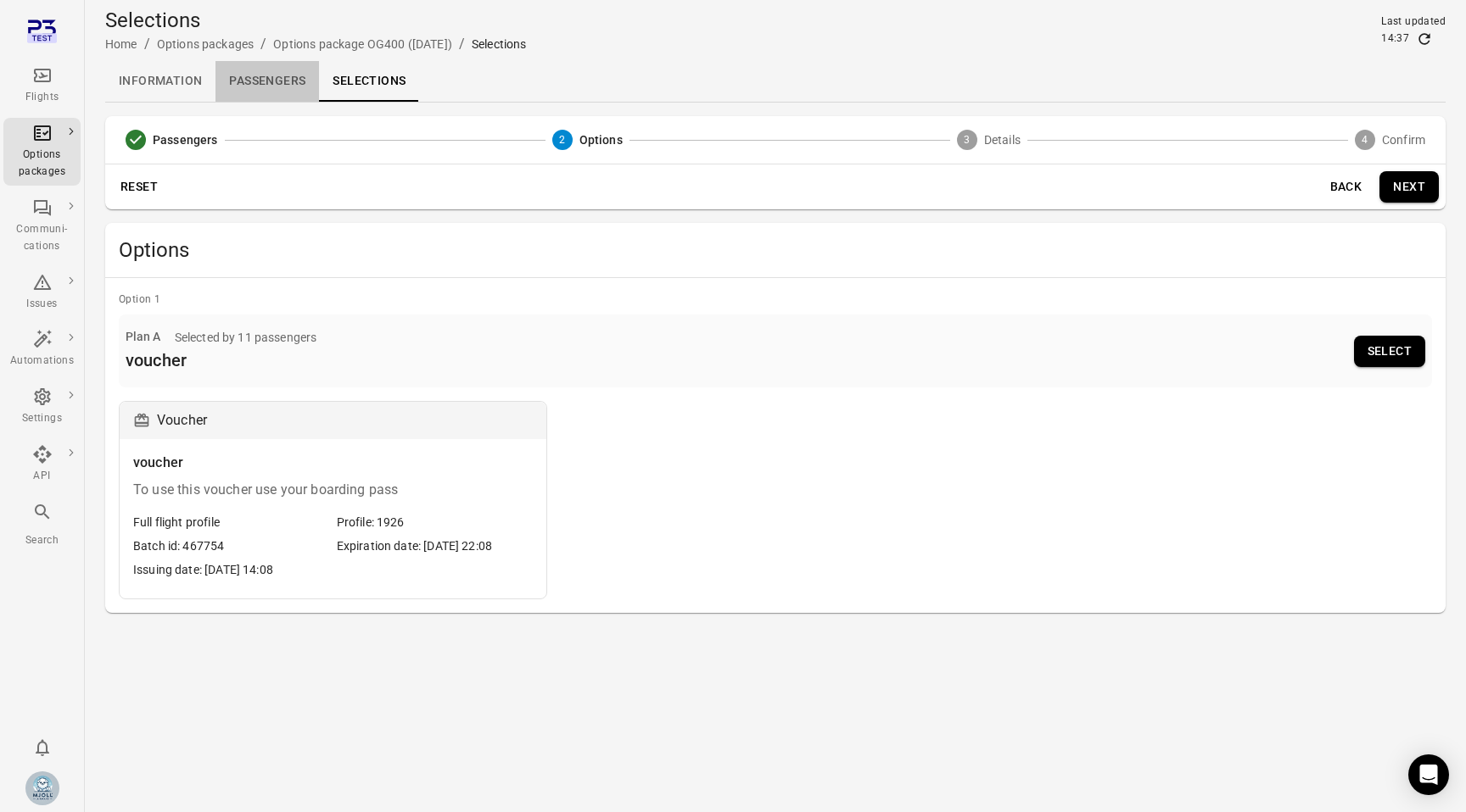
click at [264, 76] on link "Passengers" at bounding box center [268, 81] width 104 height 40
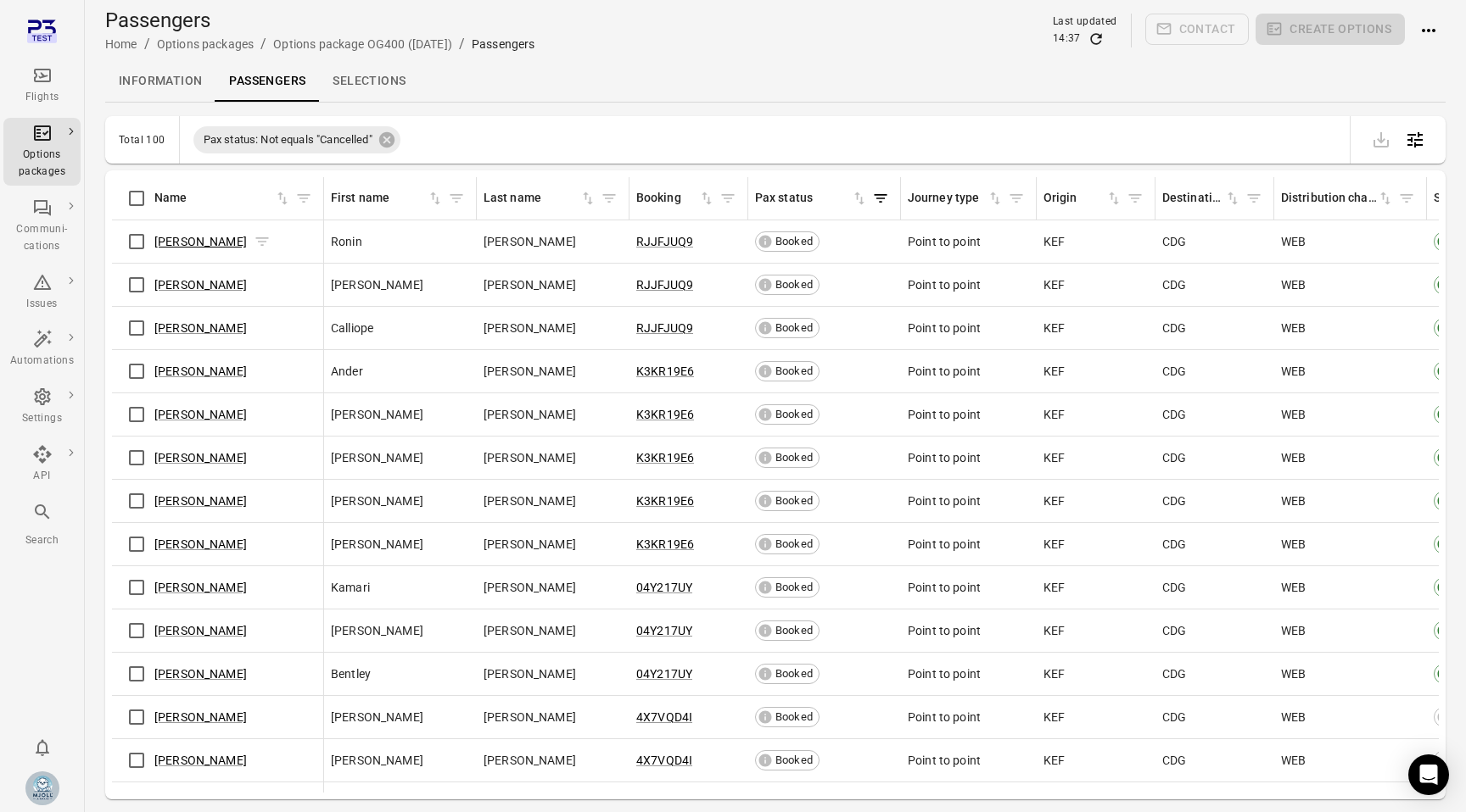
click at [217, 241] on link "[PERSON_NAME]" at bounding box center [200, 241] width 92 height 13
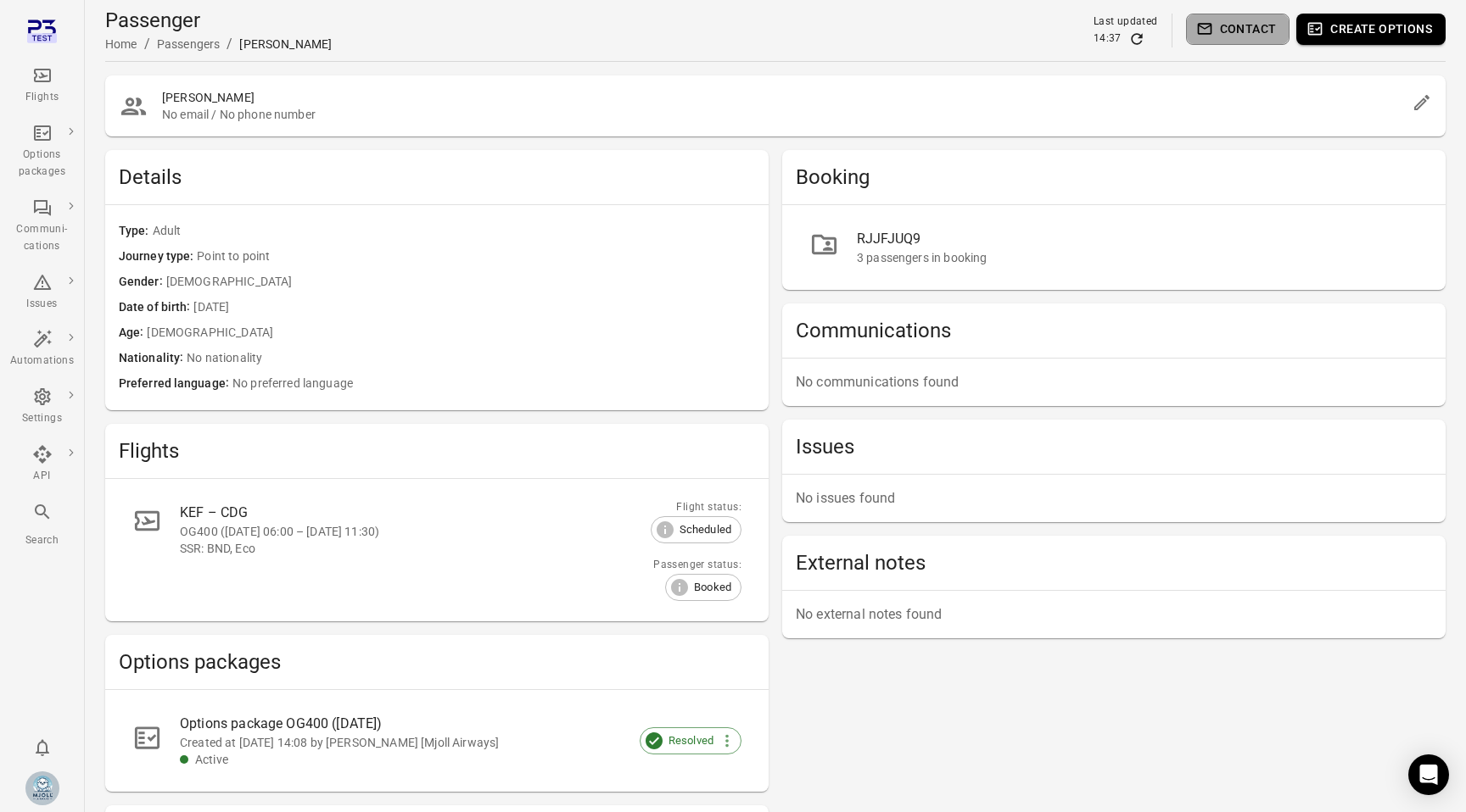
click at [1230, 29] on button "Contact" at bounding box center [1238, 29] width 104 height 31
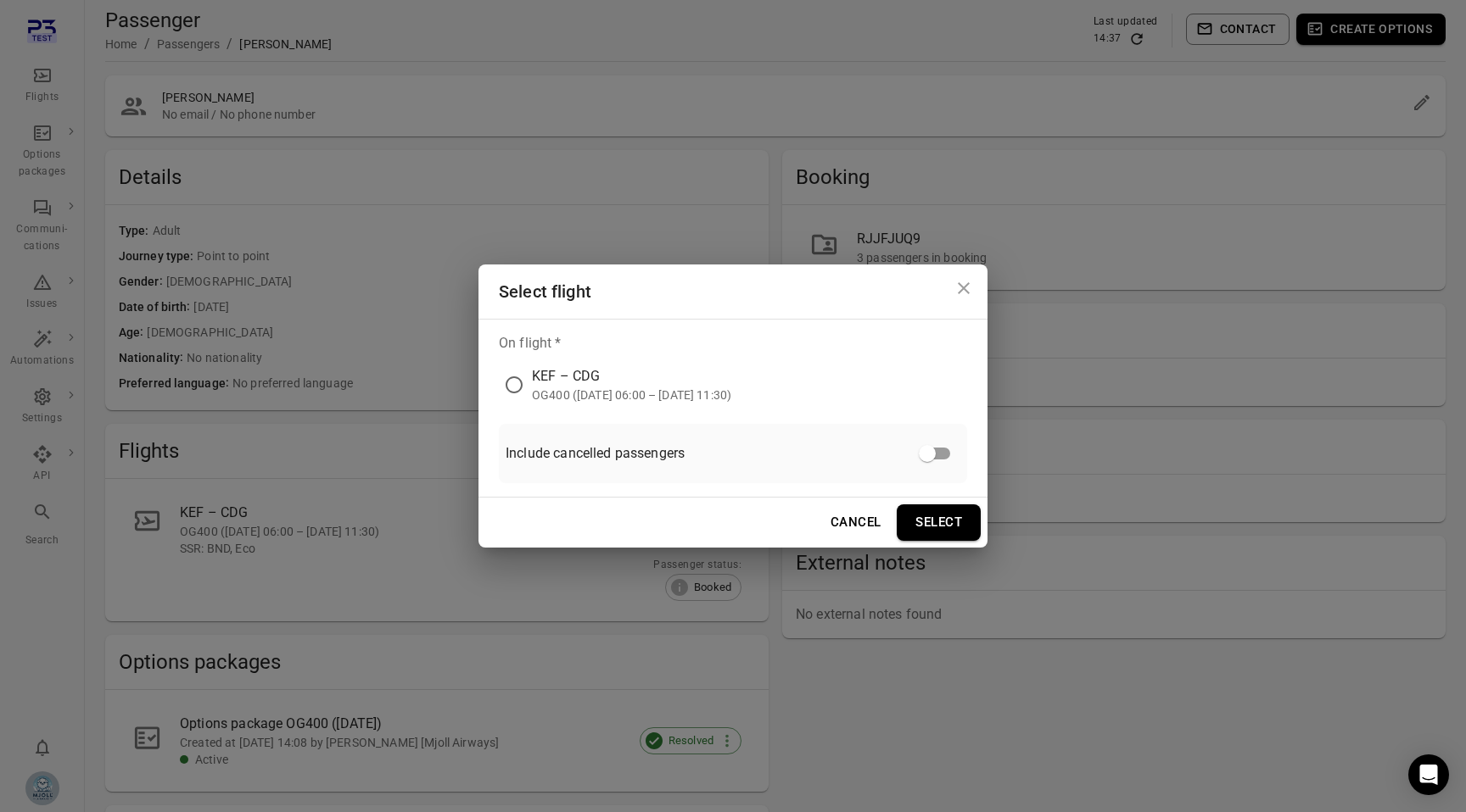
click at [710, 394] on div "OG400 ([DATE] 06:00 – [DATE] 11:30)" at bounding box center [631, 395] width 200 height 17
click at [971, 294] on icon "Close dialog" at bounding box center [964, 288] width 21 height 21
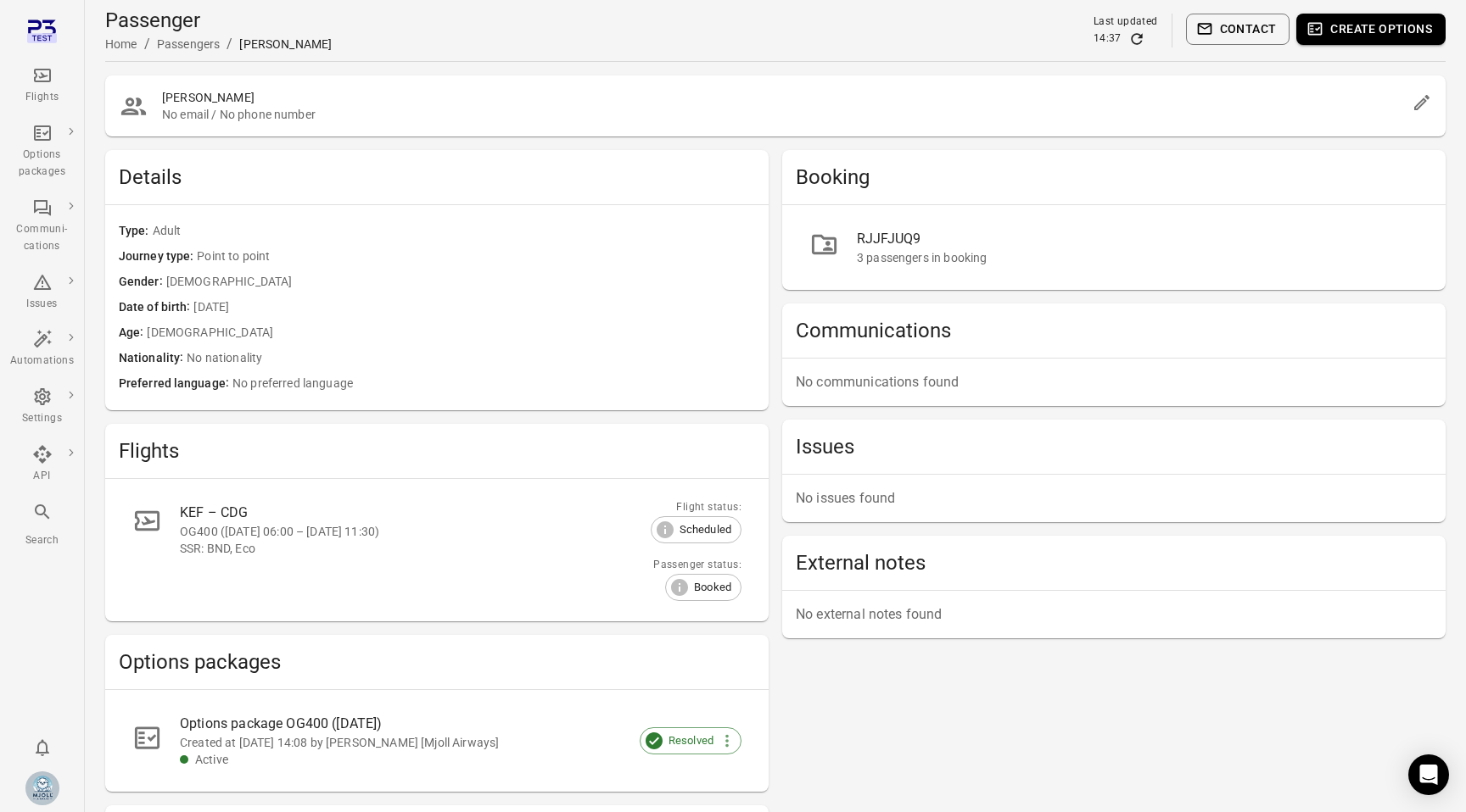
click at [1422, 104] on icon "Edit" at bounding box center [1421, 102] width 15 height 15
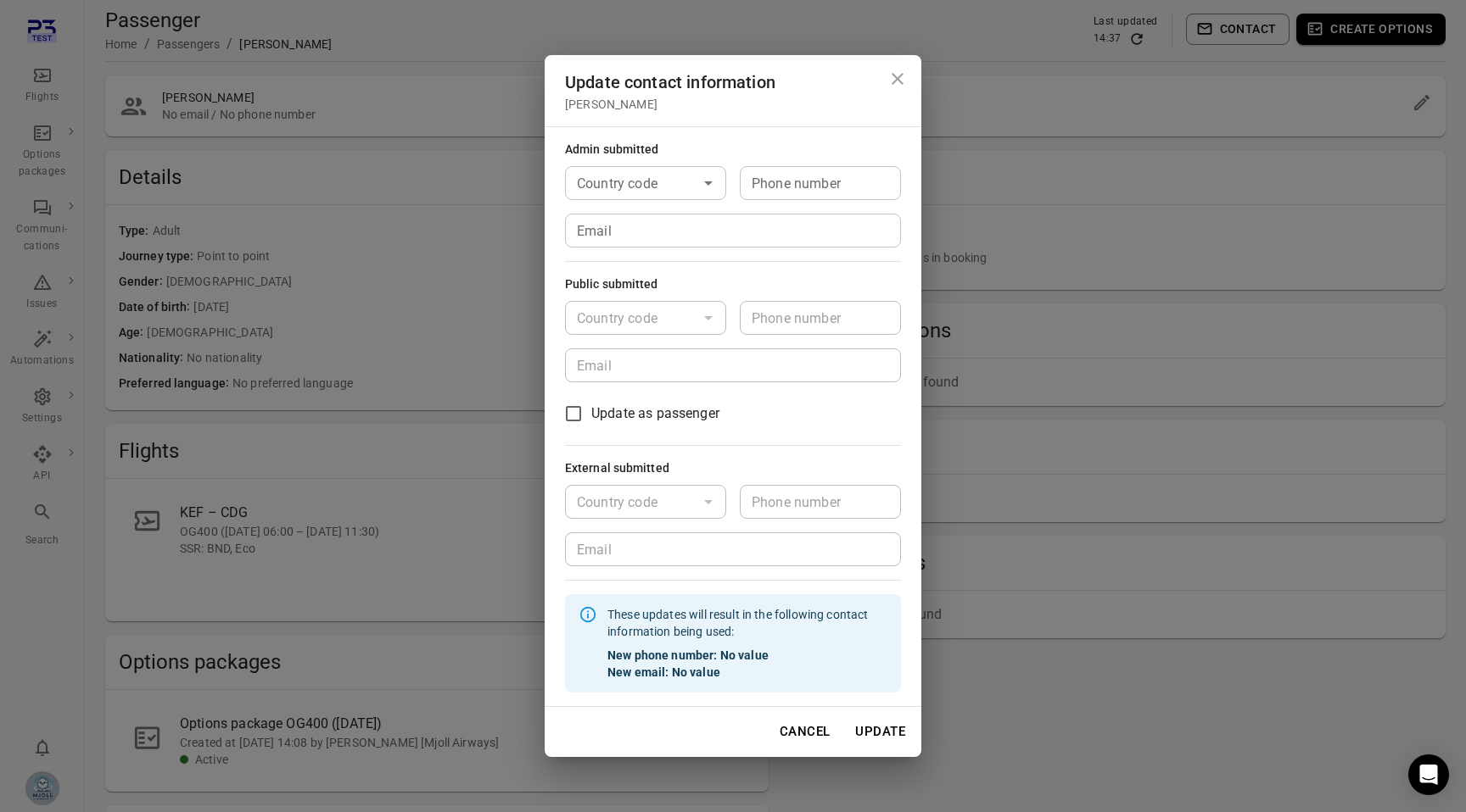
click at [1100, 335] on div "Update contact information [PERSON_NAME] Admin submitted Country code Country c…" at bounding box center [733, 406] width 1466 height 812
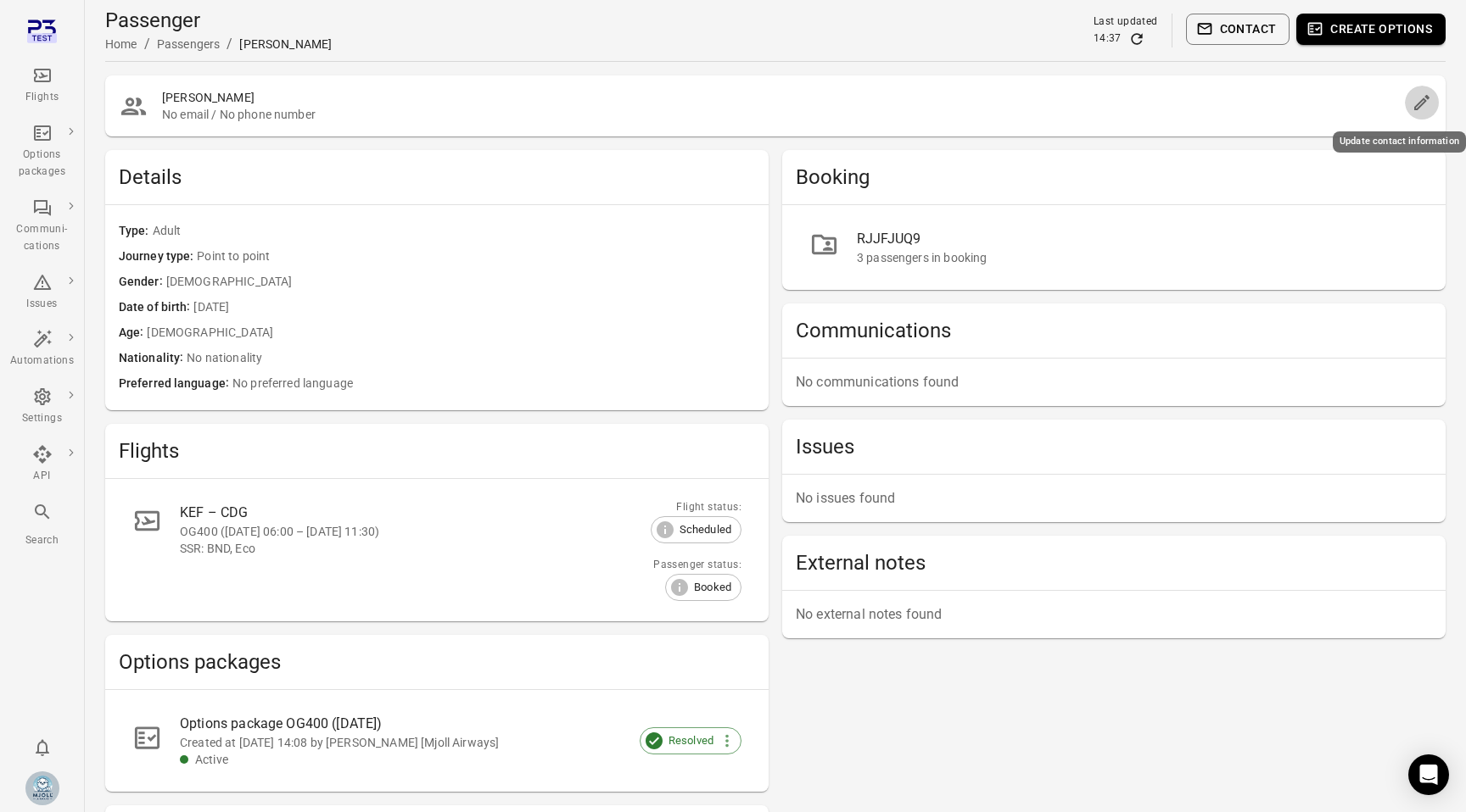
click at [1413, 105] on icon "Edit" at bounding box center [1421, 102] width 21 height 21
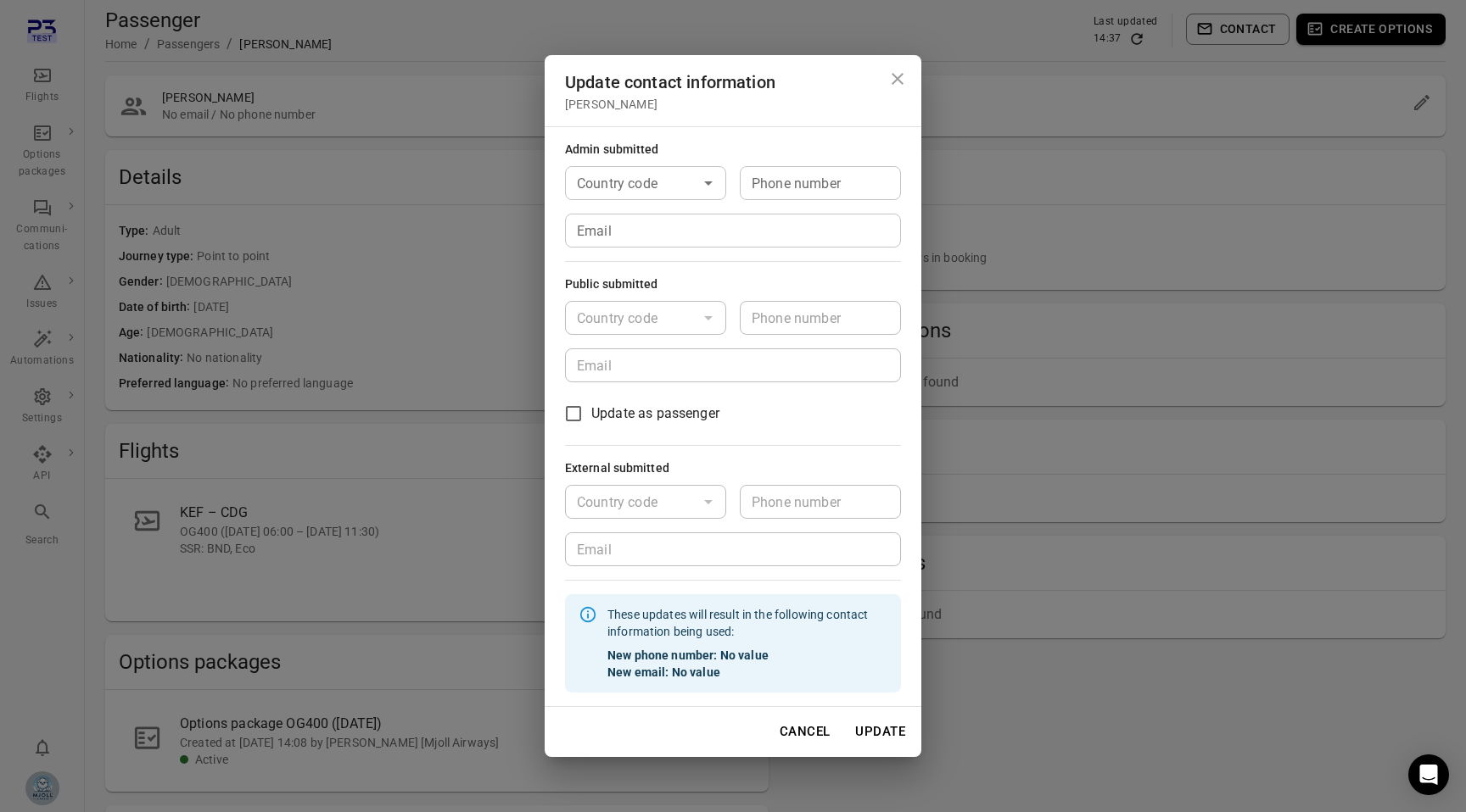
click at [382, 230] on div "Update contact information [PERSON_NAME] Admin submitted Country code Country c…" at bounding box center [733, 406] width 1466 height 812
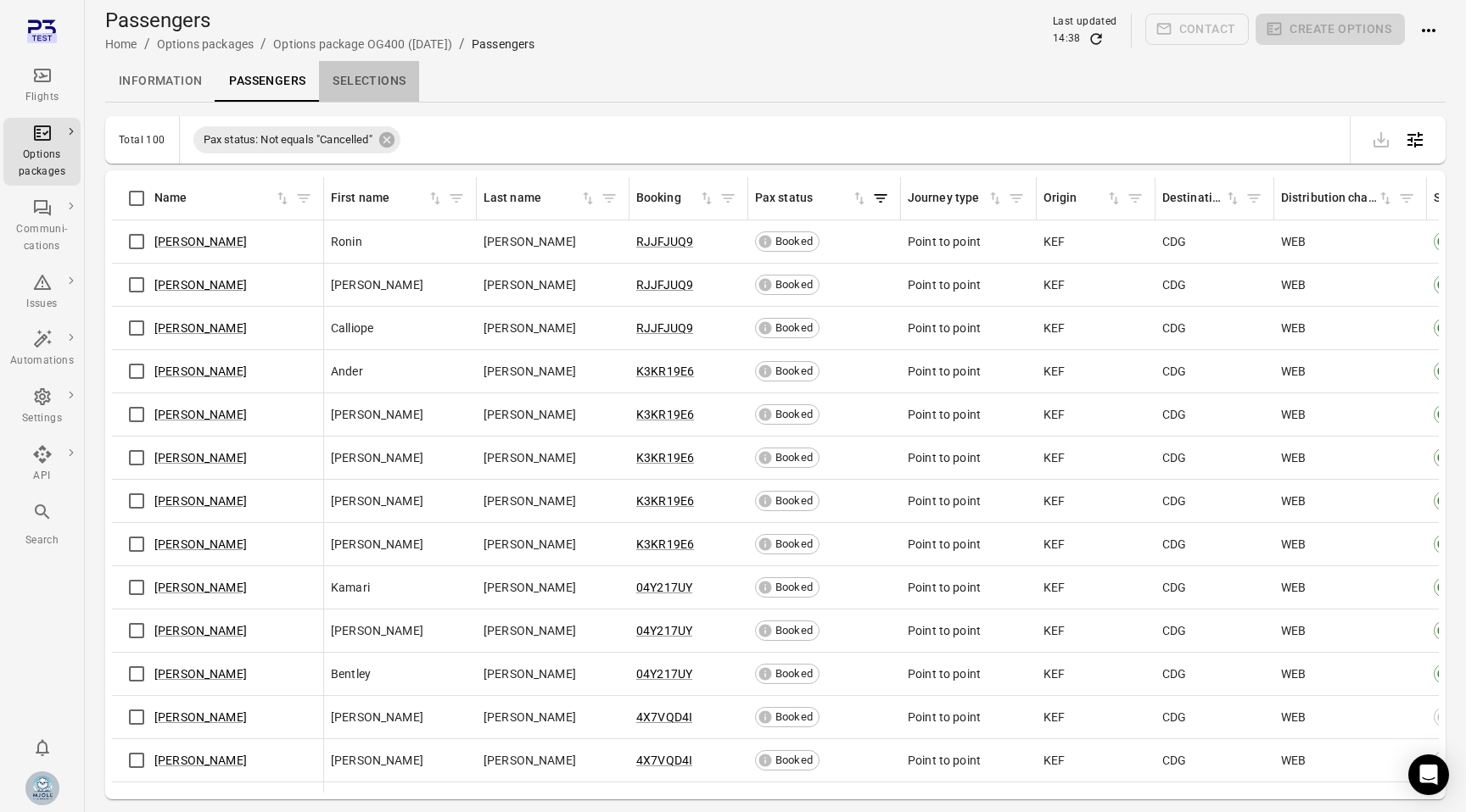
click at [345, 80] on link "Selections" at bounding box center [369, 81] width 100 height 40
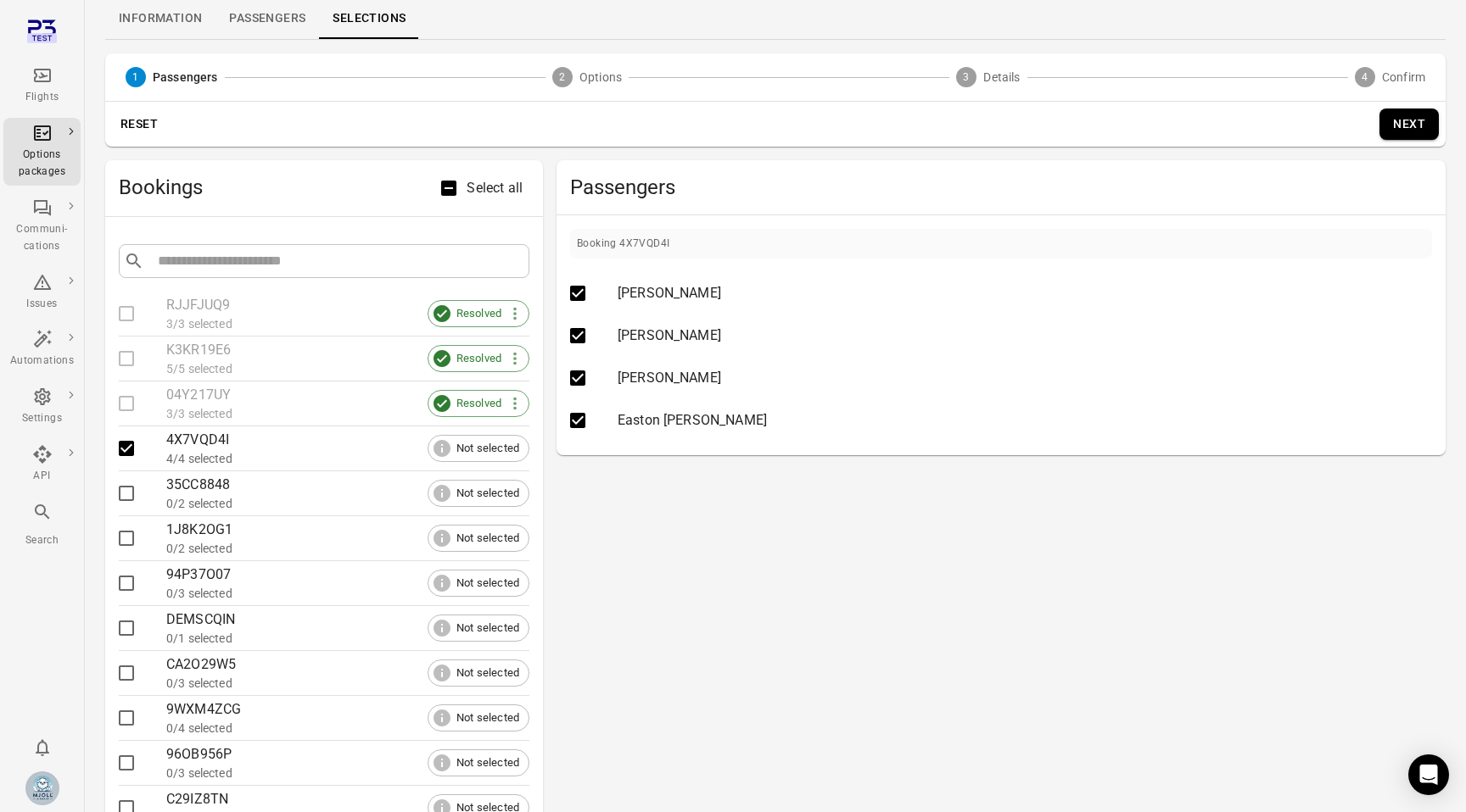
scroll to position [73, 0]
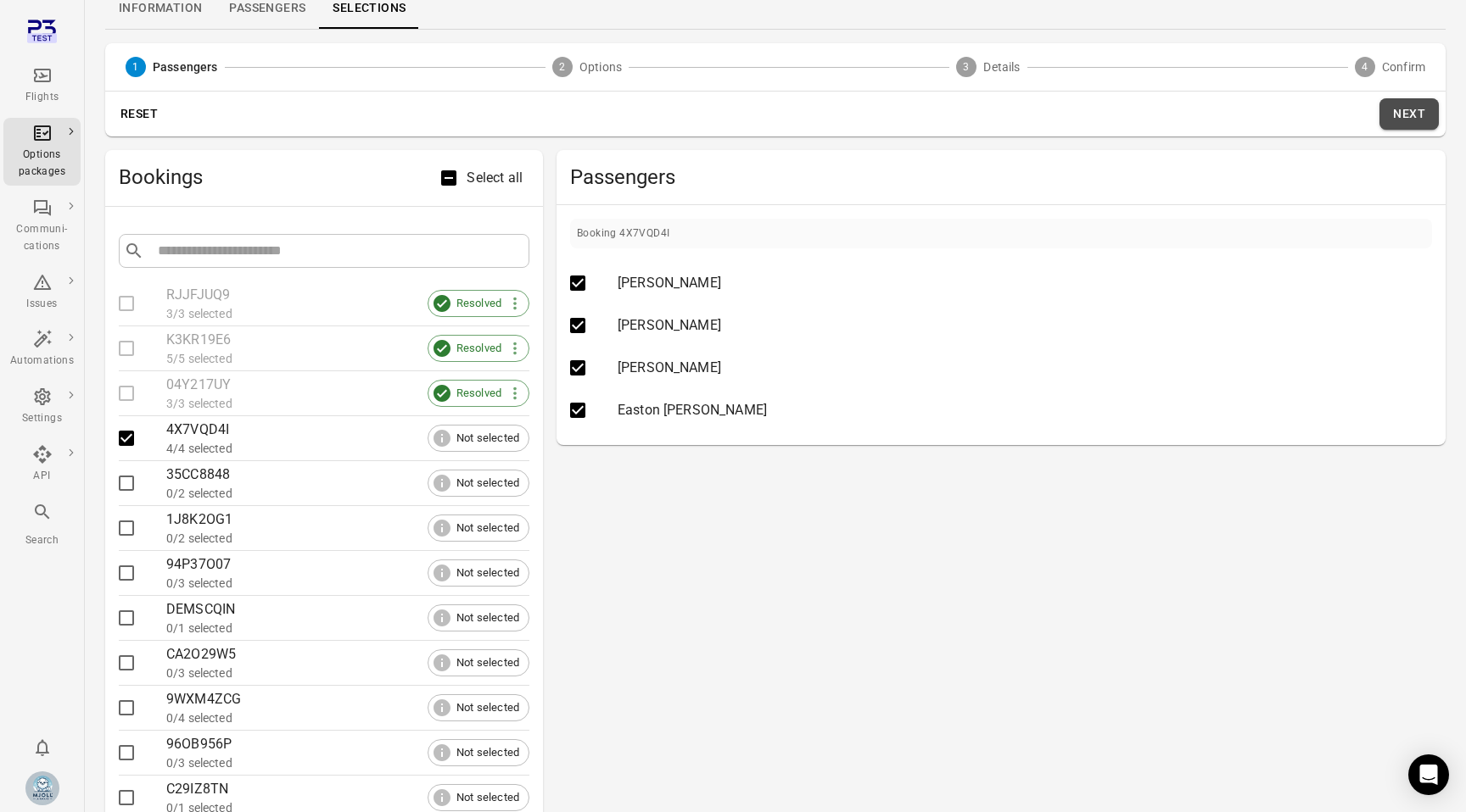
click at [1408, 120] on button "Next" at bounding box center [1409, 114] width 59 height 31
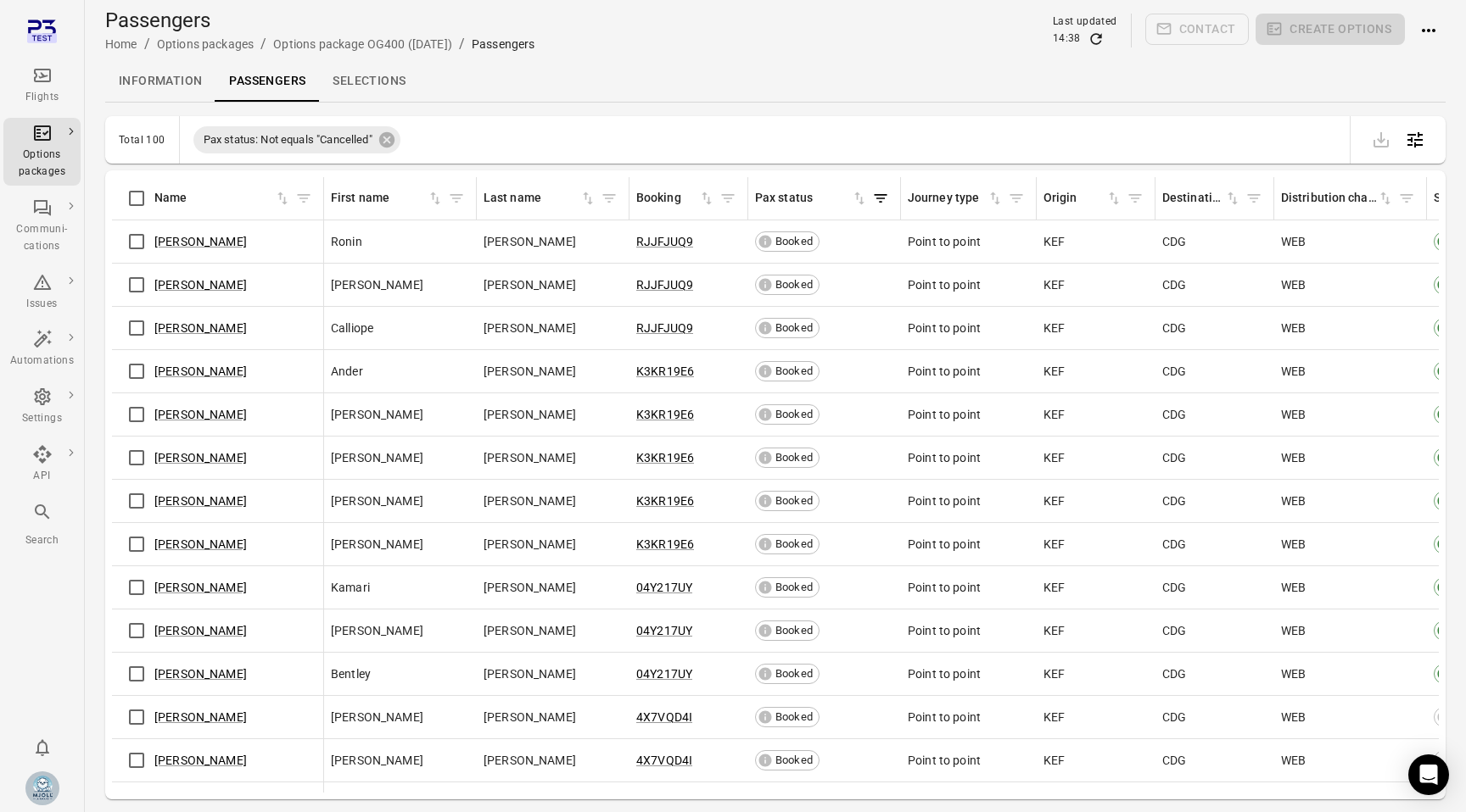
click at [366, 93] on link "Selections" at bounding box center [369, 81] width 100 height 40
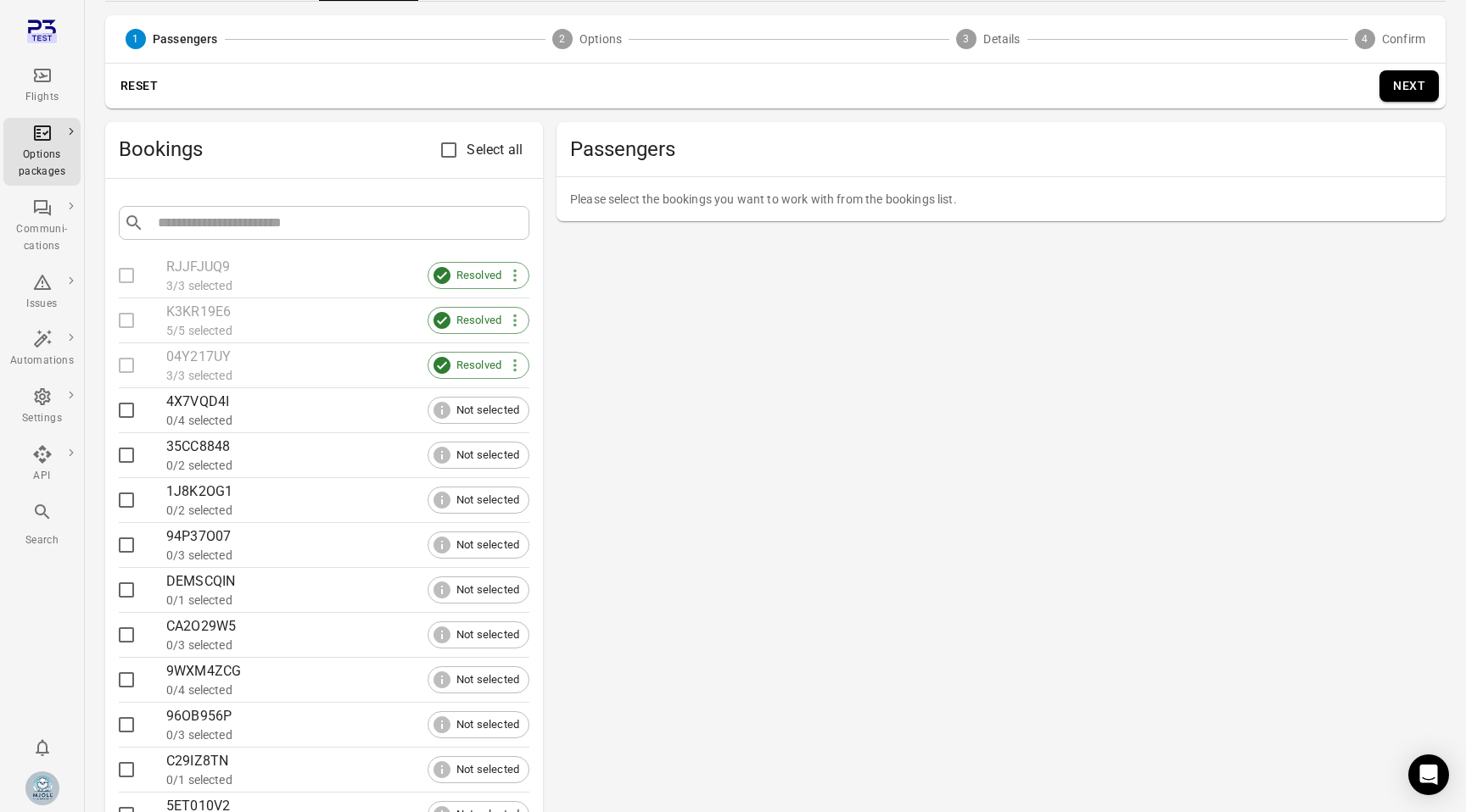
scroll to position [102, 0]
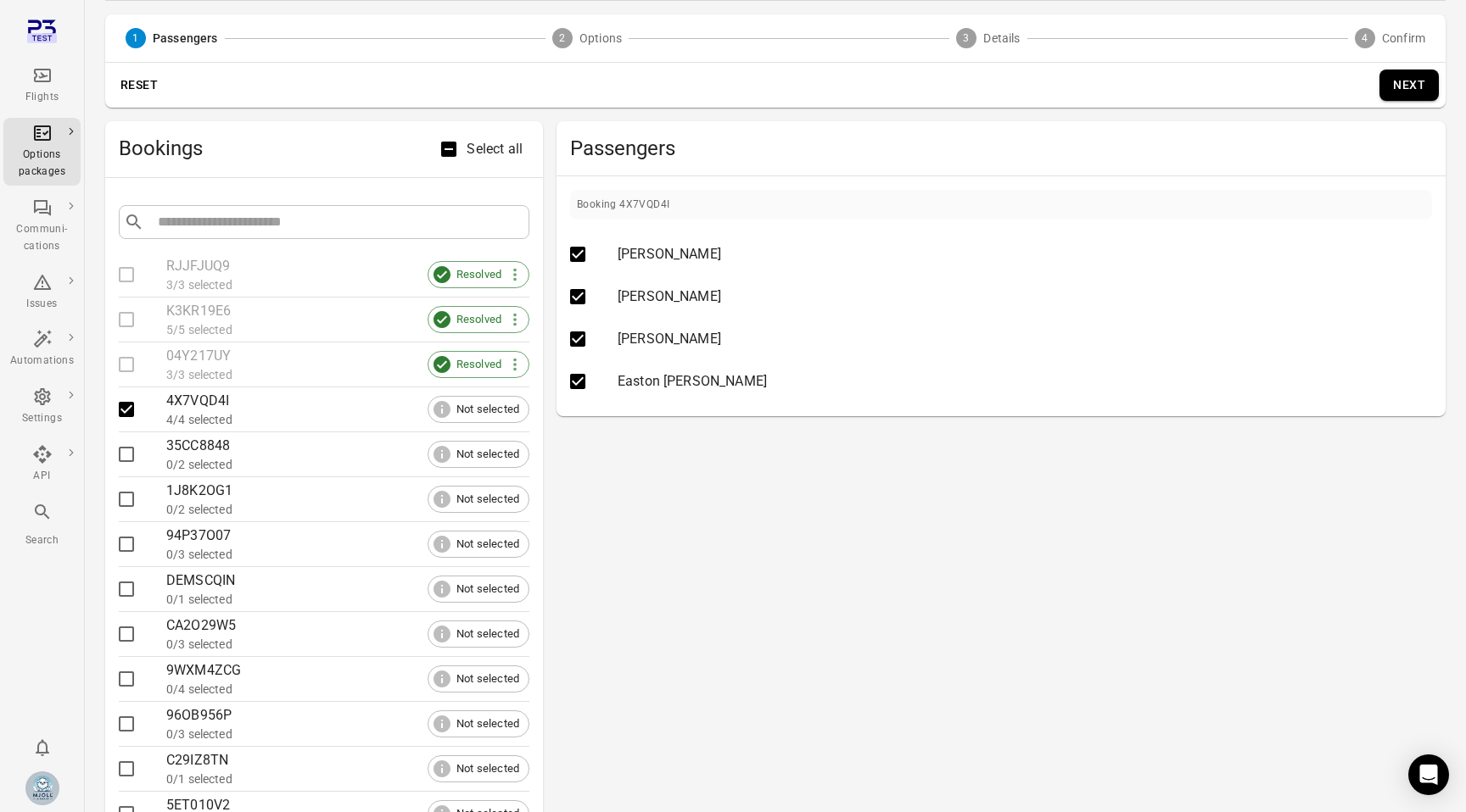
click at [1416, 66] on div "Reset Next" at bounding box center [775, 85] width 1340 height 45
click at [1410, 89] on button "Next" at bounding box center [1409, 85] width 59 height 31
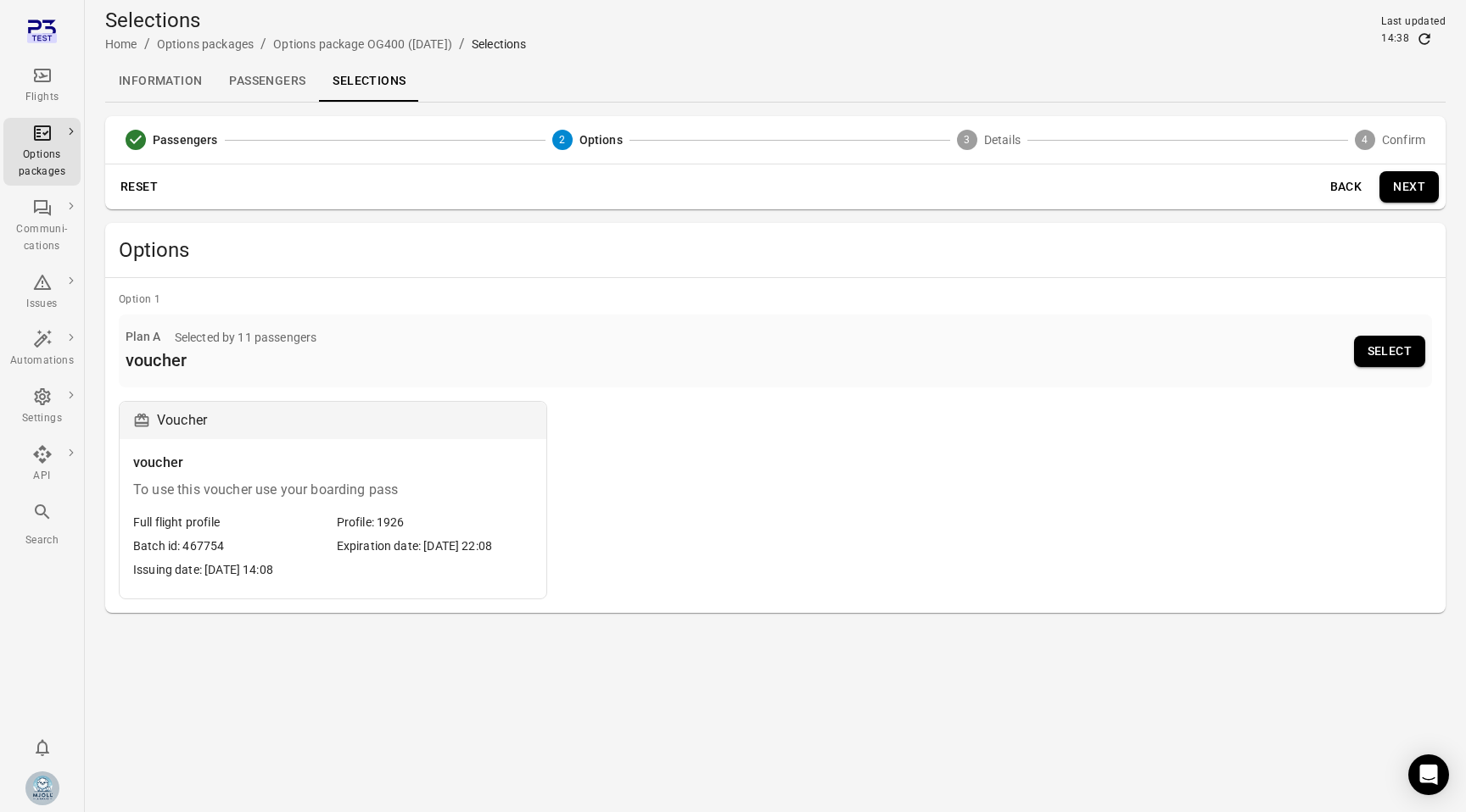
scroll to position [0, 0]
click at [333, 504] on div "voucher To use this voucher use your boarding pass Full flight profile Profile:…" at bounding box center [333, 519] width 426 height 159
click at [1376, 356] on button "Select" at bounding box center [1390, 351] width 72 height 31
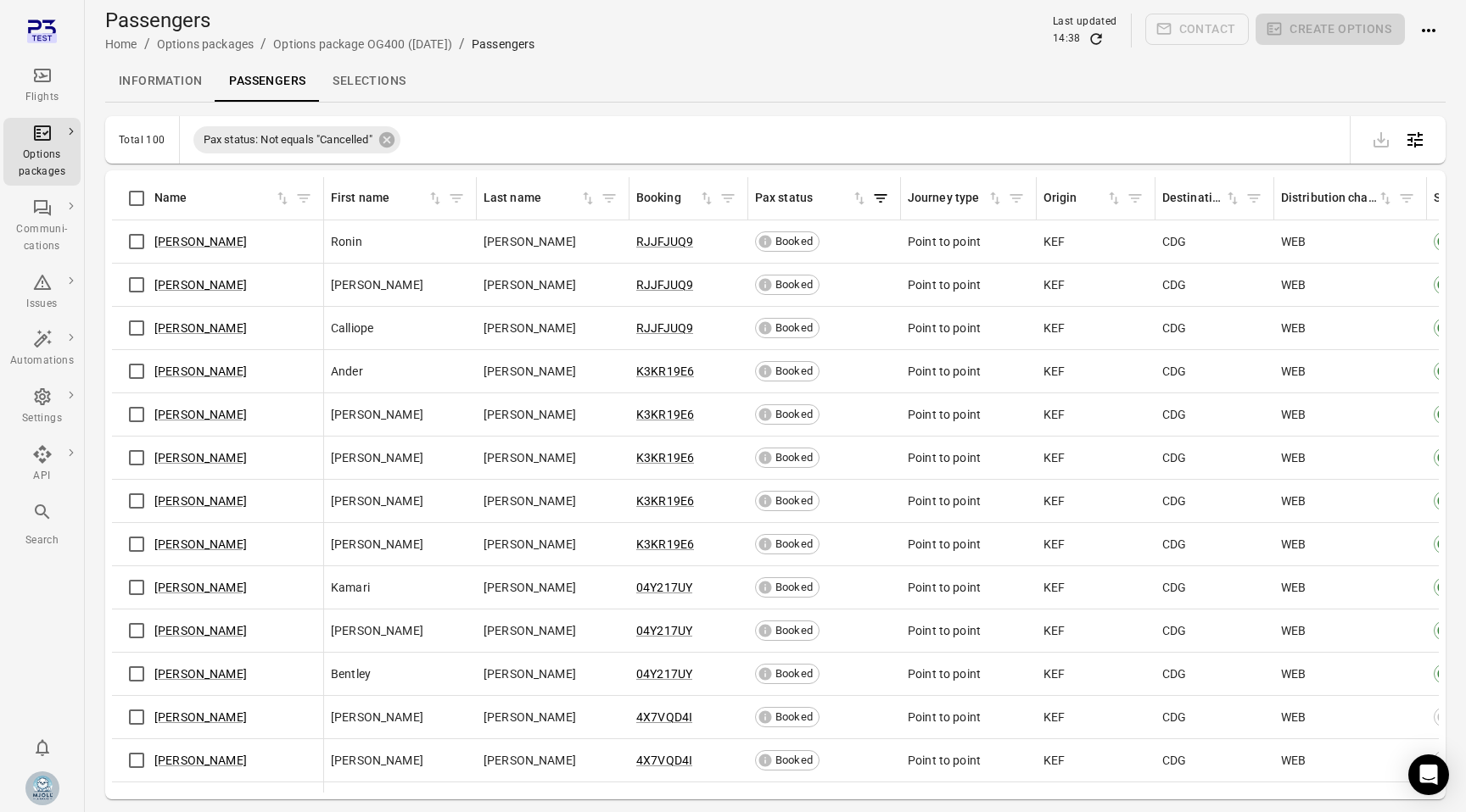
click at [363, 85] on link "Selections" at bounding box center [369, 81] width 100 height 40
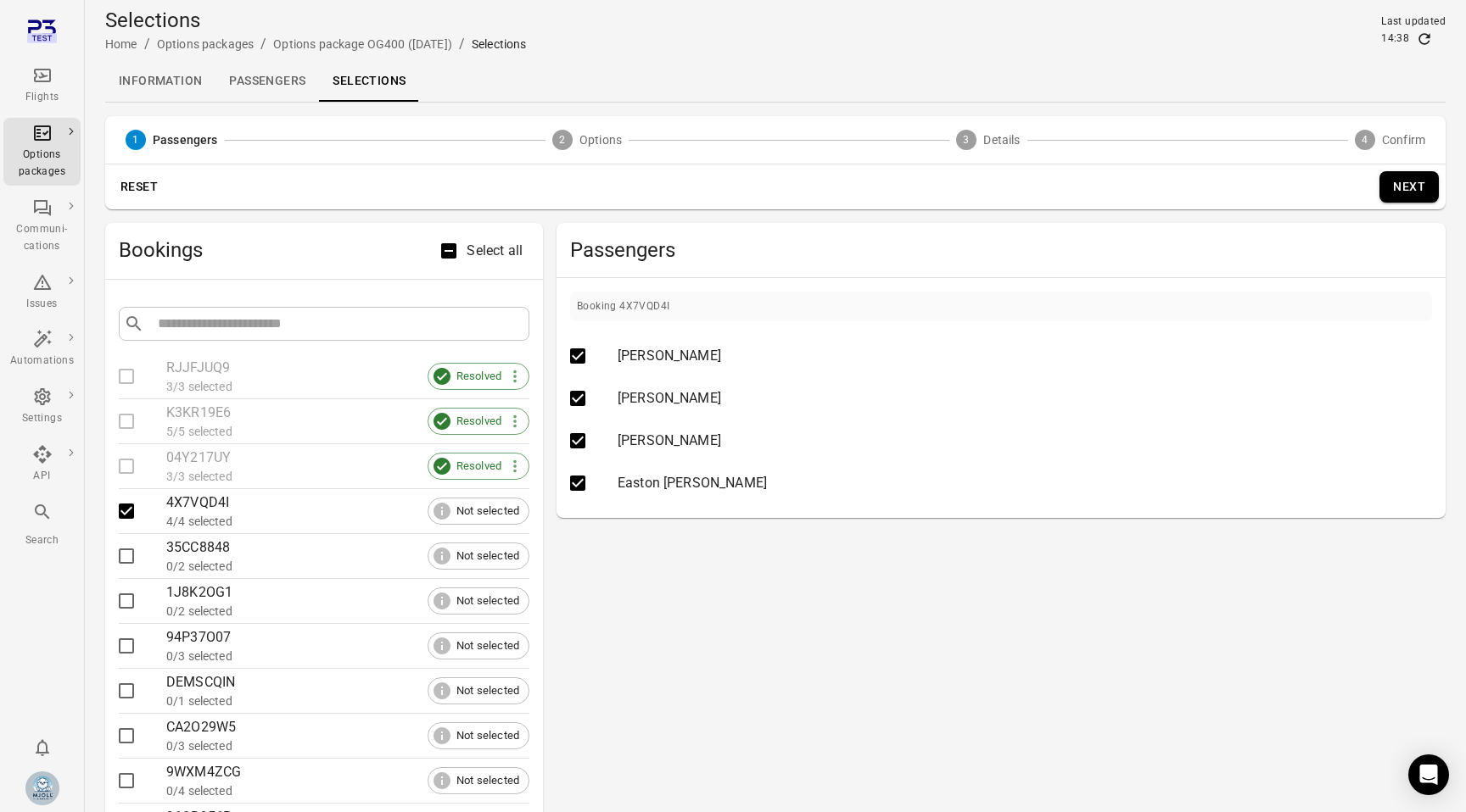
click at [1390, 193] on button "Next" at bounding box center [1409, 186] width 59 height 31
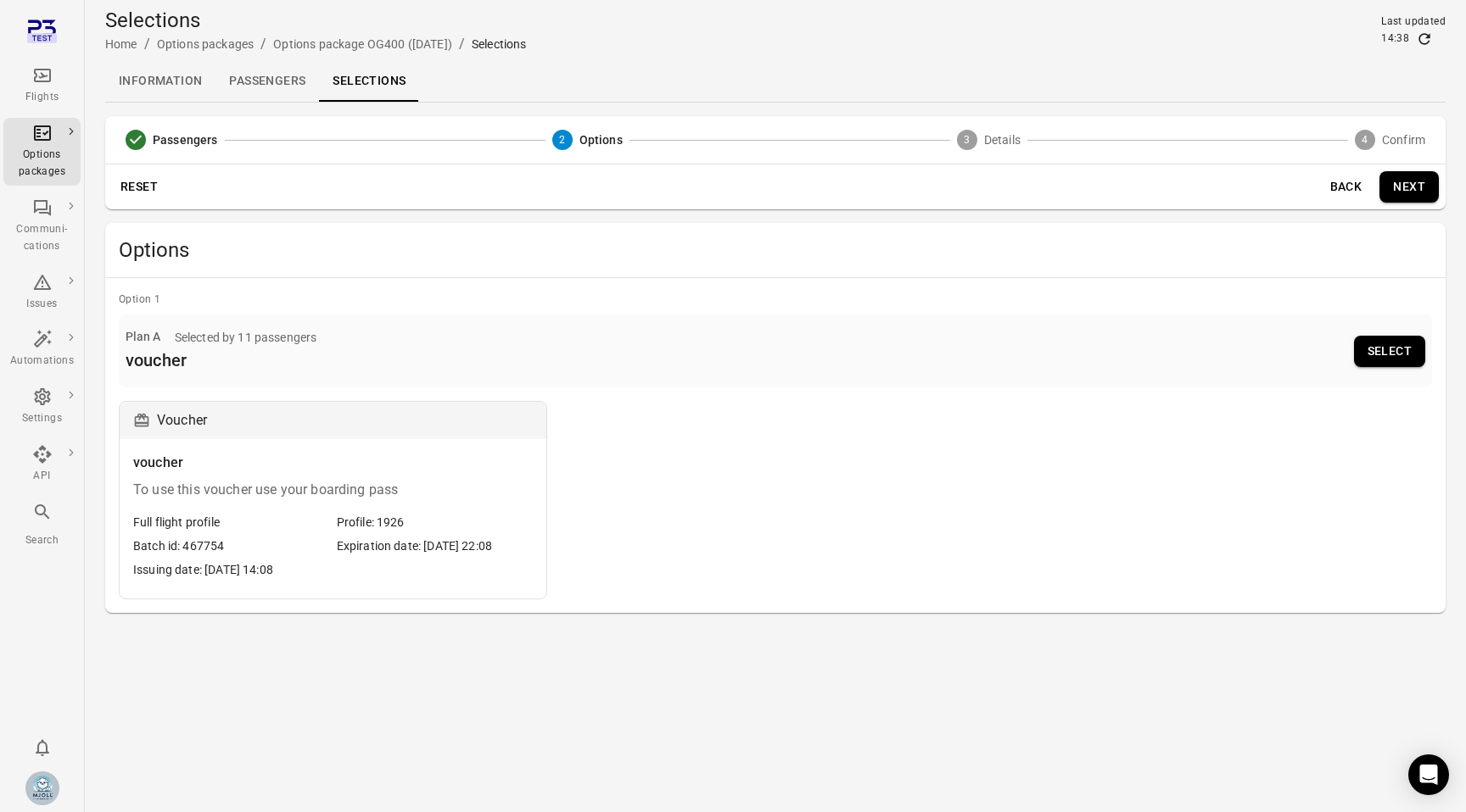
click at [1397, 186] on button "Next" at bounding box center [1409, 186] width 59 height 31
click at [1381, 343] on button "Select" at bounding box center [1390, 351] width 72 height 31
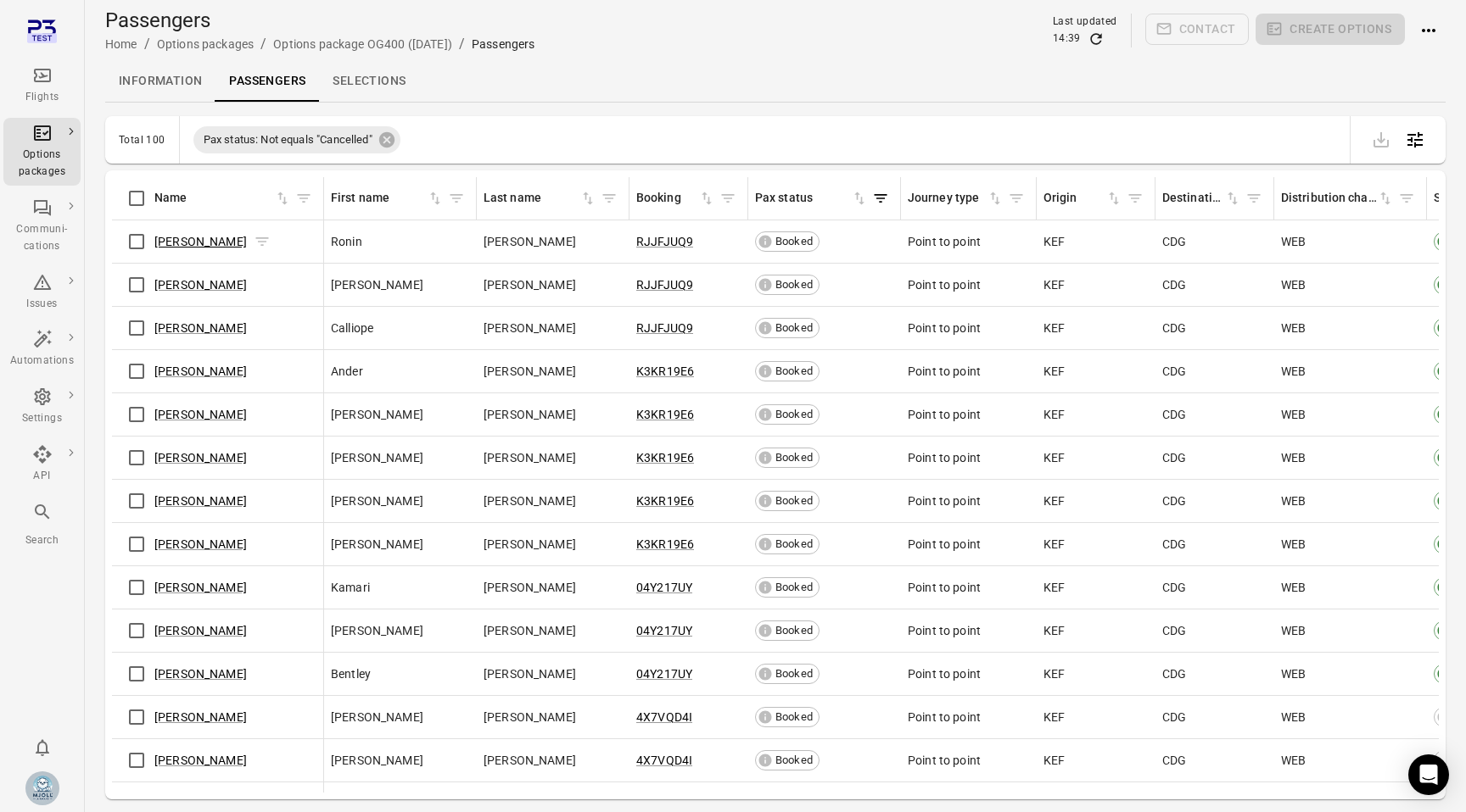
click at [196, 235] on link "[PERSON_NAME]" at bounding box center [200, 241] width 92 height 13
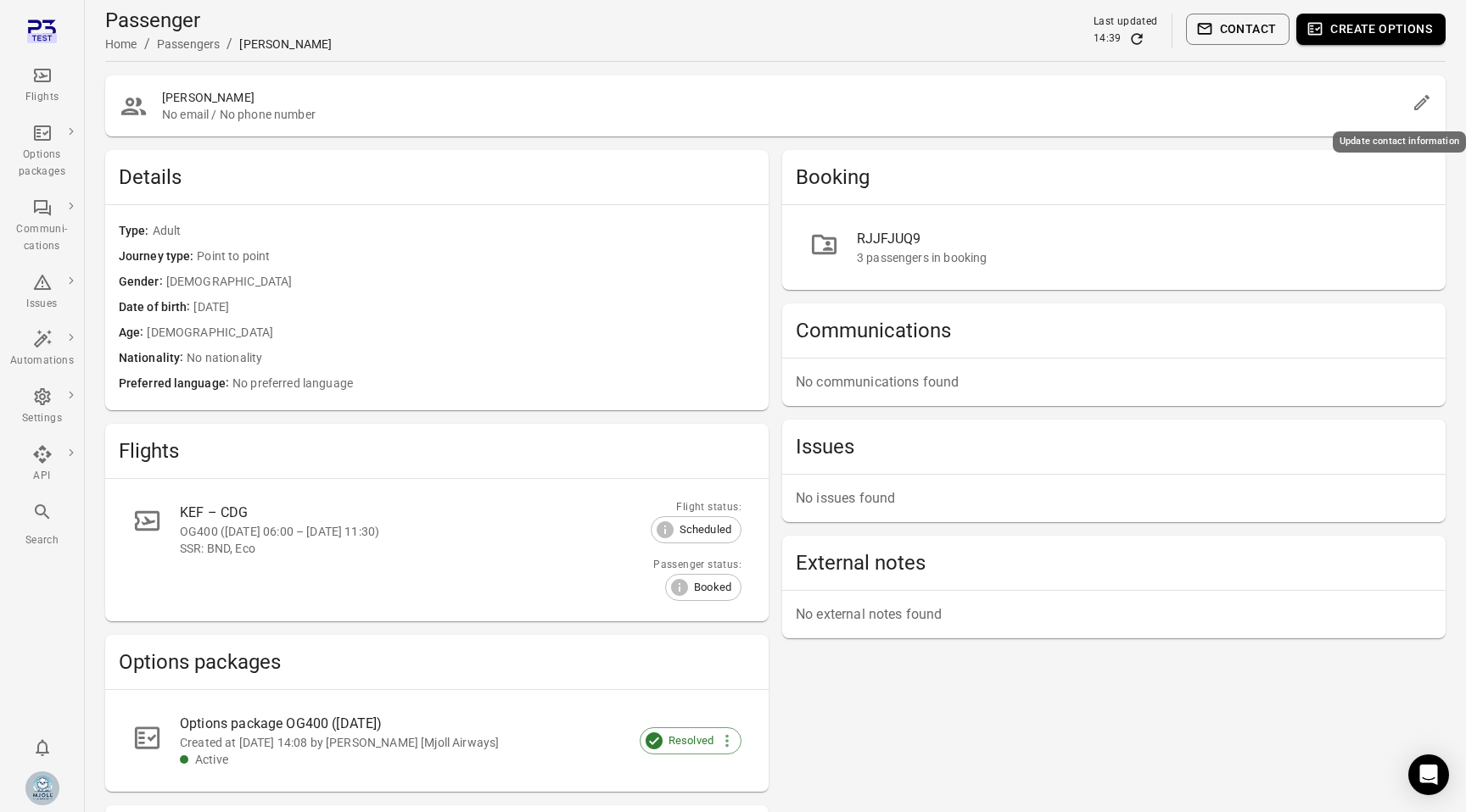
click at [1427, 97] on icon "Edit" at bounding box center [1421, 102] width 15 height 15
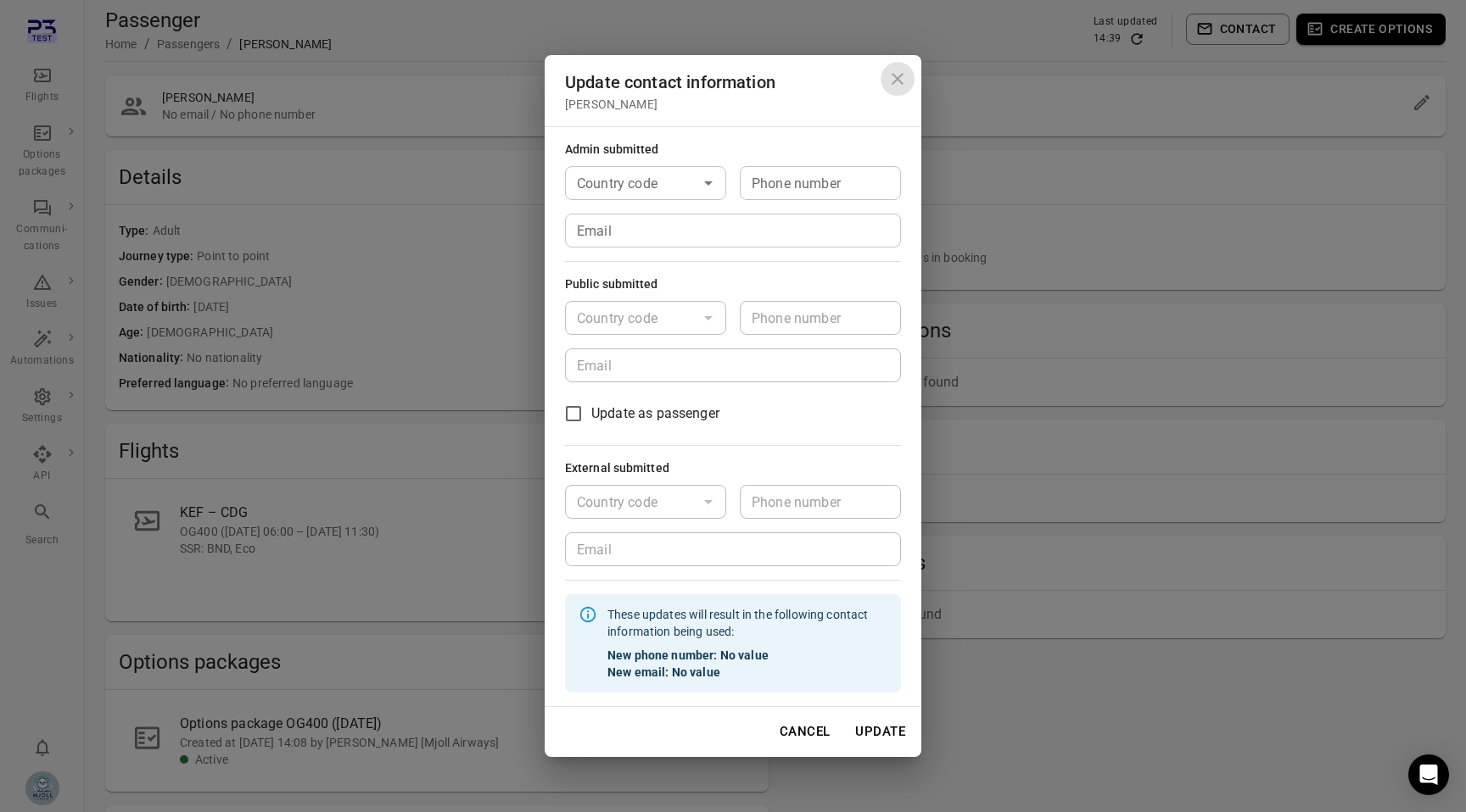
click at [893, 83] on icon "Close dialog" at bounding box center [896, 78] width 12 height 12
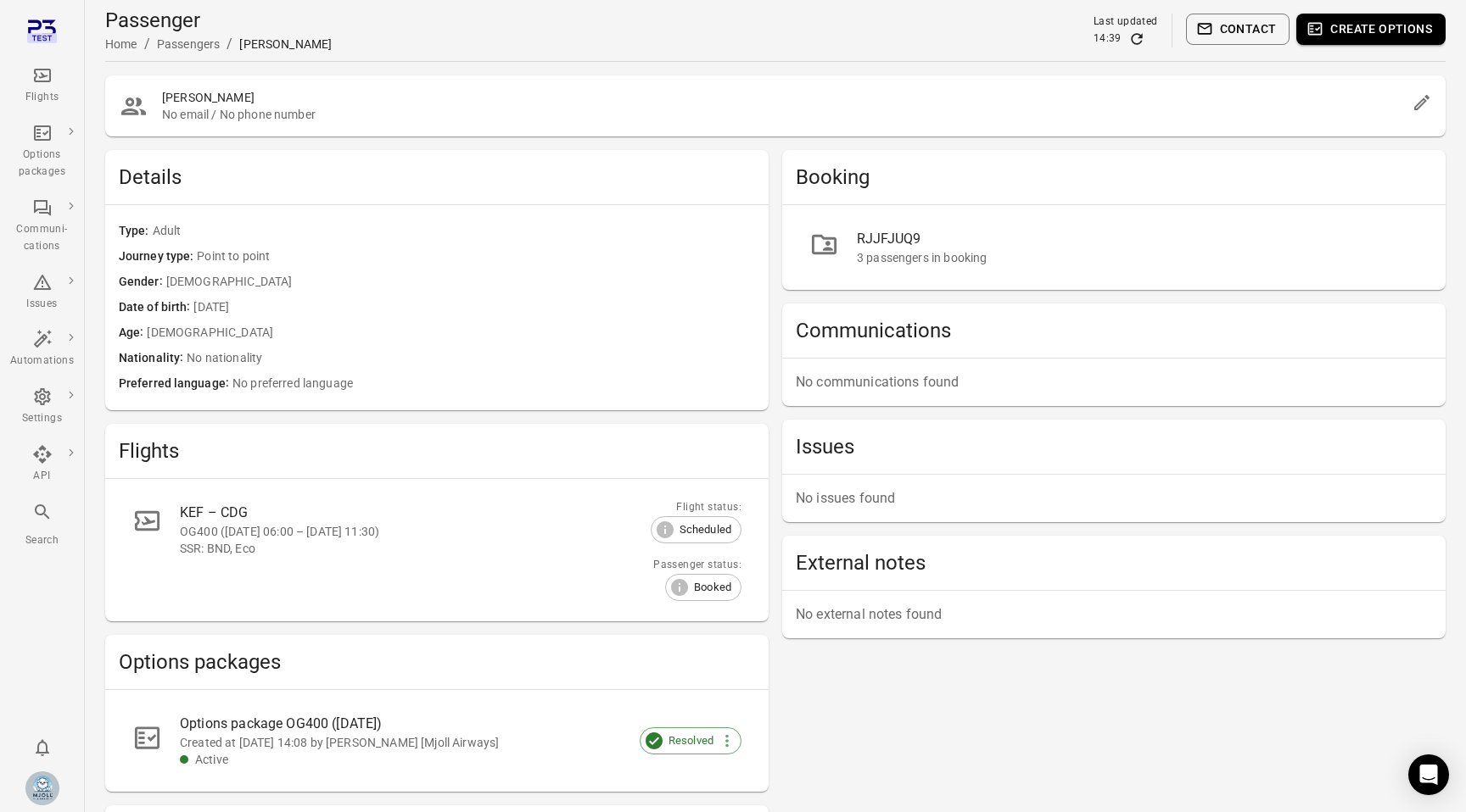
click at [44, 95] on div "Flights" at bounding box center [41, 97] width 64 height 17
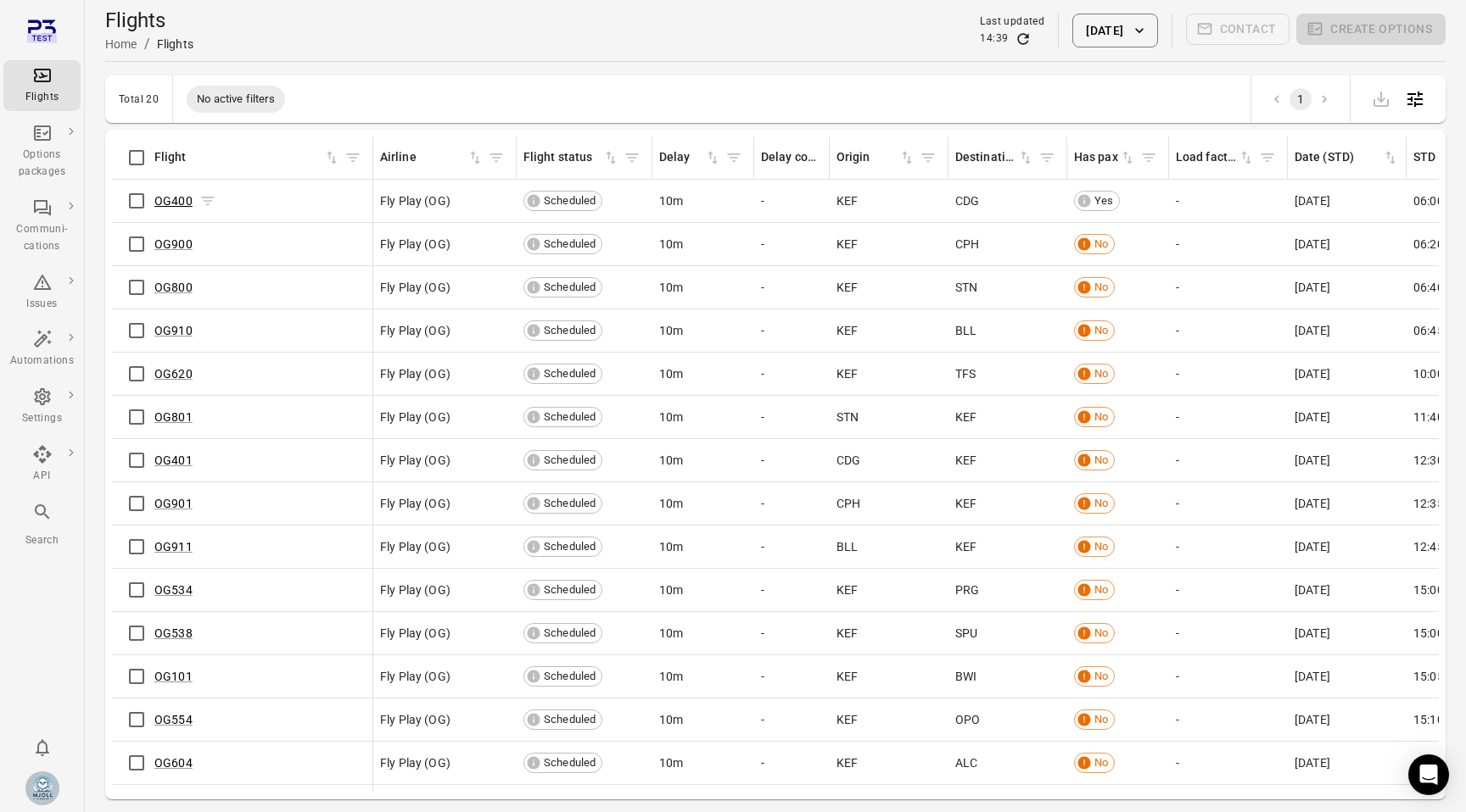
click at [183, 201] on link "OG400" at bounding box center [173, 201] width 39 height 13
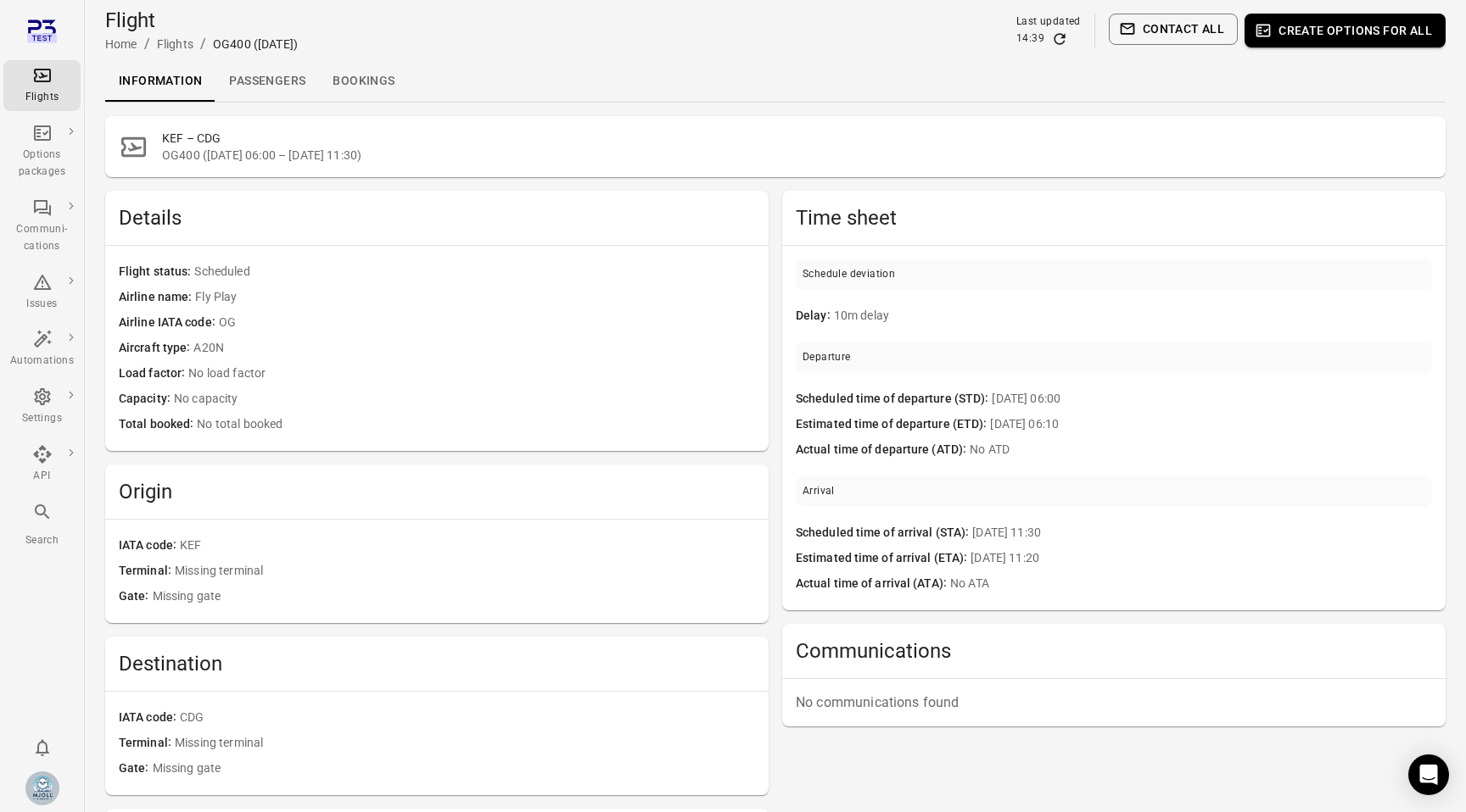
click at [270, 95] on link "Passengers" at bounding box center [268, 81] width 104 height 40
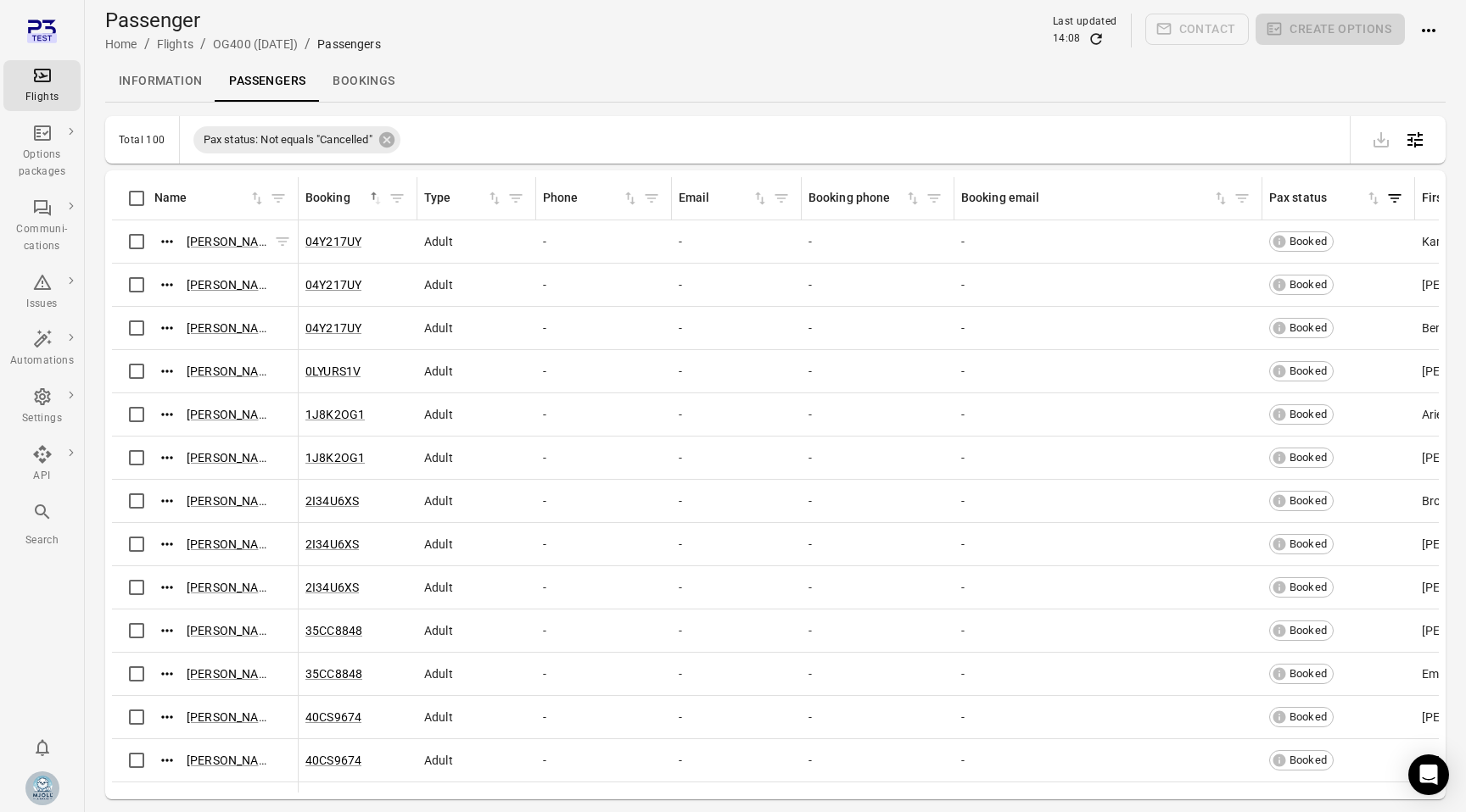
click at [170, 244] on icon "Actions" at bounding box center [167, 241] width 17 height 17
click at [199, 268] on span "Update contact information" at bounding box center [167, 269] width 150 height 17
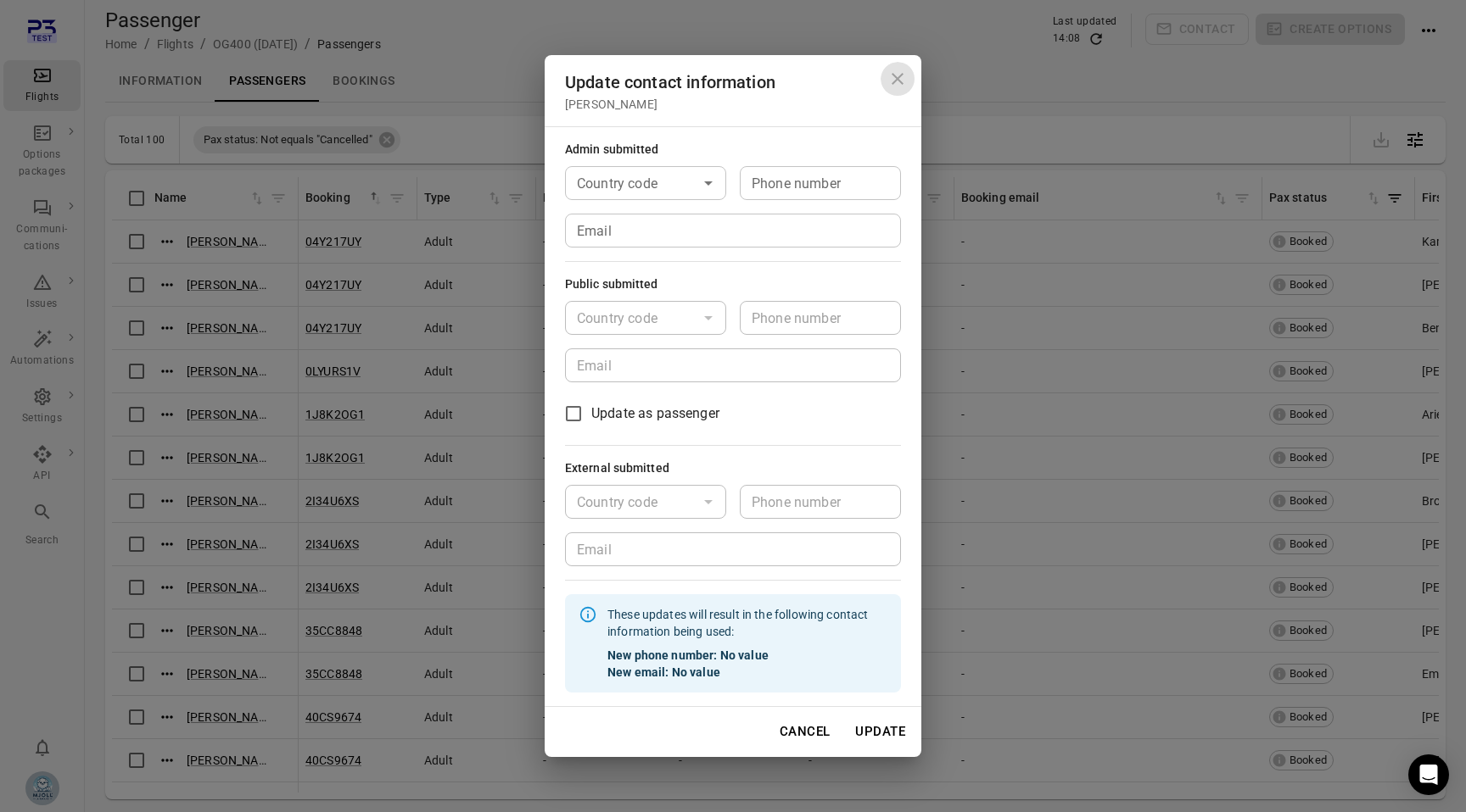
click at [901, 74] on icon "Close dialog" at bounding box center [896, 78] width 12 height 12
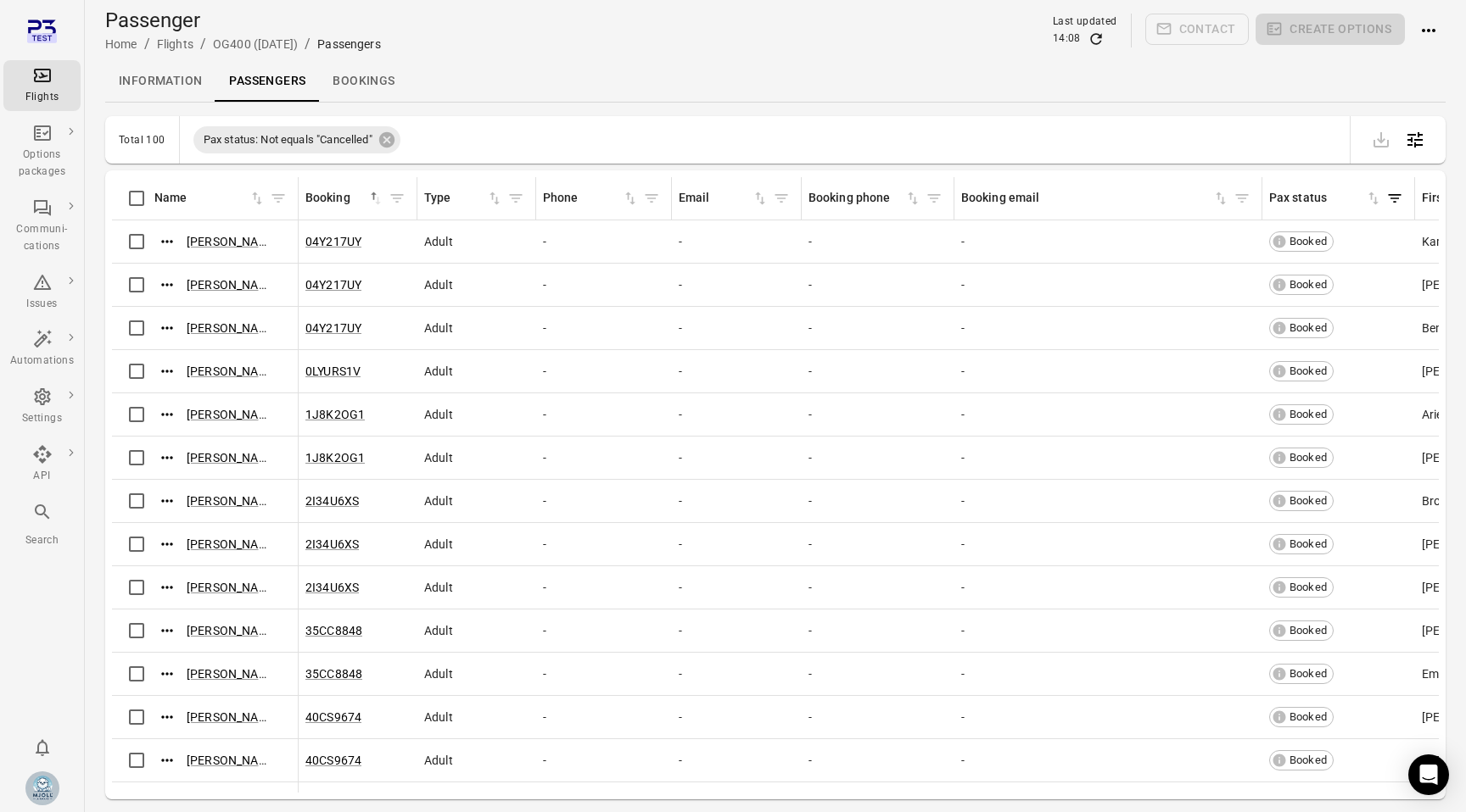
click at [353, 81] on link "Bookings" at bounding box center [363, 81] width 89 height 40
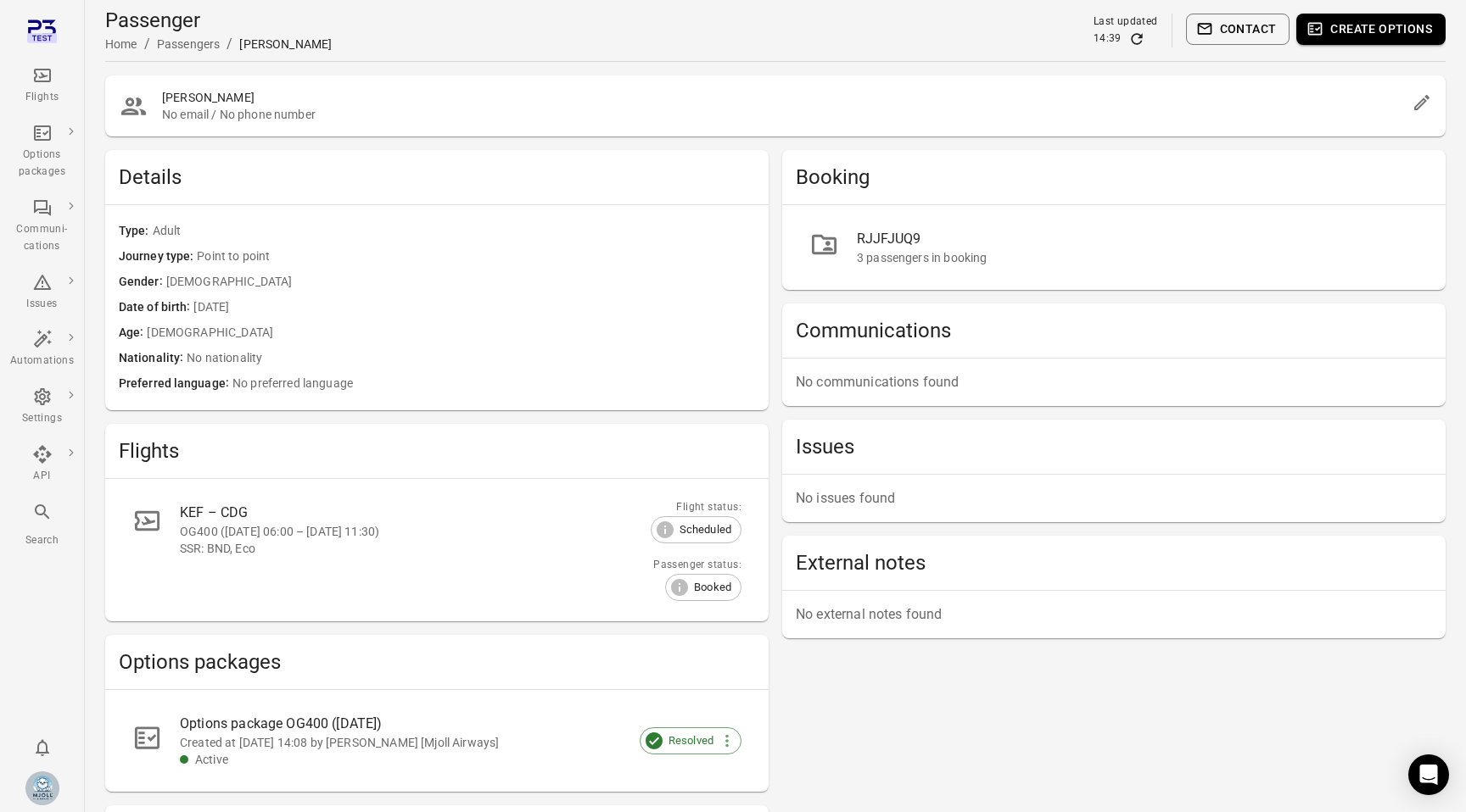
click at [1421, 101] on icon "Edit" at bounding box center [1421, 102] width 21 height 21
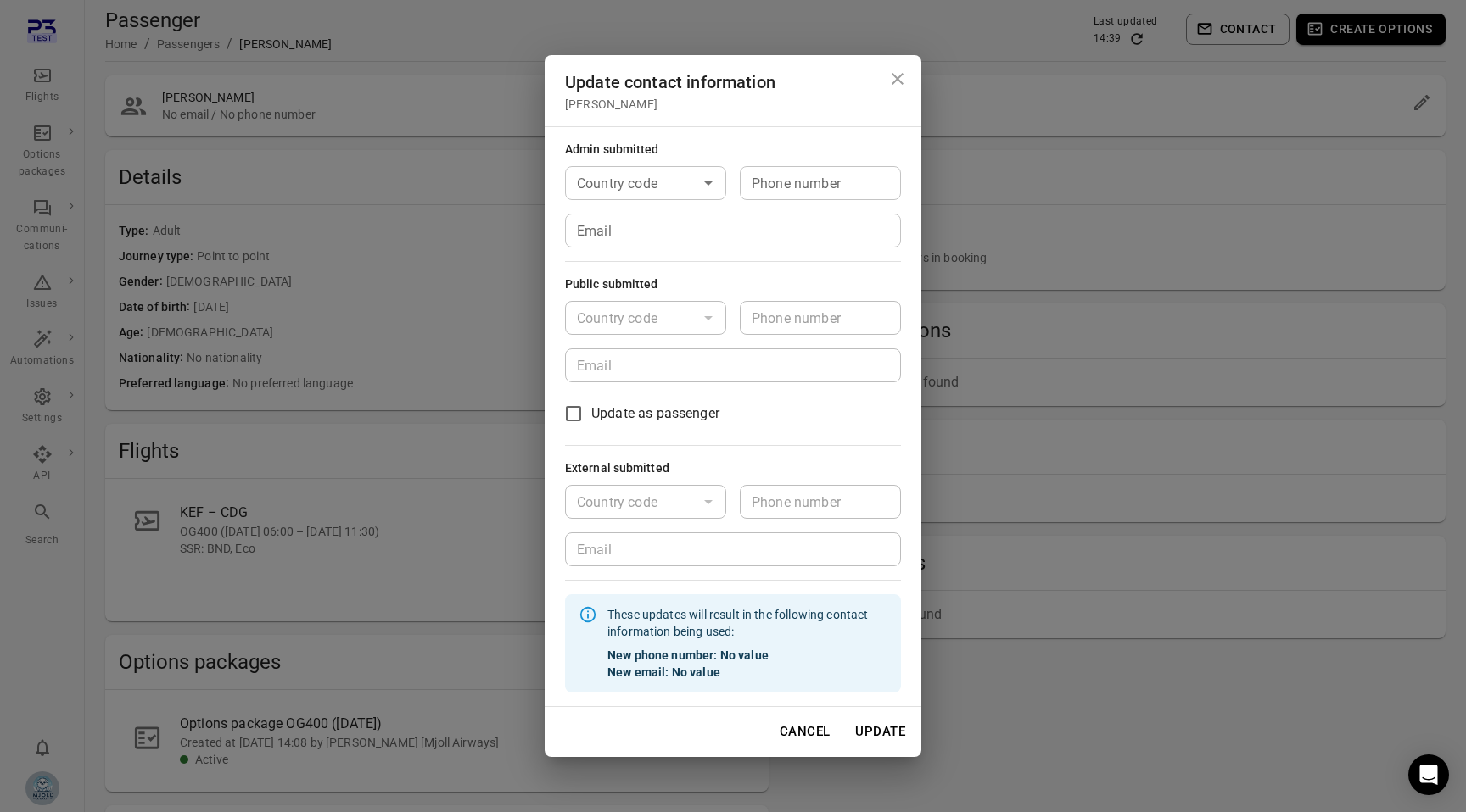
click at [442, 266] on div "Update contact information [PERSON_NAME] Admin submitted Country code Country c…" at bounding box center [733, 406] width 1466 height 812
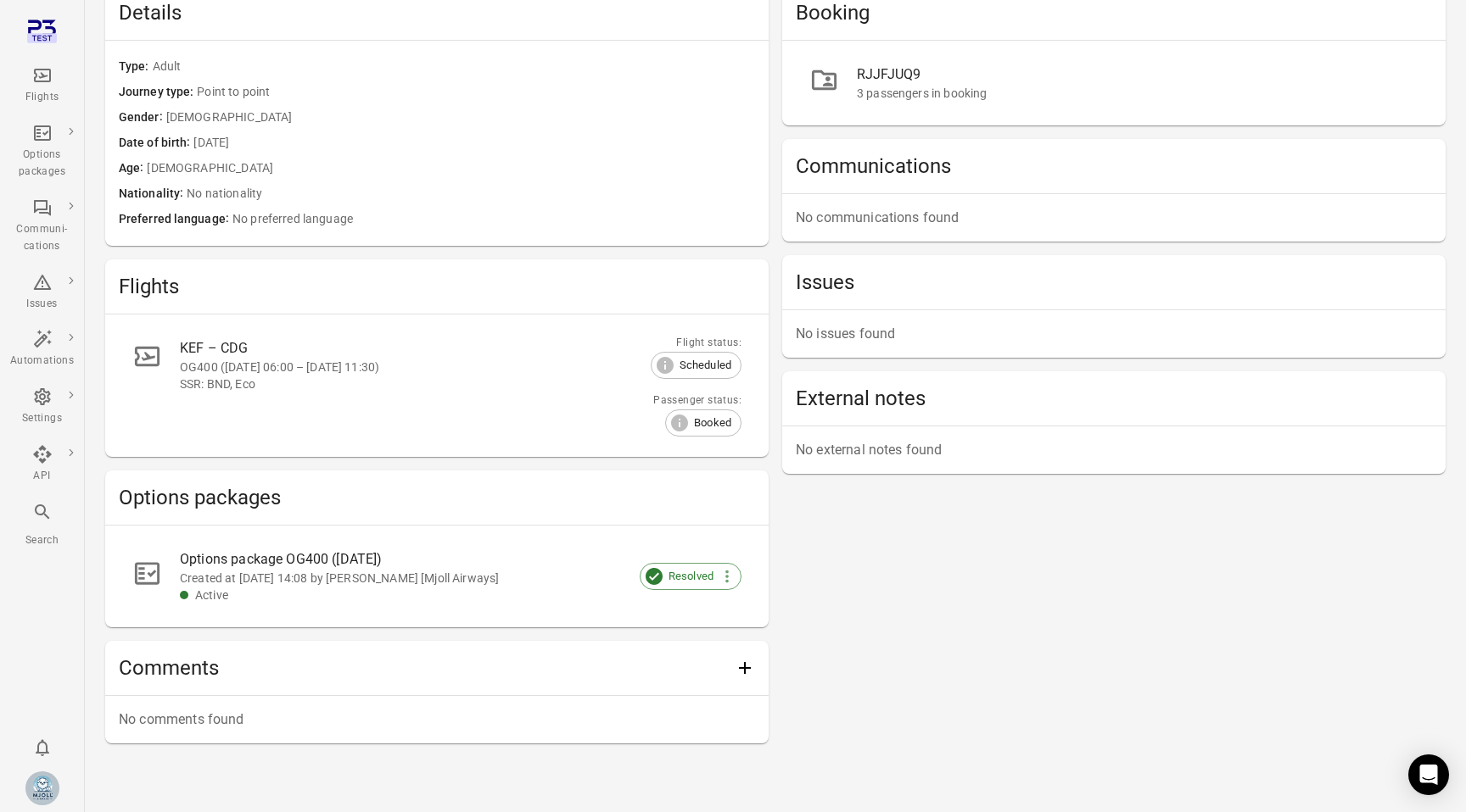
scroll to position [186, 0]
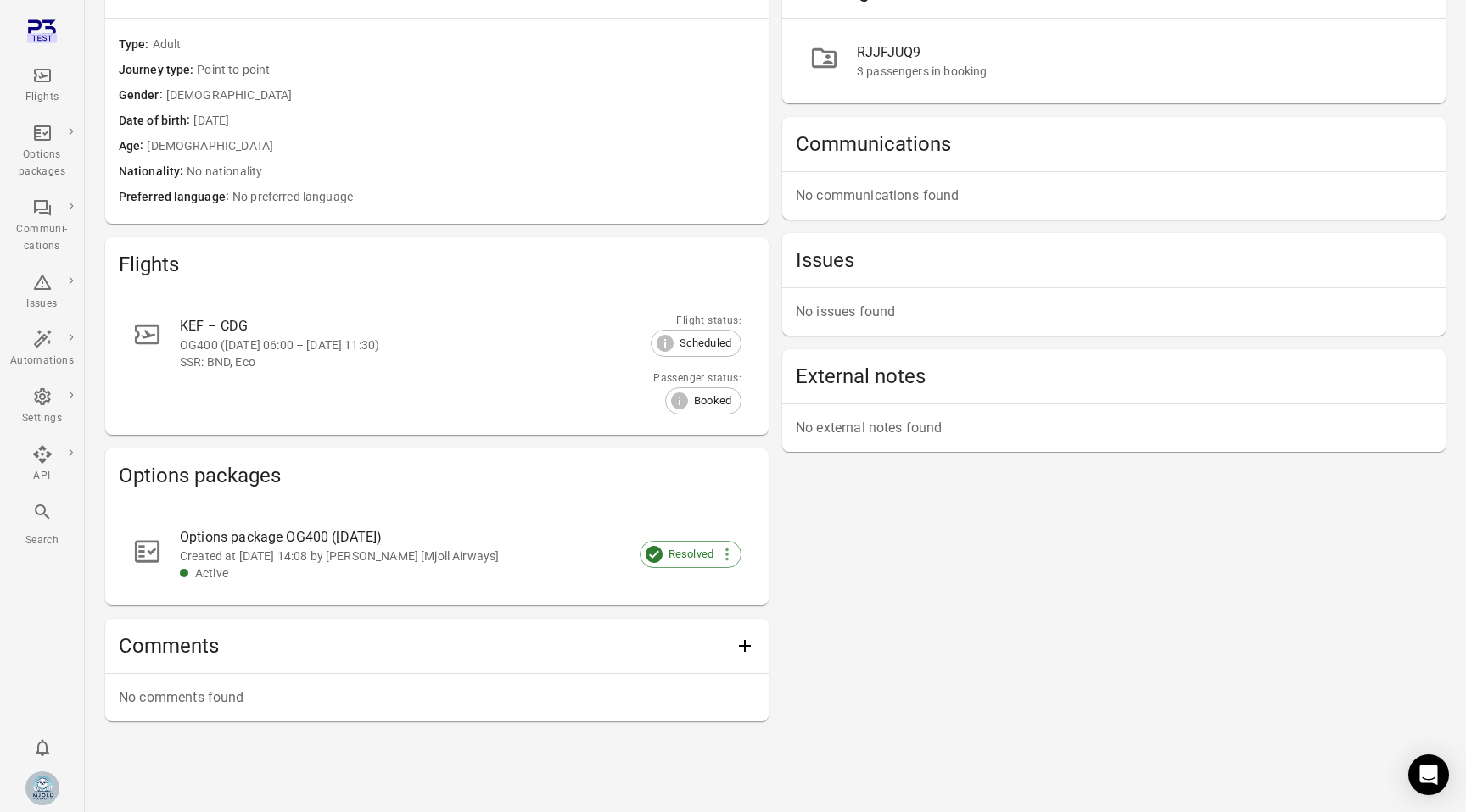
click at [424, 590] on link "Options package OG400 ([DATE]) Created at [DATE] 14:08 by [PERSON_NAME] [Mjoll …" at bounding box center [437, 554] width 636 height 74
click at [348, 559] on div "Created at [DATE] 14:08 by [PERSON_NAME] [Mjoll Airways]" at bounding box center [447, 556] width 535 height 17
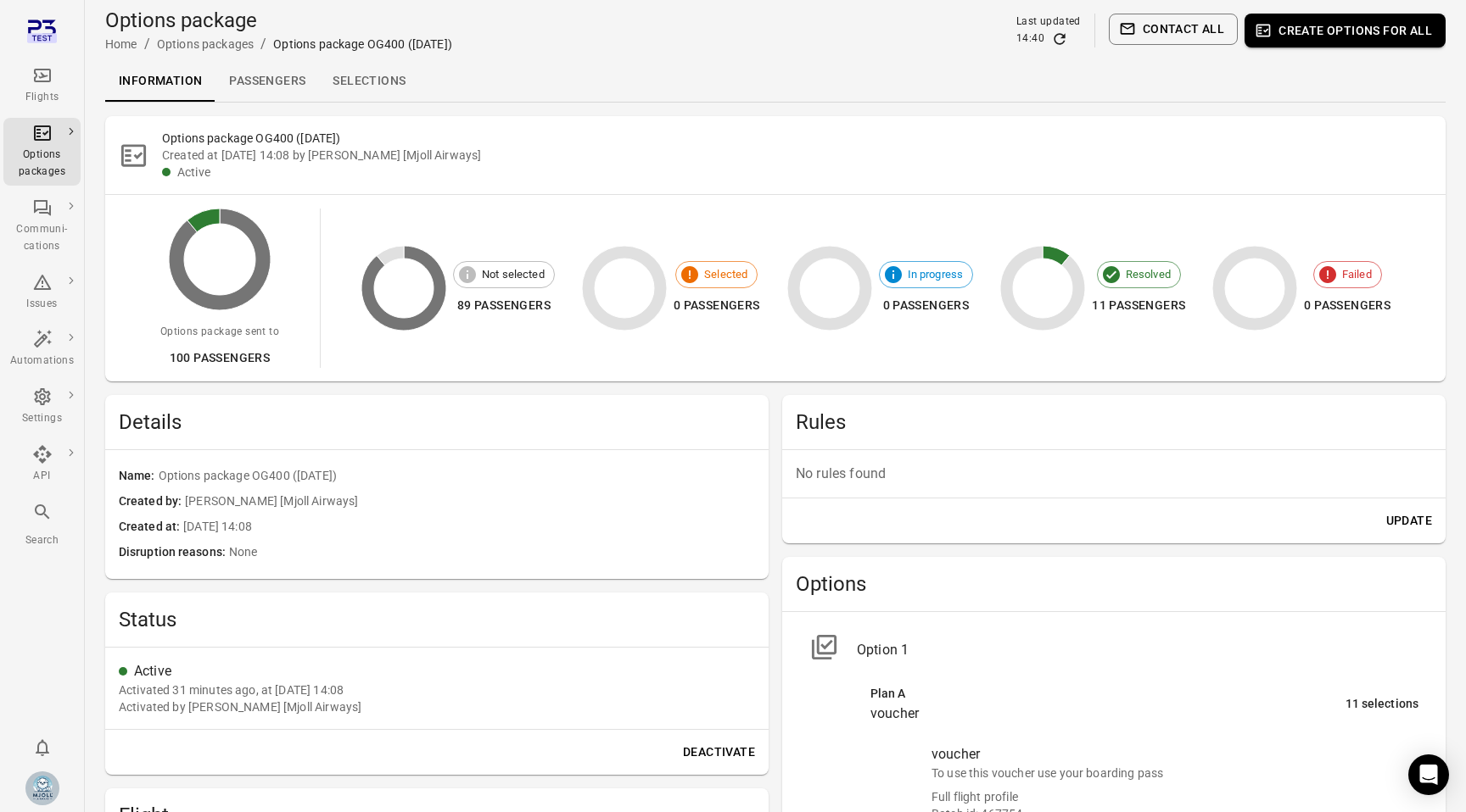
click at [387, 73] on link "Selections" at bounding box center [369, 81] width 100 height 40
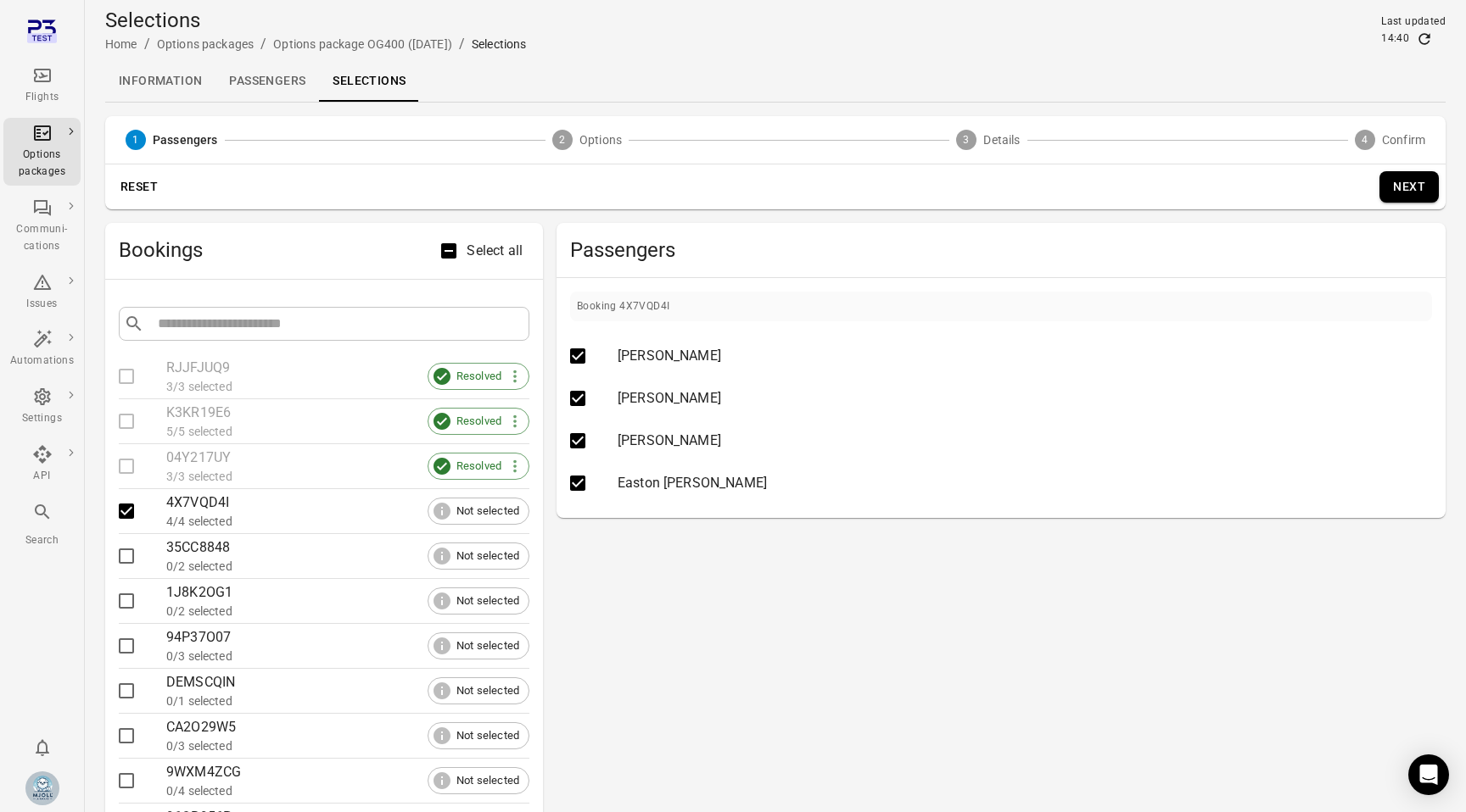
click at [1410, 189] on button "Next" at bounding box center [1409, 186] width 59 height 31
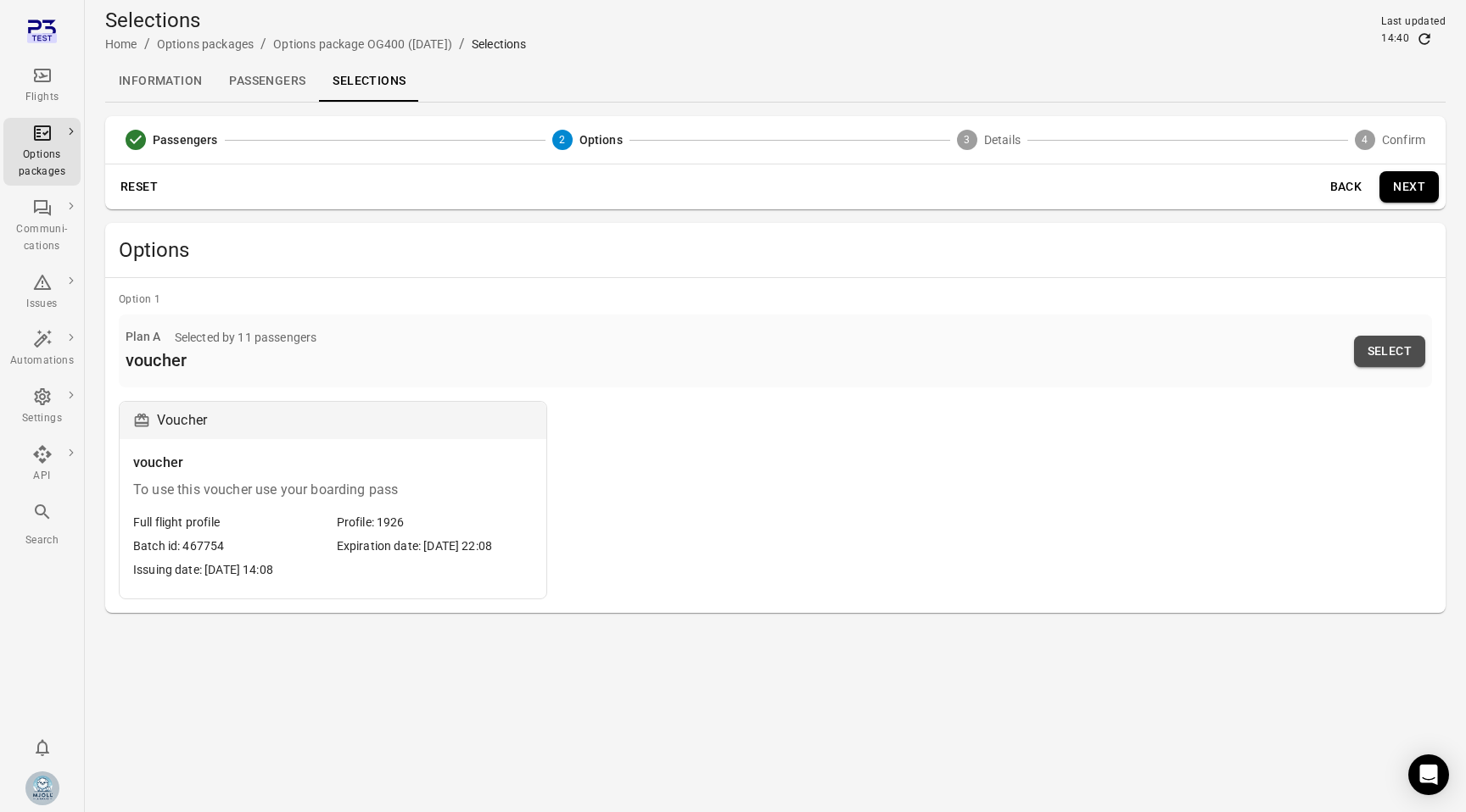
click at [1372, 361] on button "Select" at bounding box center [1390, 351] width 72 height 31
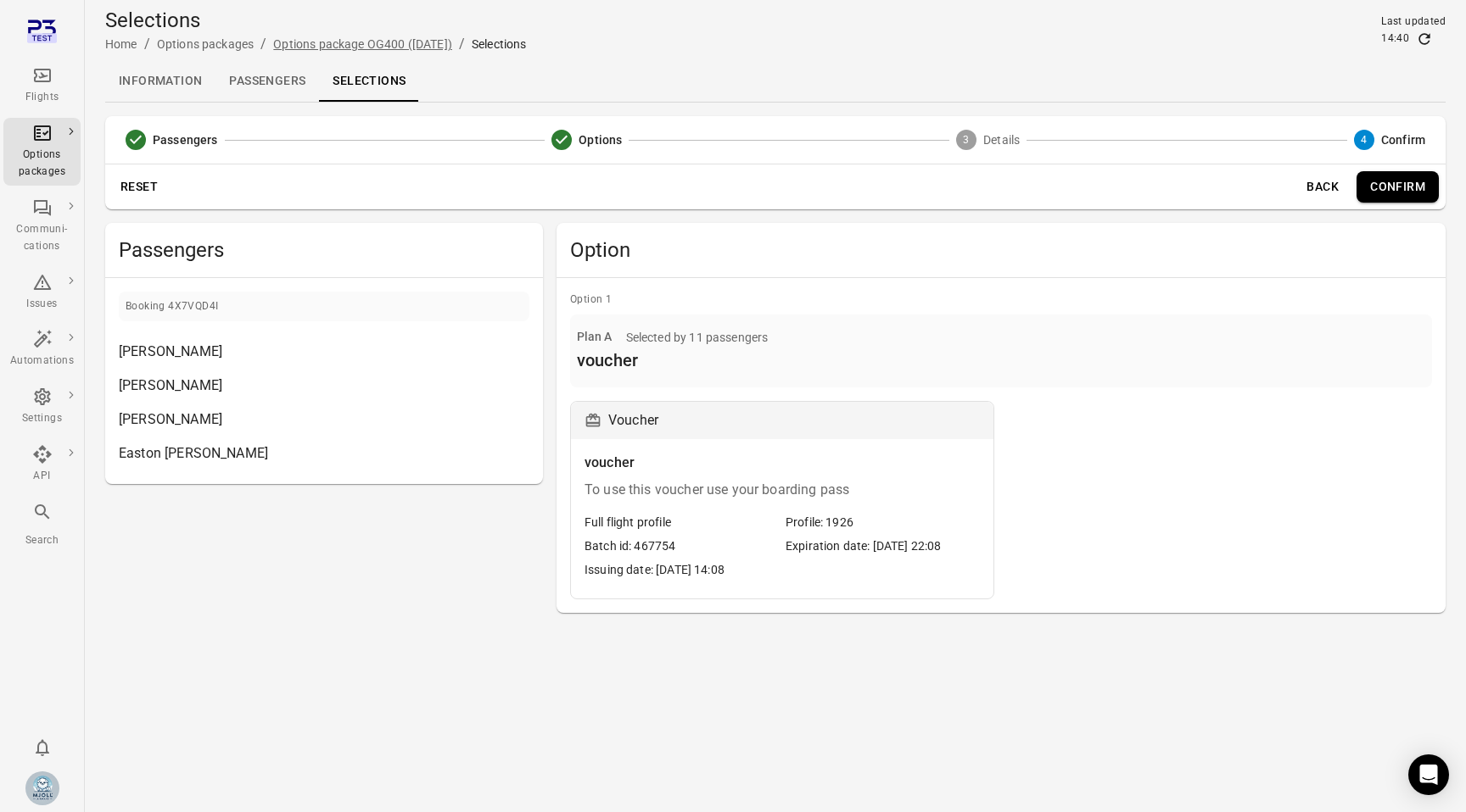
click at [345, 40] on link "Options package OG400 ([DATE])" at bounding box center [363, 44] width 179 height 13
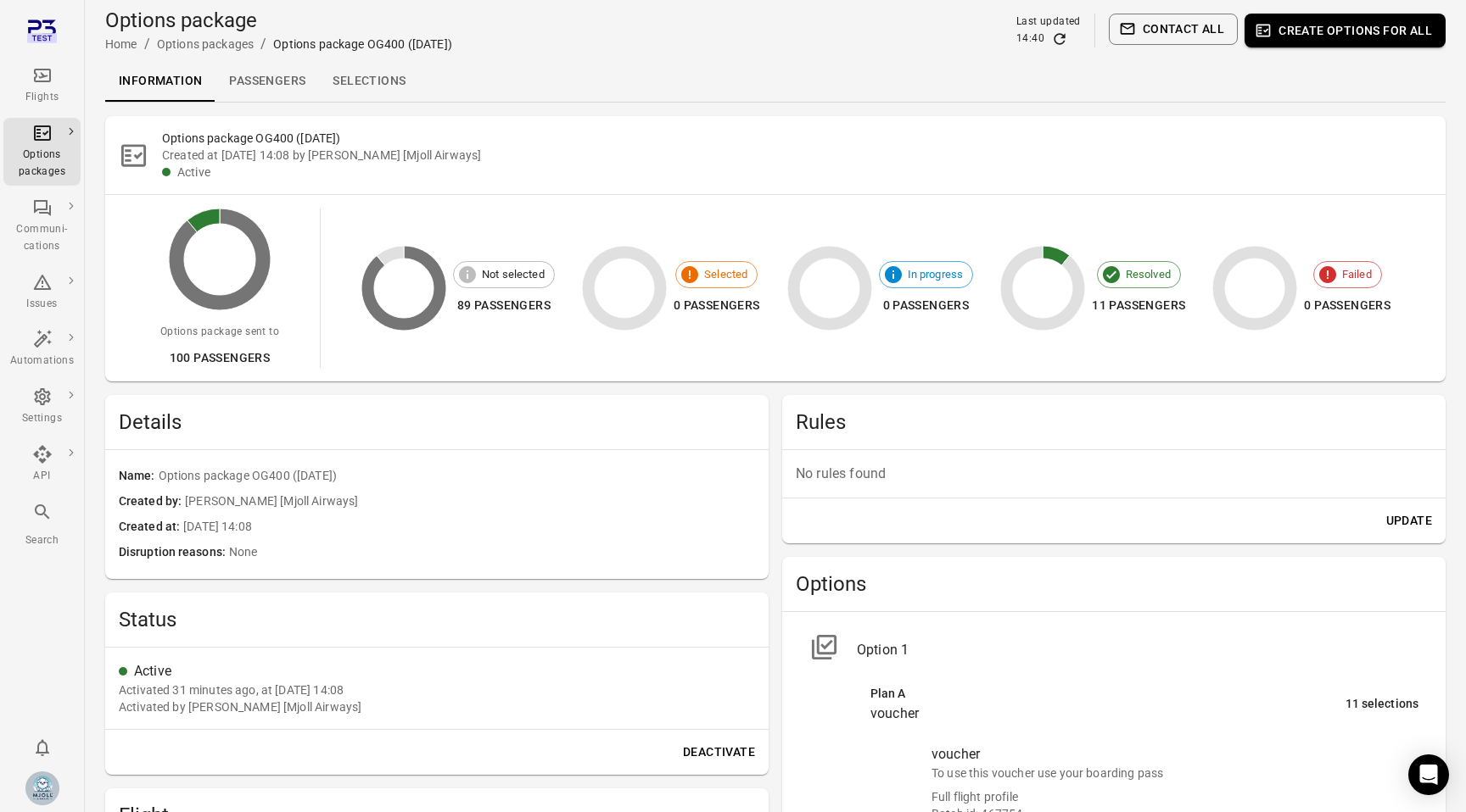
click at [371, 76] on link "Selections" at bounding box center [369, 81] width 100 height 40
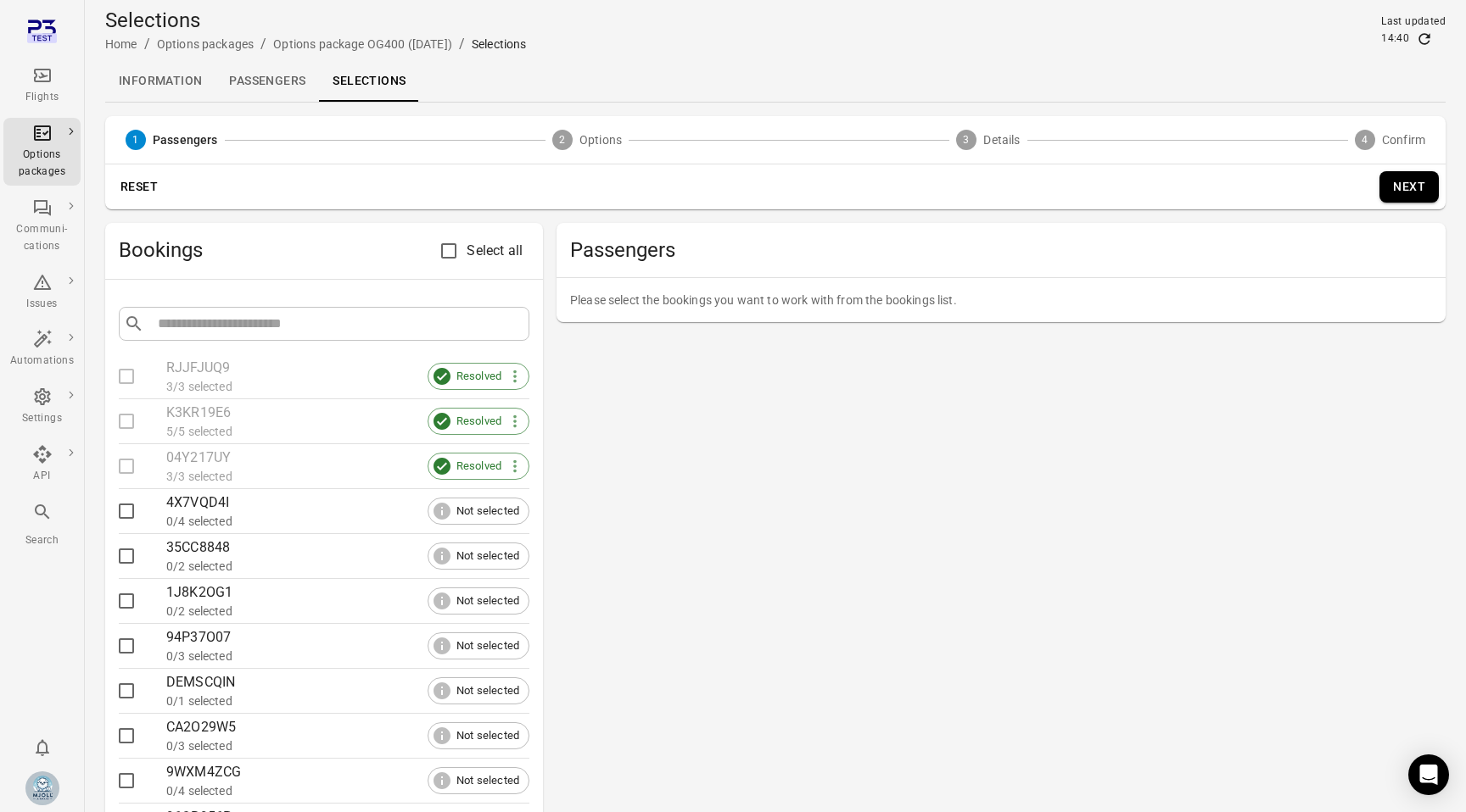
click at [484, 514] on span "Not selected" at bounding box center [487, 511] width 81 height 17
click at [237, 503] on div "4X7VQD4I" at bounding box center [347, 502] width 363 height 21
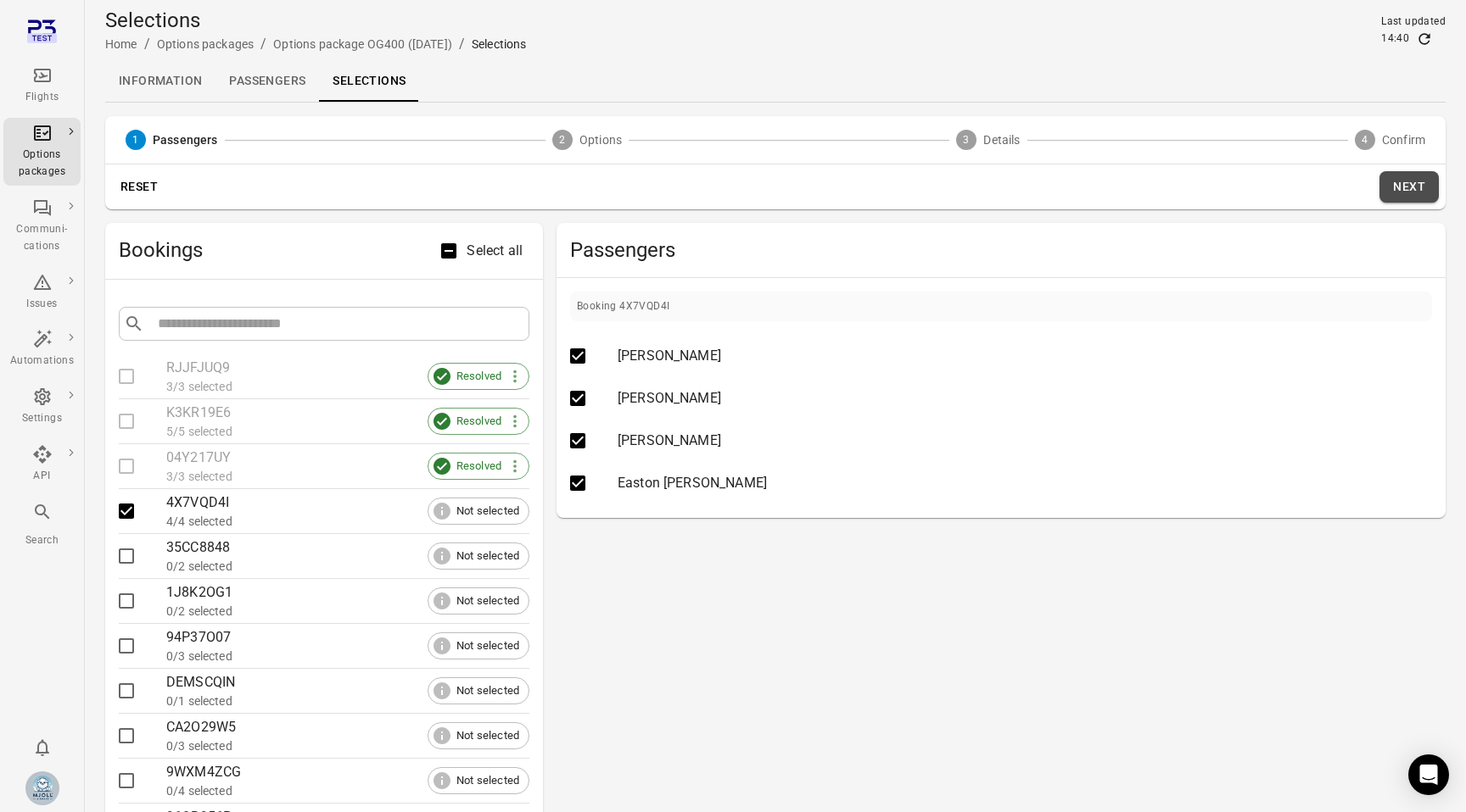
click at [1405, 192] on button "Next" at bounding box center [1409, 186] width 59 height 31
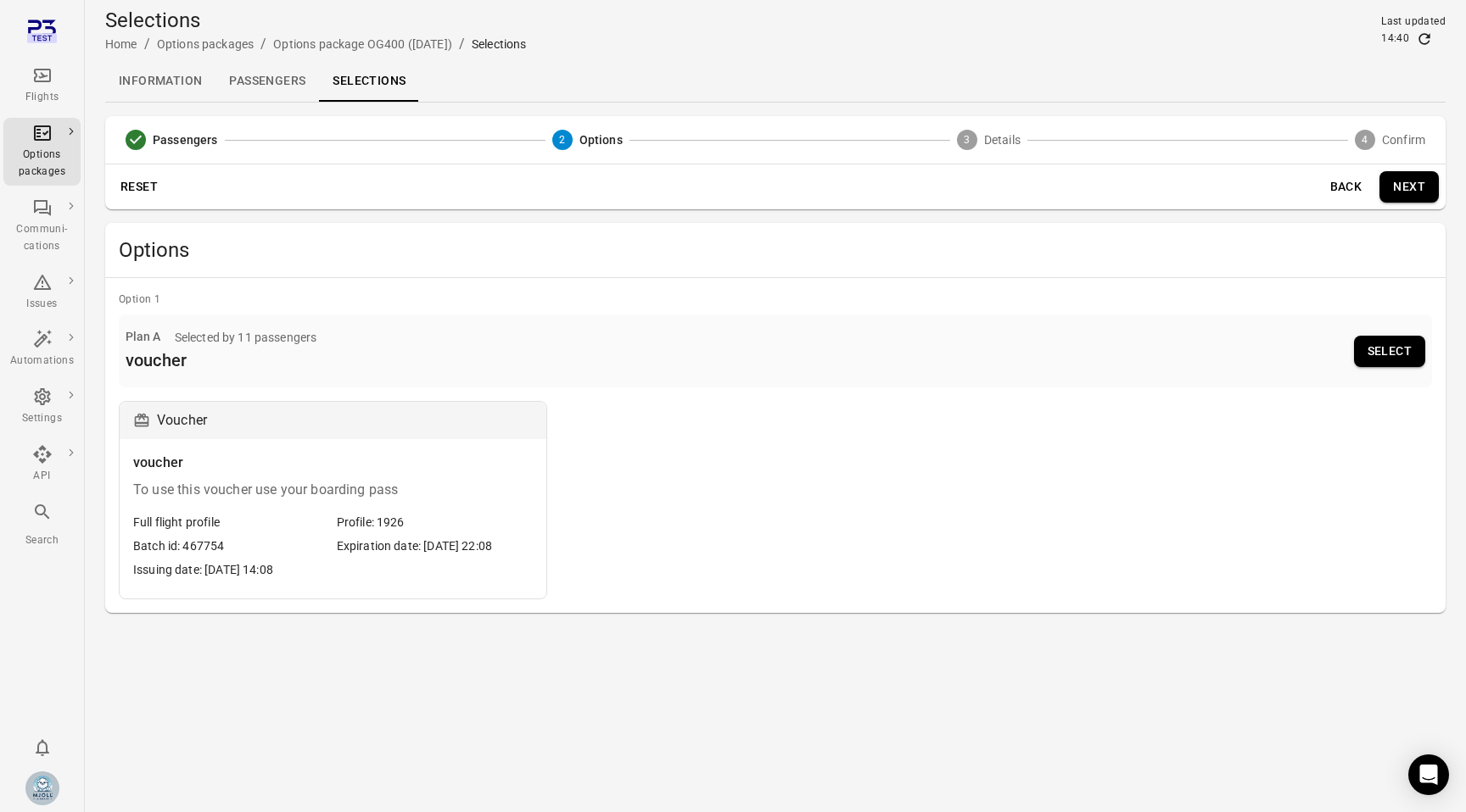
click at [1394, 339] on button "Select" at bounding box center [1390, 351] width 72 height 31
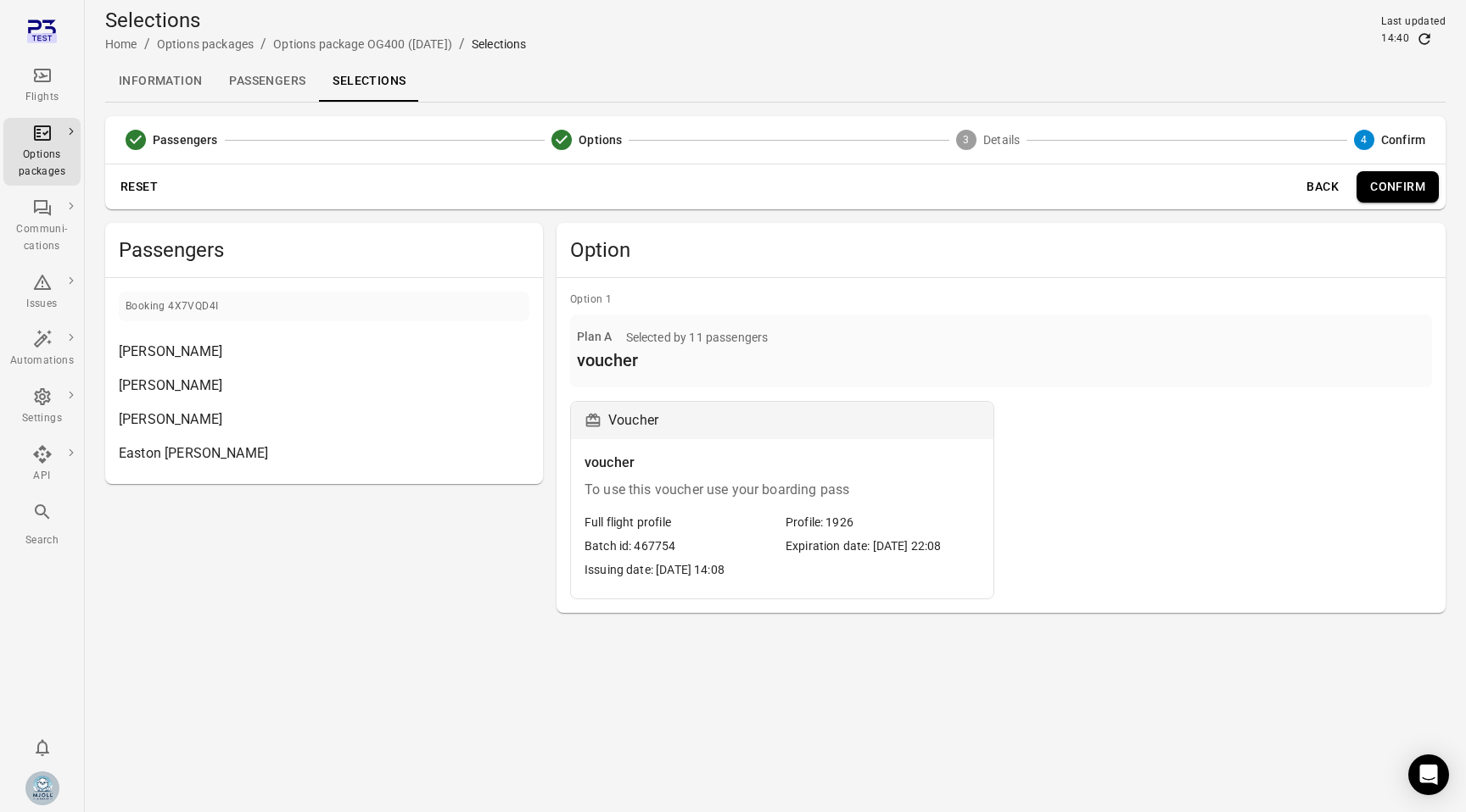
click at [287, 69] on link "Passengers" at bounding box center [268, 81] width 104 height 40
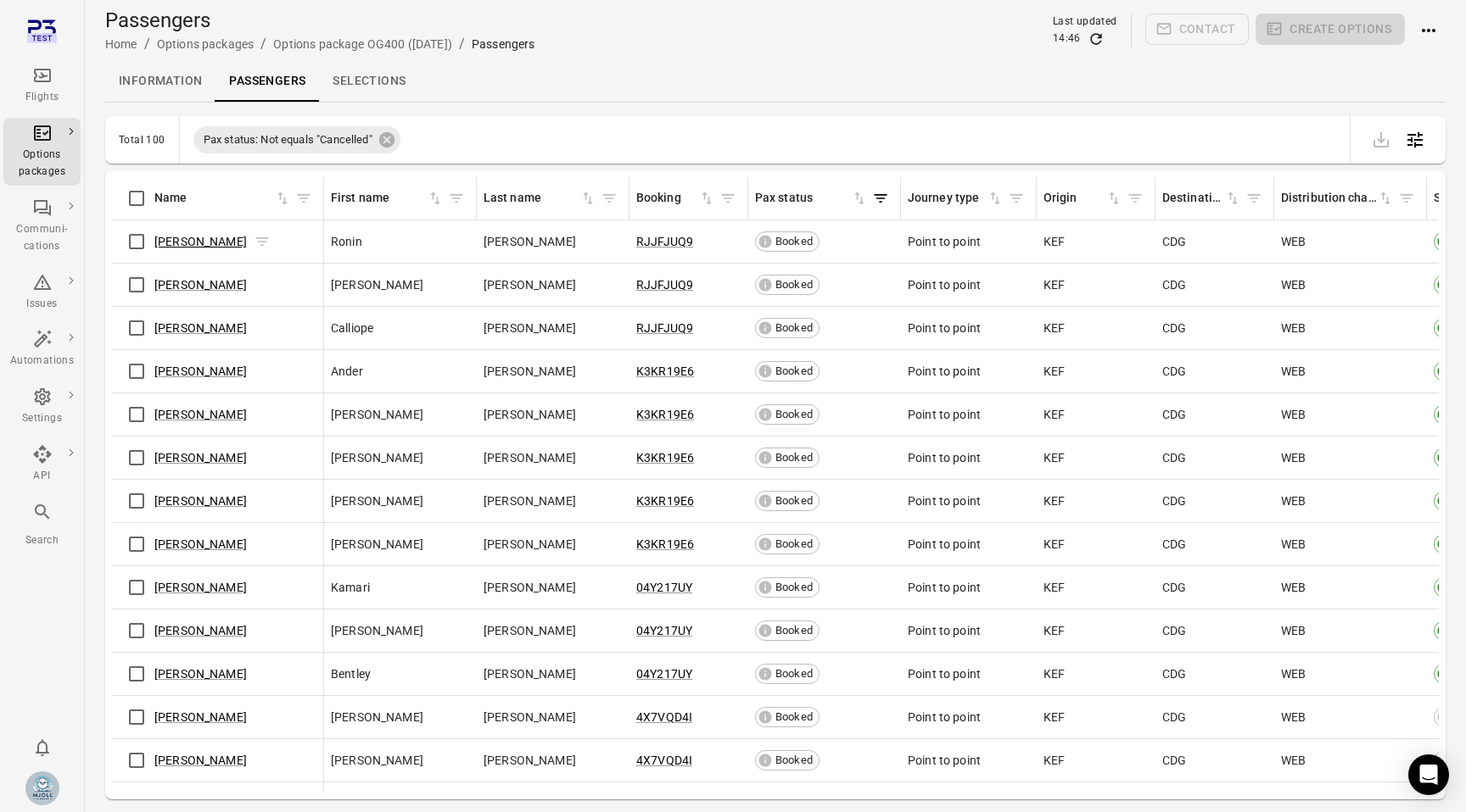
click at [196, 240] on link "[PERSON_NAME]" at bounding box center [200, 241] width 92 height 13
click at [219, 230] on div "Sort by name in ascending order" at bounding box center [224, 230] width 154 height 21
click at [201, 255] on div "[PERSON_NAME]" at bounding box center [218, 242] width 198 height 36
click at [199, 248] on span "[PERSON_NAME]" at bounding box center [200, 241] width 92 height 17
click at [200, 242] on link "[PERSON_NAME]" at bounding box center [200, 241] width 92 height 13
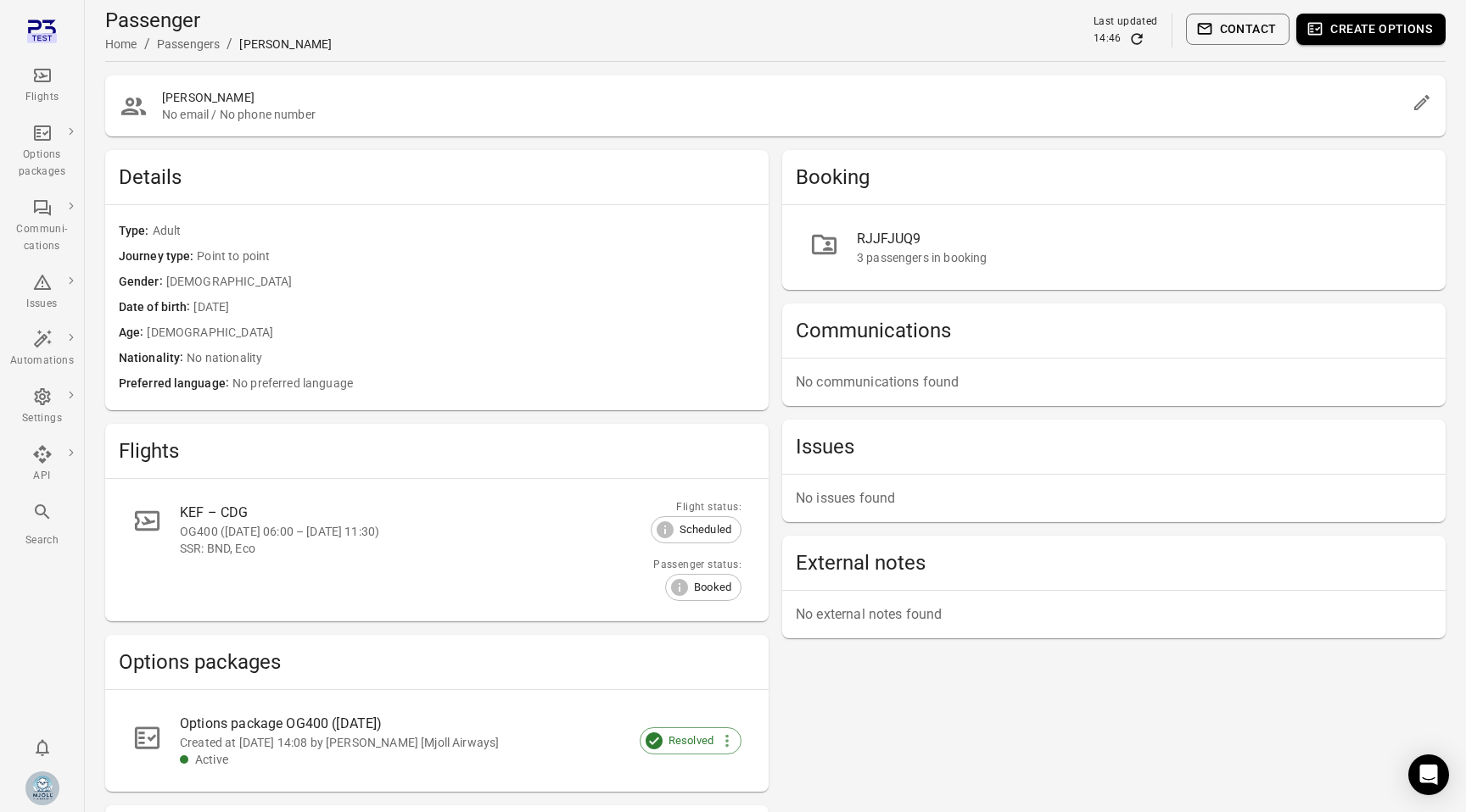
click at [1421, 98] on icon "Edit" at bounding box center [1421, 102] width 15 height 15
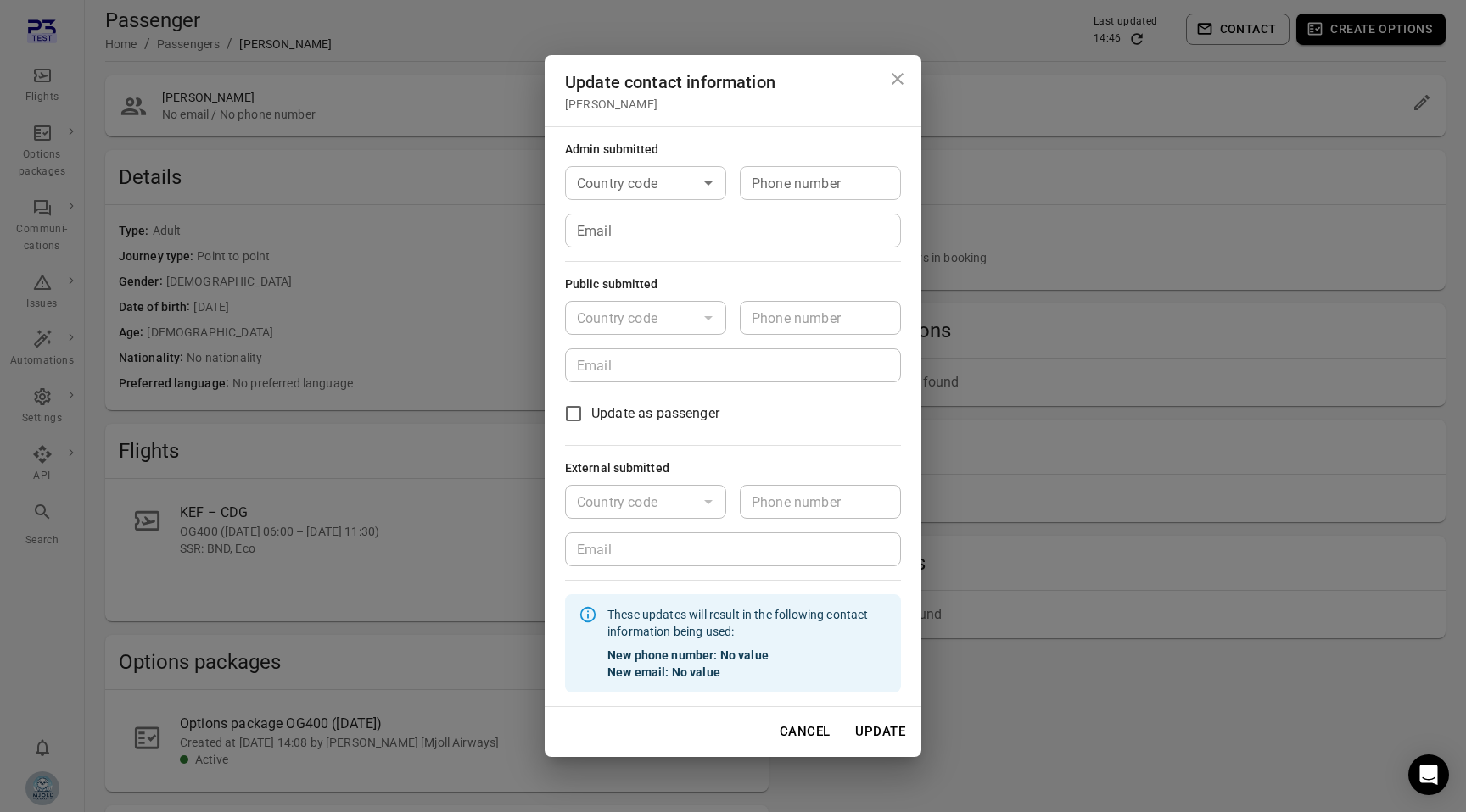
click at [793, 720] on button "Cancel" at bounding box center [805, 731] width 70 height 36
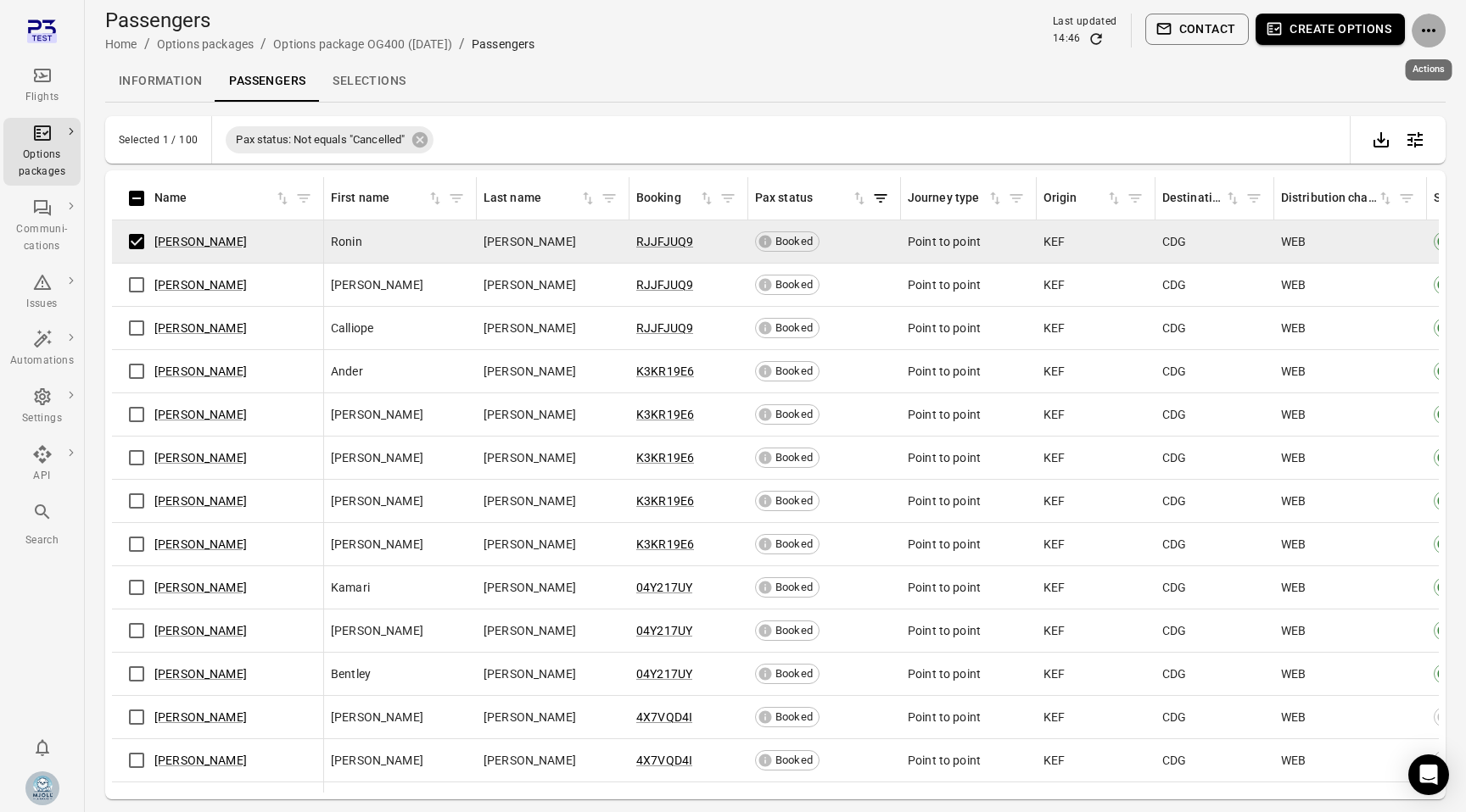
click at [1432, 32] on icon "Actions" at bounding box center [1428, 30] width 21 height 21
click at [1432, 32] on div at bounding box center [733, 406] width 1466 height 812
click at [201, 244] on link "[PERSON_NAME]" at bounding box center [200, 241] width 92 height 13
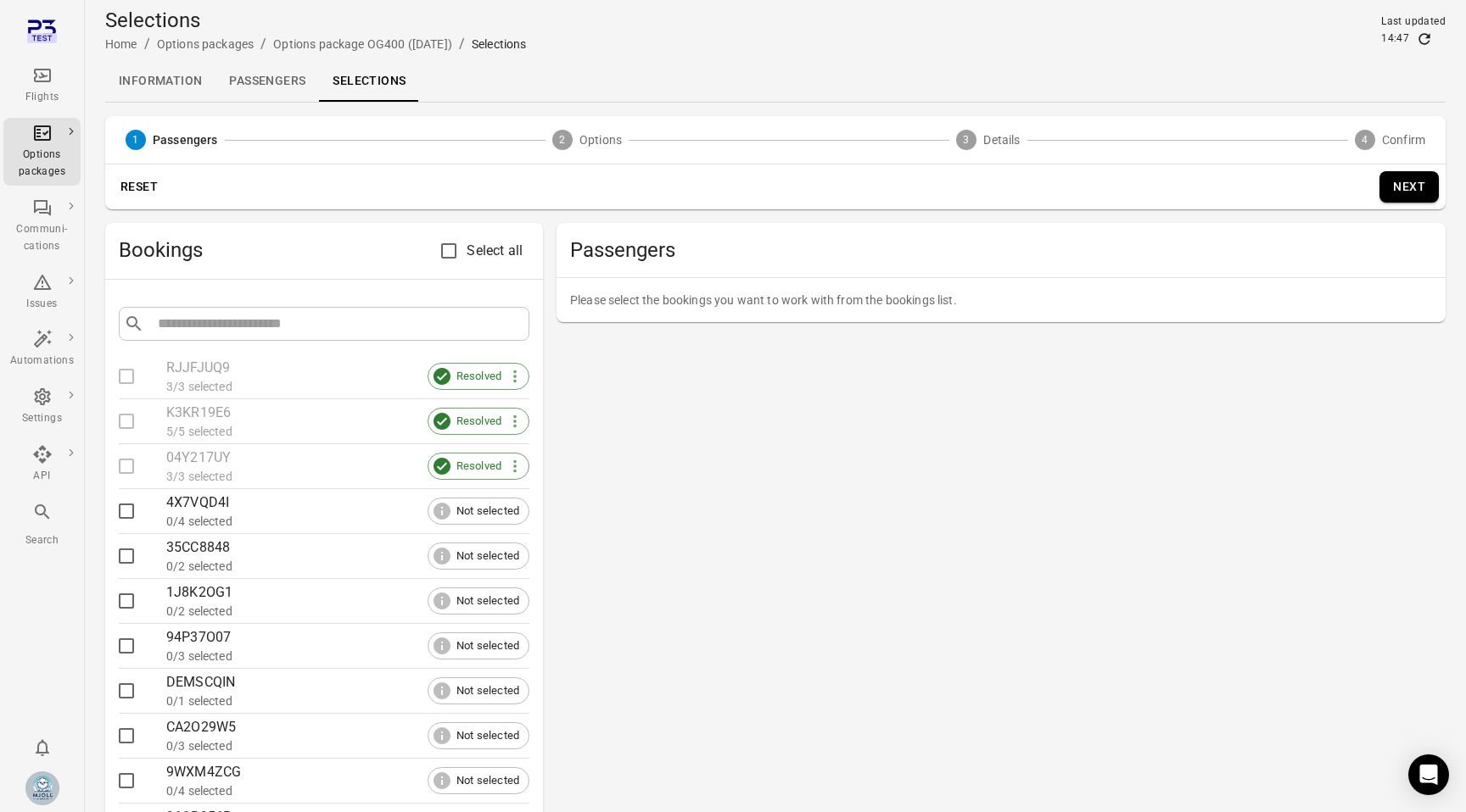
click at [261, 79] on link "Passengers" at bounding box center [268, 81] width 104 height 40
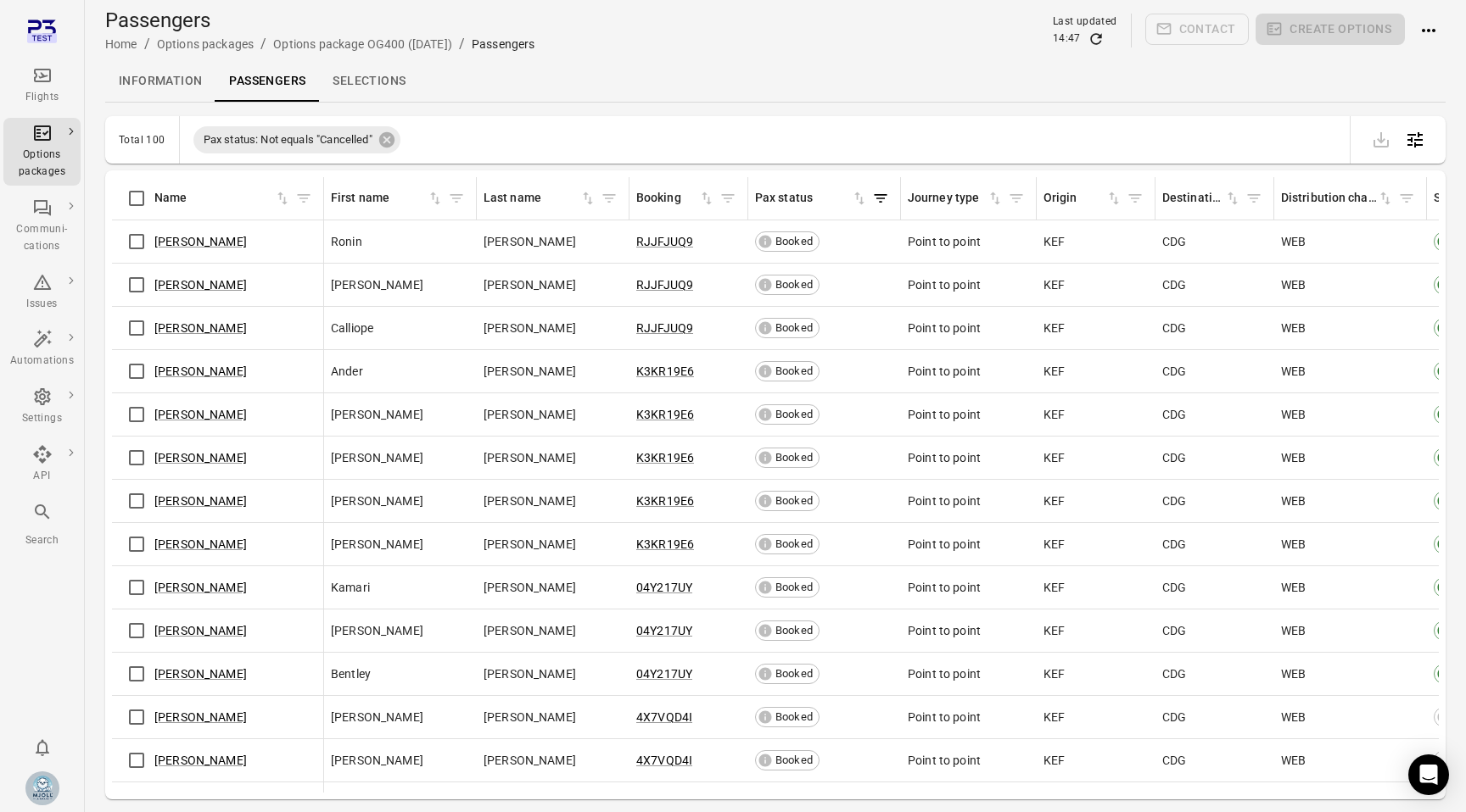
click at [218, 253] on div "[PERSON_NAME]" at bounding box center [218, 242] width 198 height 36
click at [212, 250] on div "[PERSON_NAME]" at bounding box center [218, 242] width 198 height 36
click at [207, 244] on link "[PERSON_NAME]" at bounding box center [200, 241] width 92 height 13
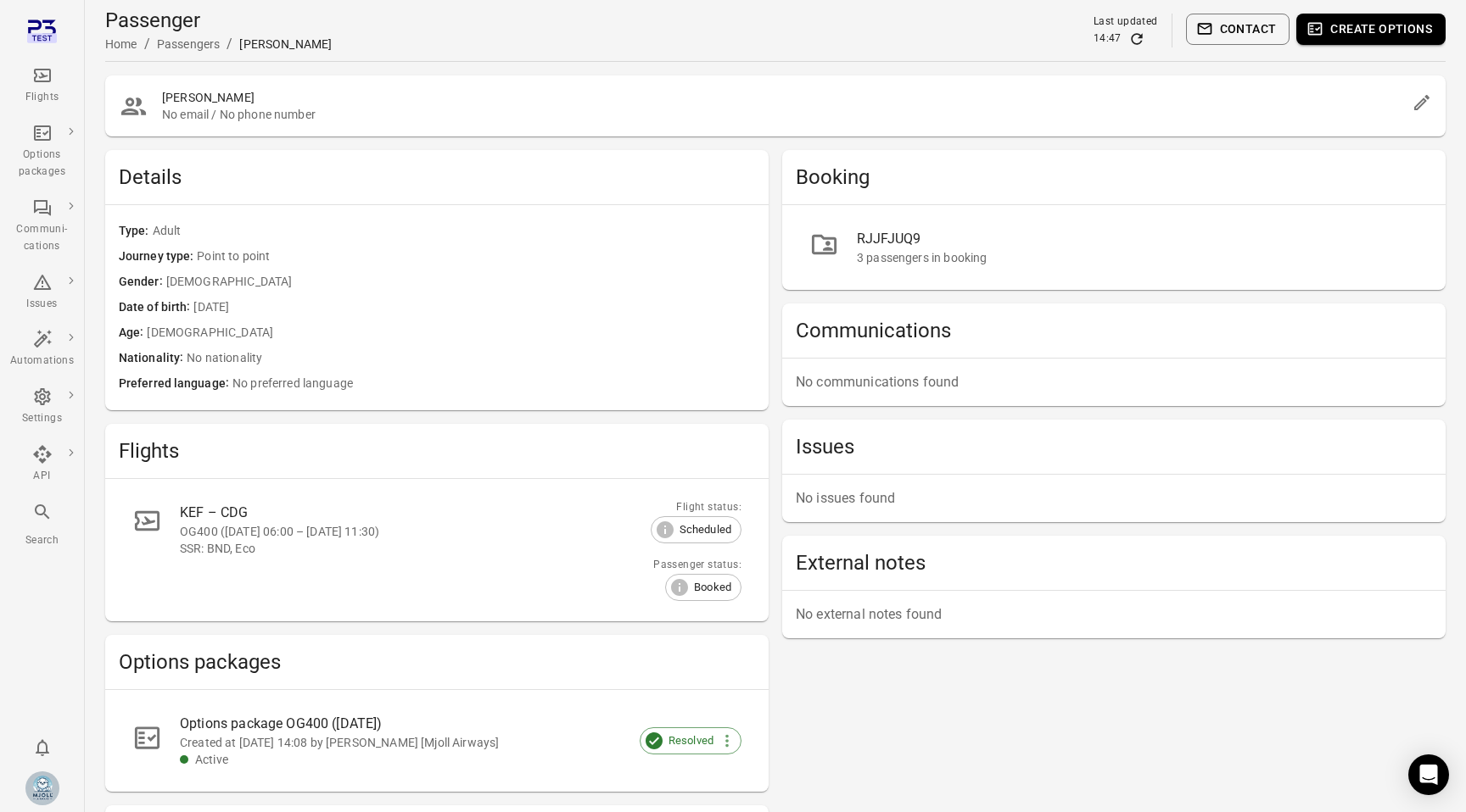
click at [345, 537] on div "OG400 ([DATE] 06:00 – [DATE] 11:30)" at bounding box center [412, 531] width 464 height 17
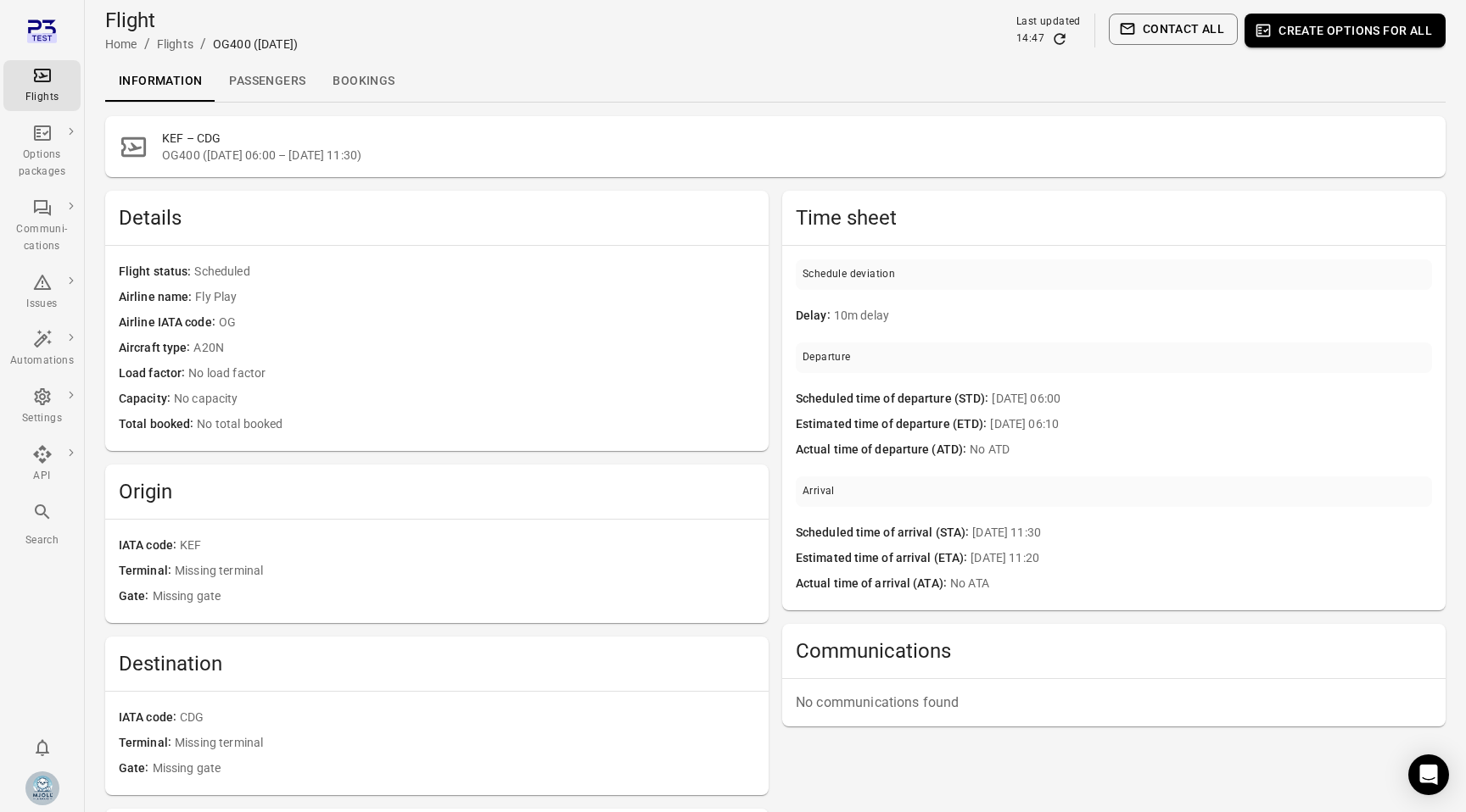
click at [259, 69] on link "Passengers" at bounding box center [268, 81] width 104 height 40
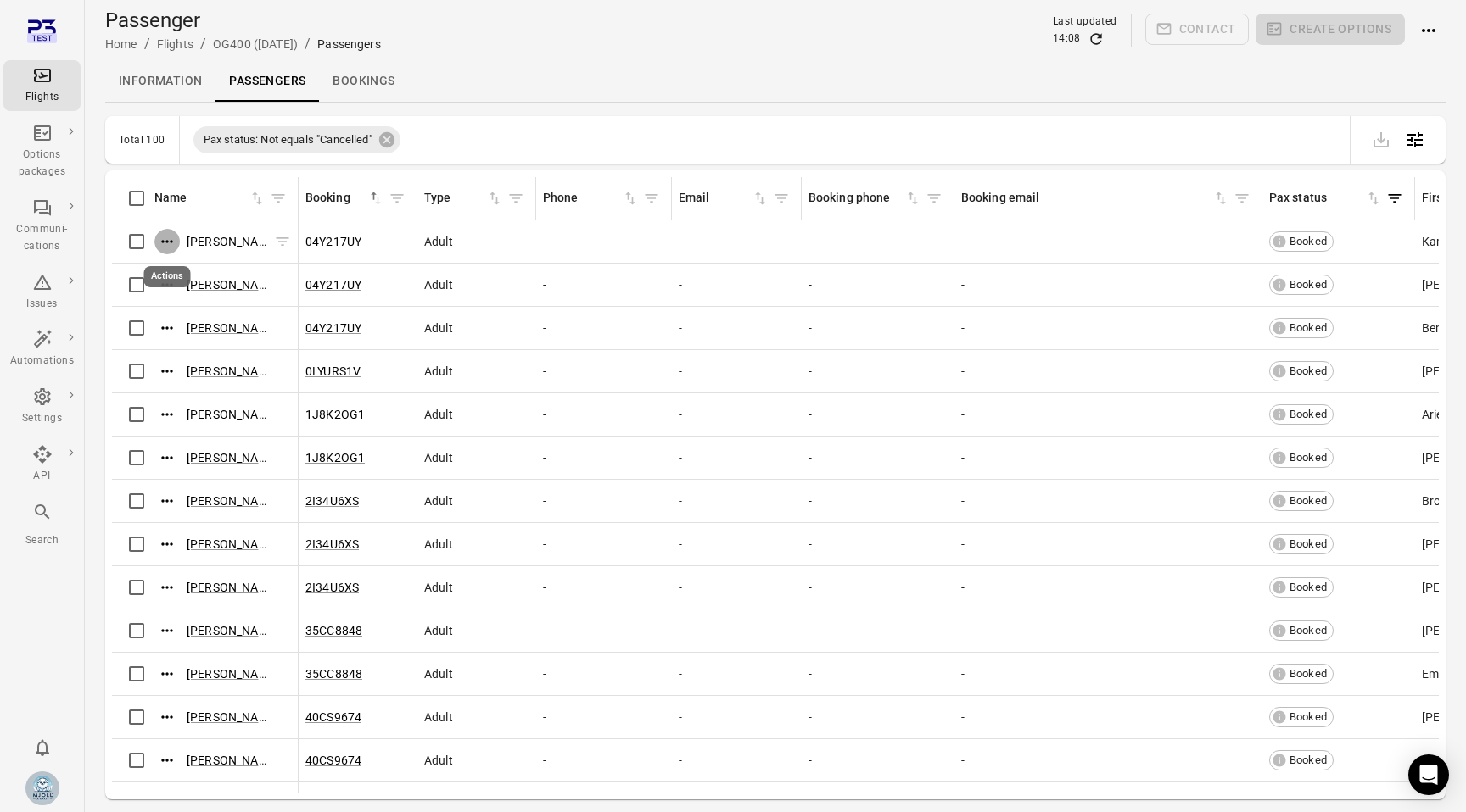
click at [174, 245] on icon "Actions" at bounding box center [167, 241] width 17 height 17
click at [194, 264] on span "Update contact information" at bounding box center [167, 269] width 150 height 17
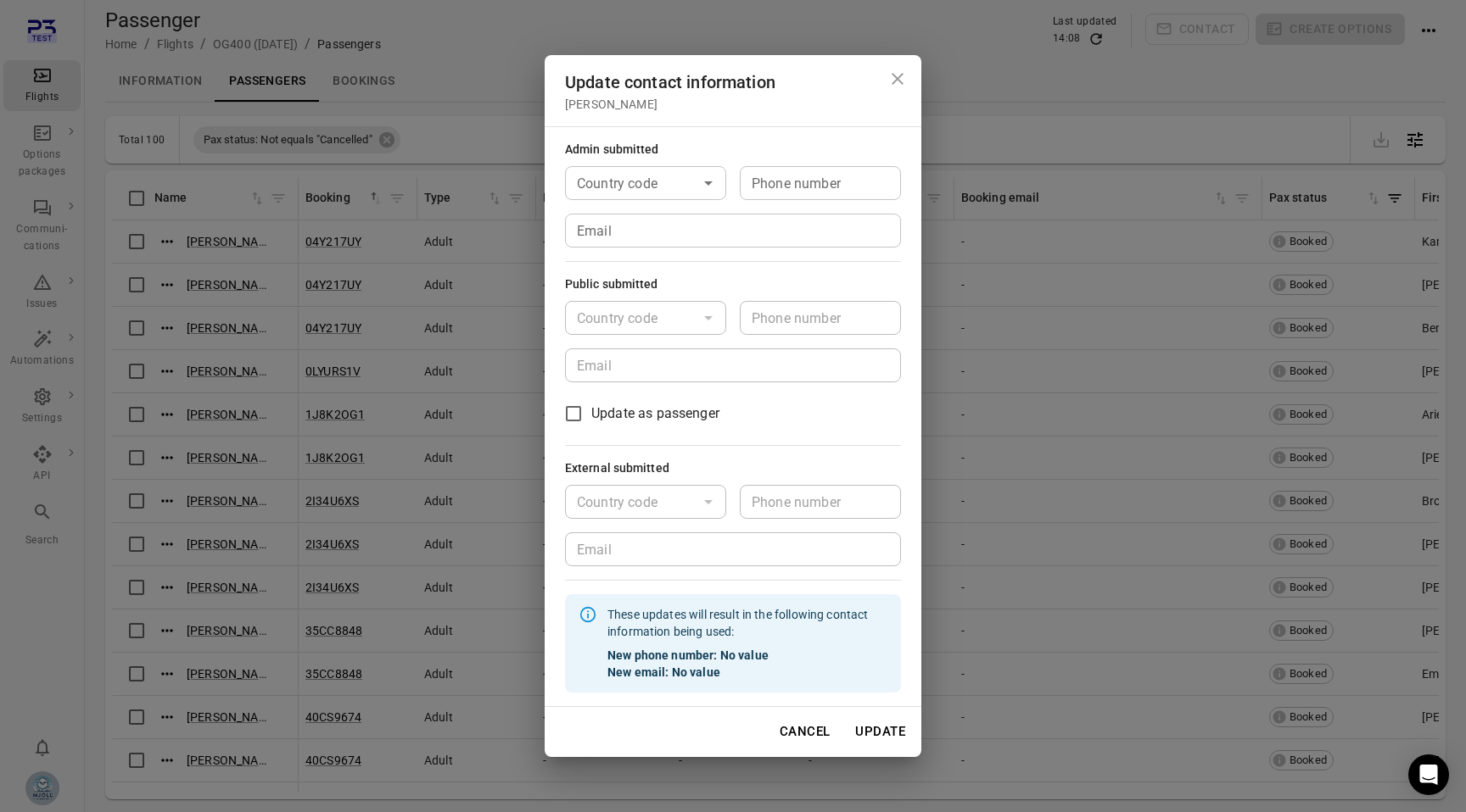
click at [330, 293] on div "Update contact information [PERSON_NAME] Admin submitted Country code Country c…" at bounding box center [733, 406] width 1466 height 812
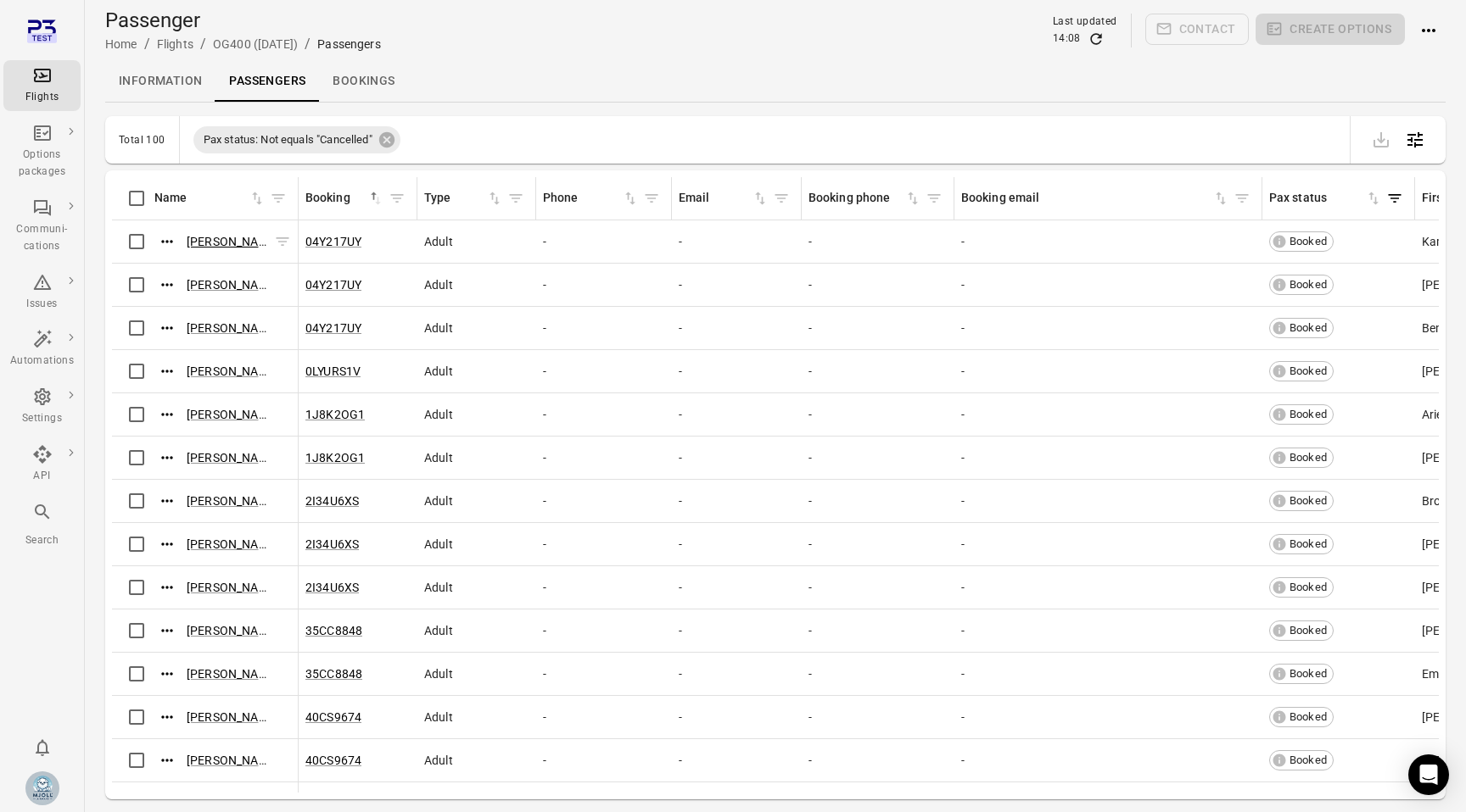
click at [231, 246] on link "[PERSON_NAME]" at bounding box center [232, 241] width 92 height 13
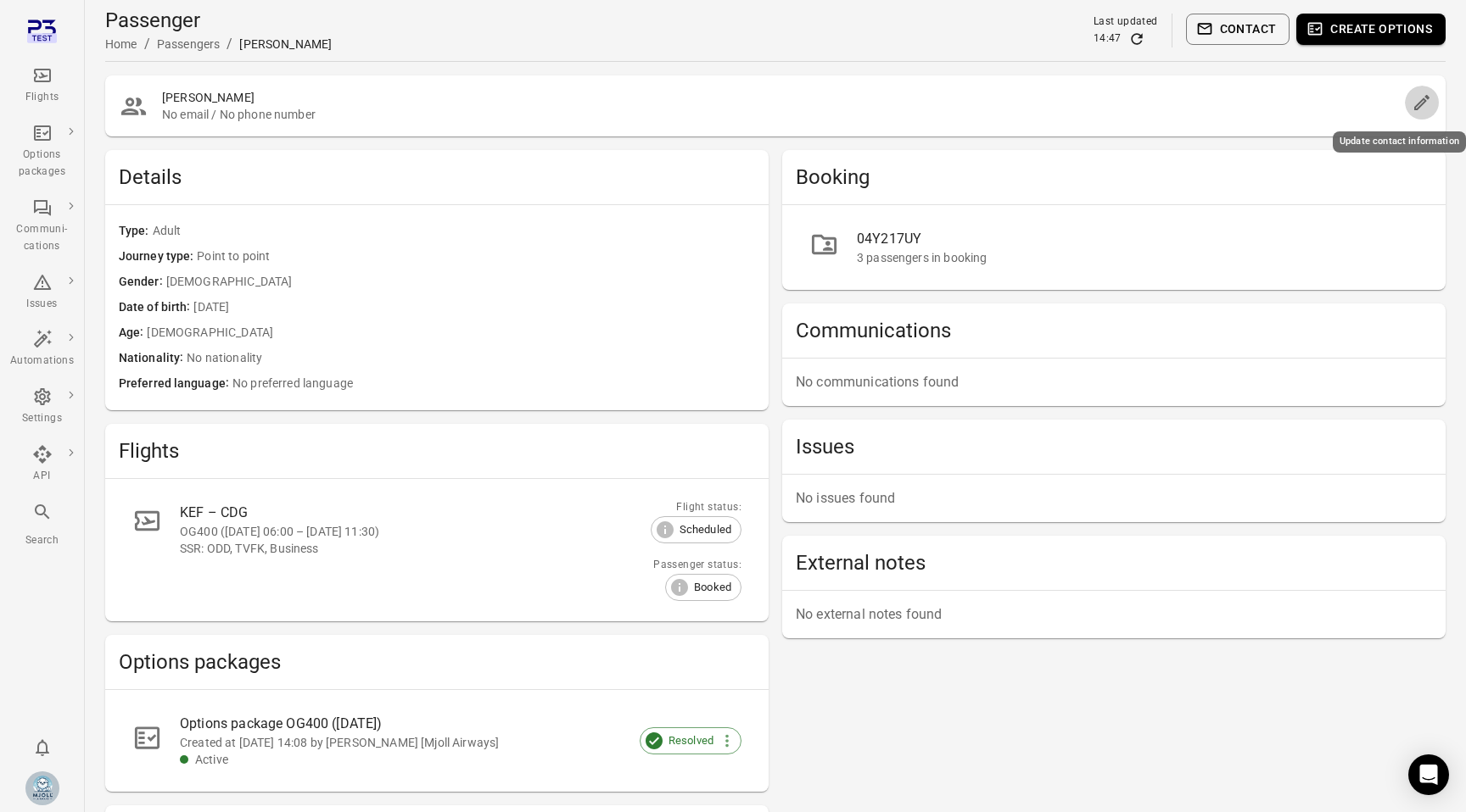
click at [1412, 93] on icon "Edit" at bounding box center [1421, 102] width 21 height 21
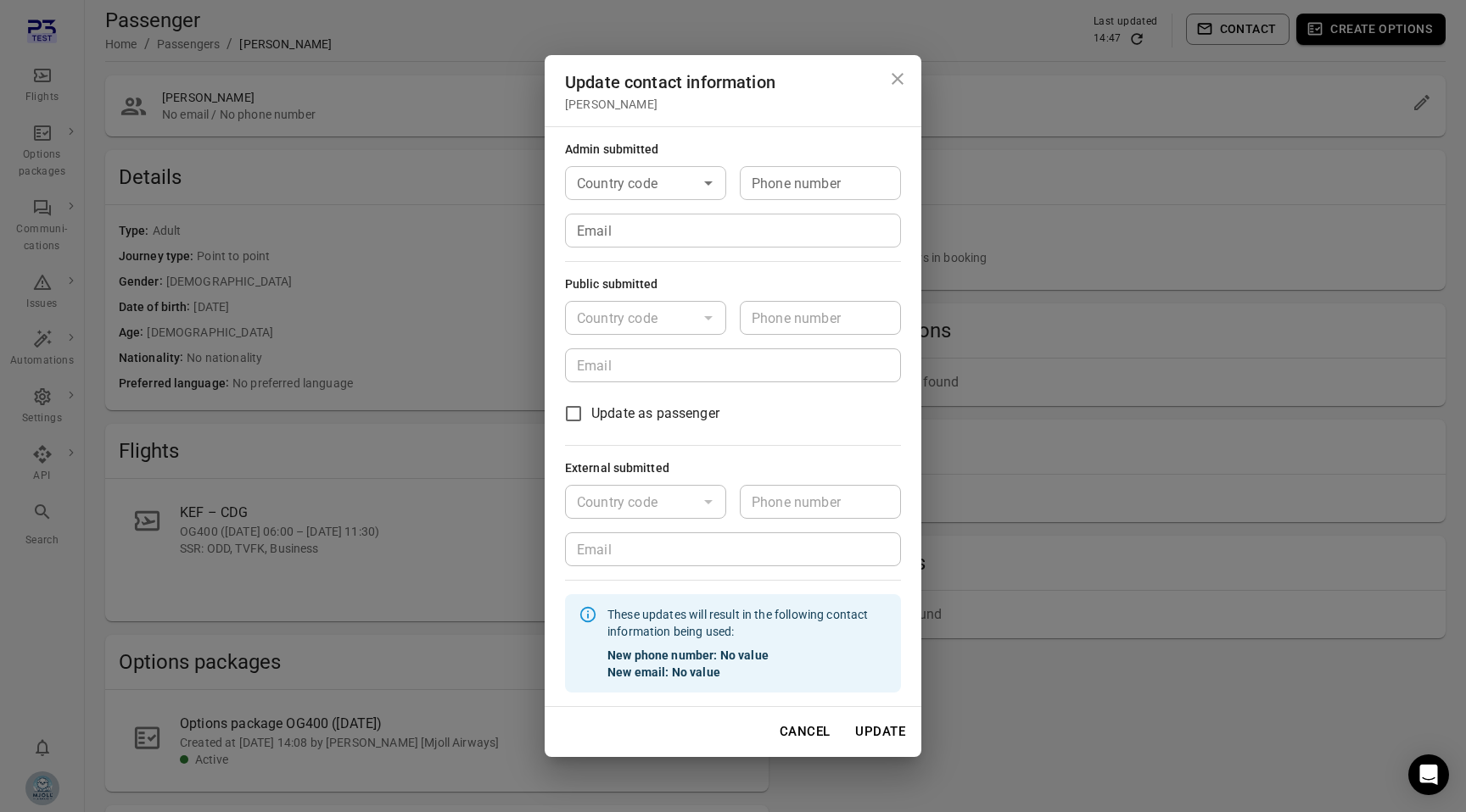
click at [296, 448] on div "Update contact information [PERSON_NAME] Admin submitted Country code Country c…" at bounding box center [733, 406] width 1466 height 812
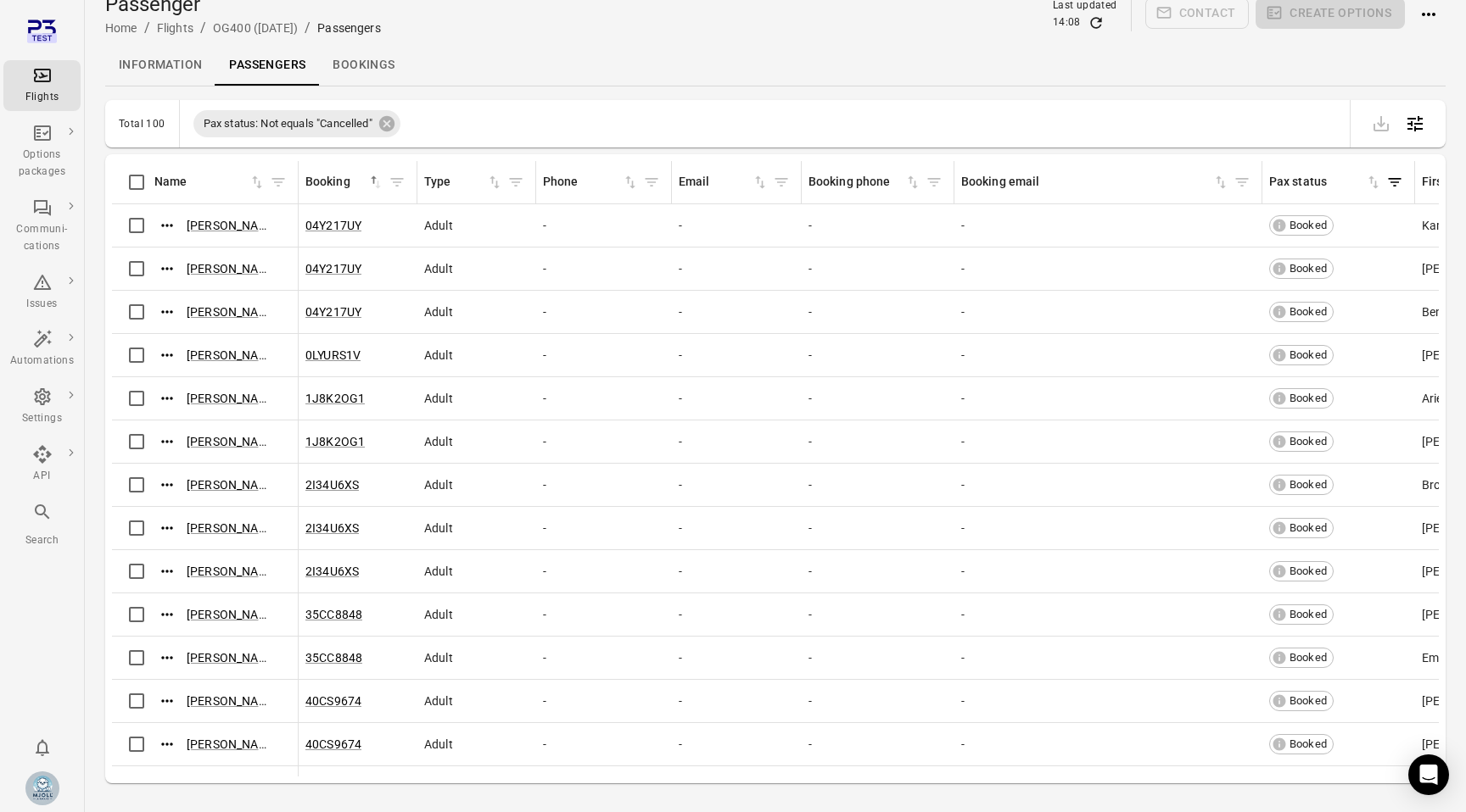
scroll to position [18, 0]
